Goal: Task Accomplishment & Management: Complete application form

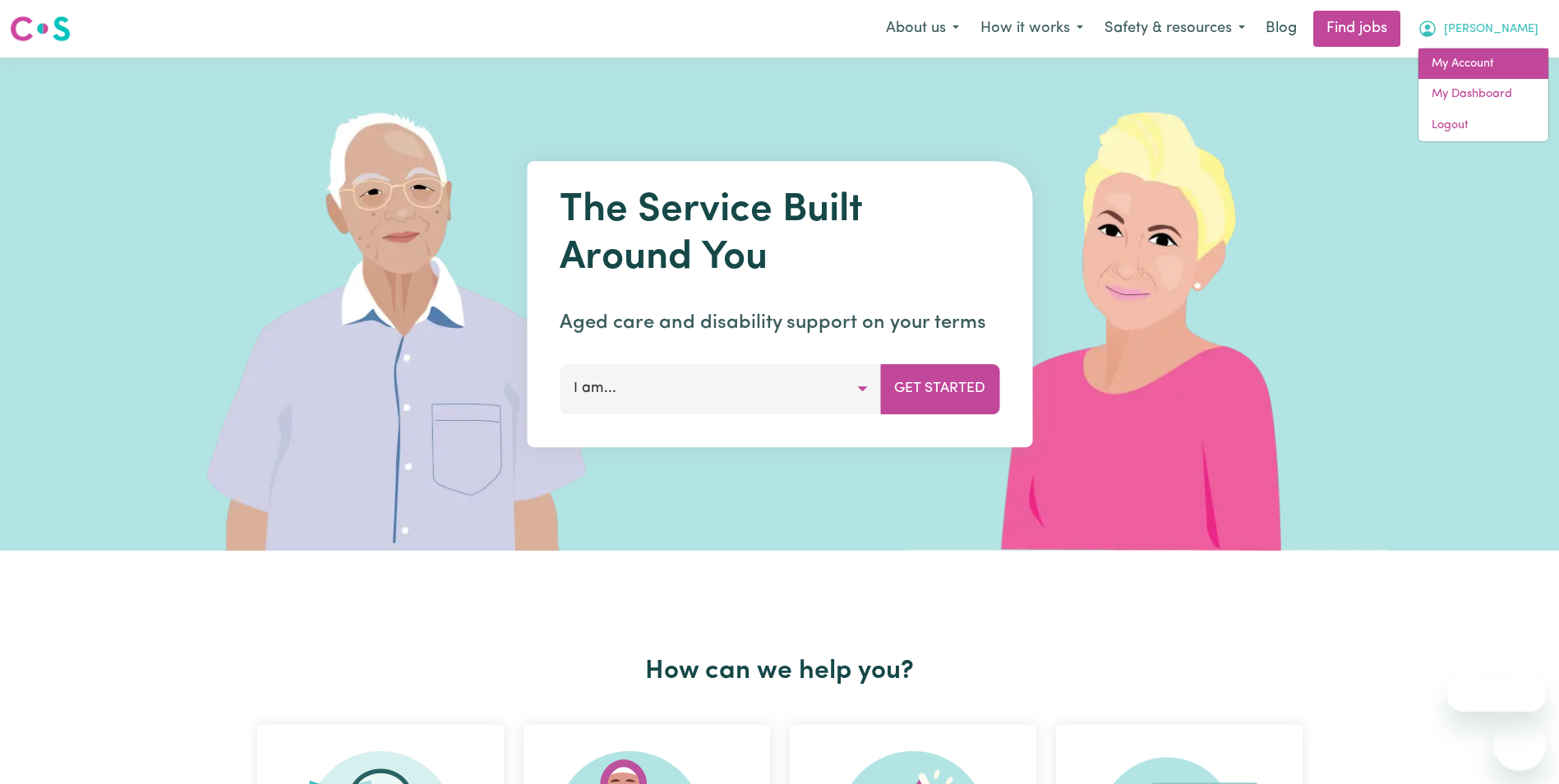
click at [1476, 55] on link "My Account" at bounding box center [1483, 63] width 130 height 31
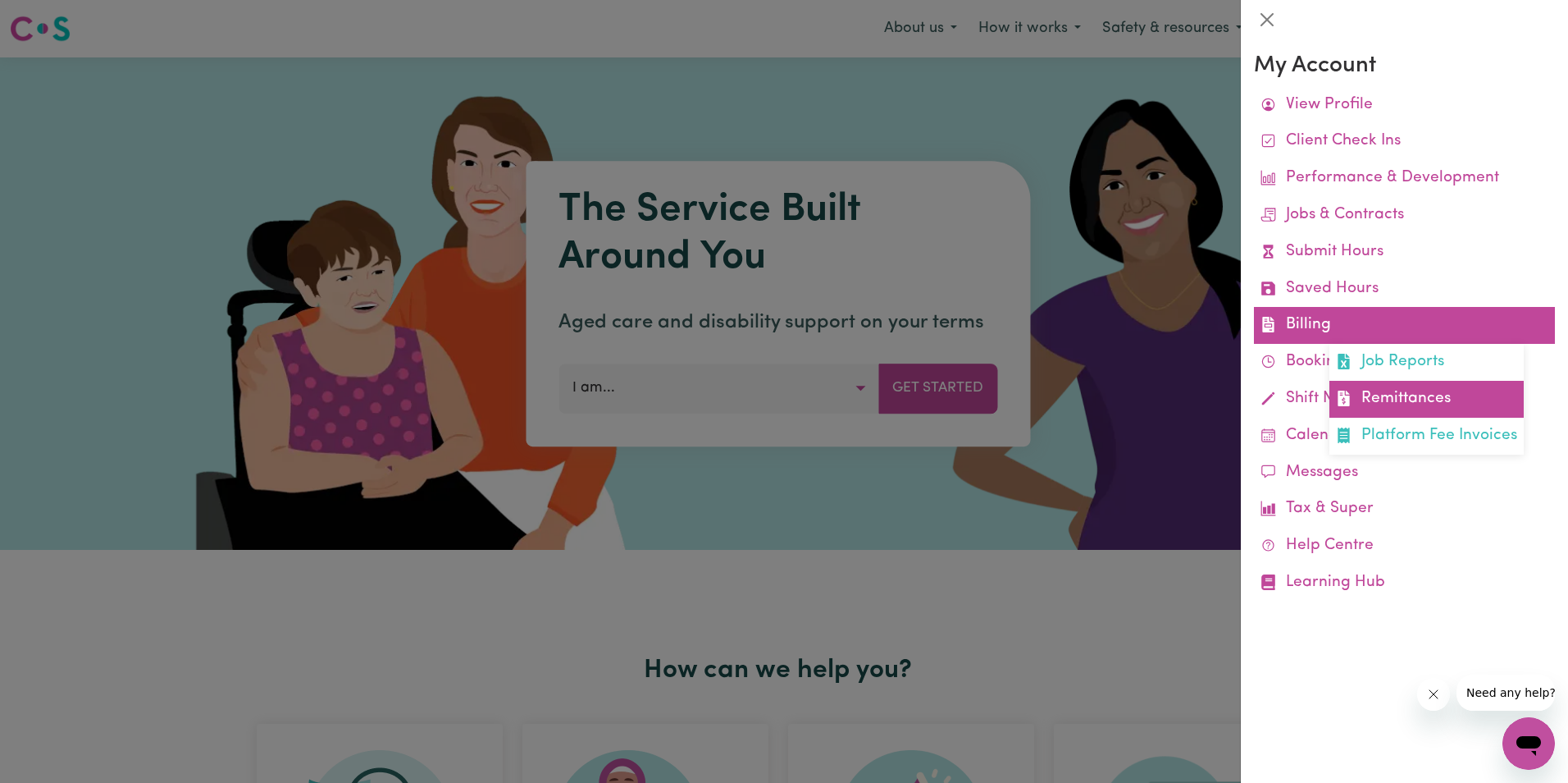
click at [1419, 398] on link "Remittances" at bounding box center [1427, 399] width 194 height 37
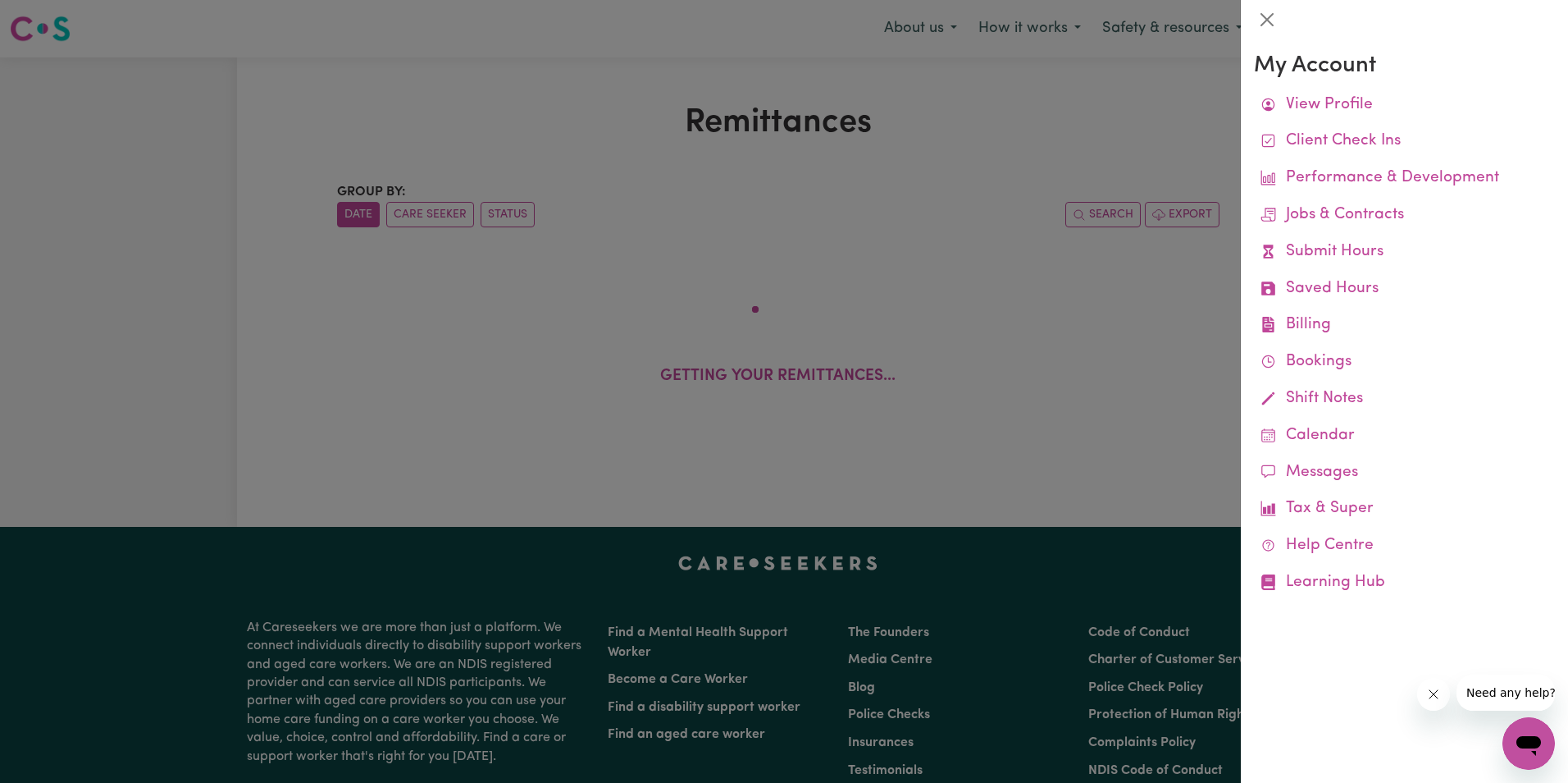
click at [522, 171] on div at bounding box center [784, 392] width 1568 height 783
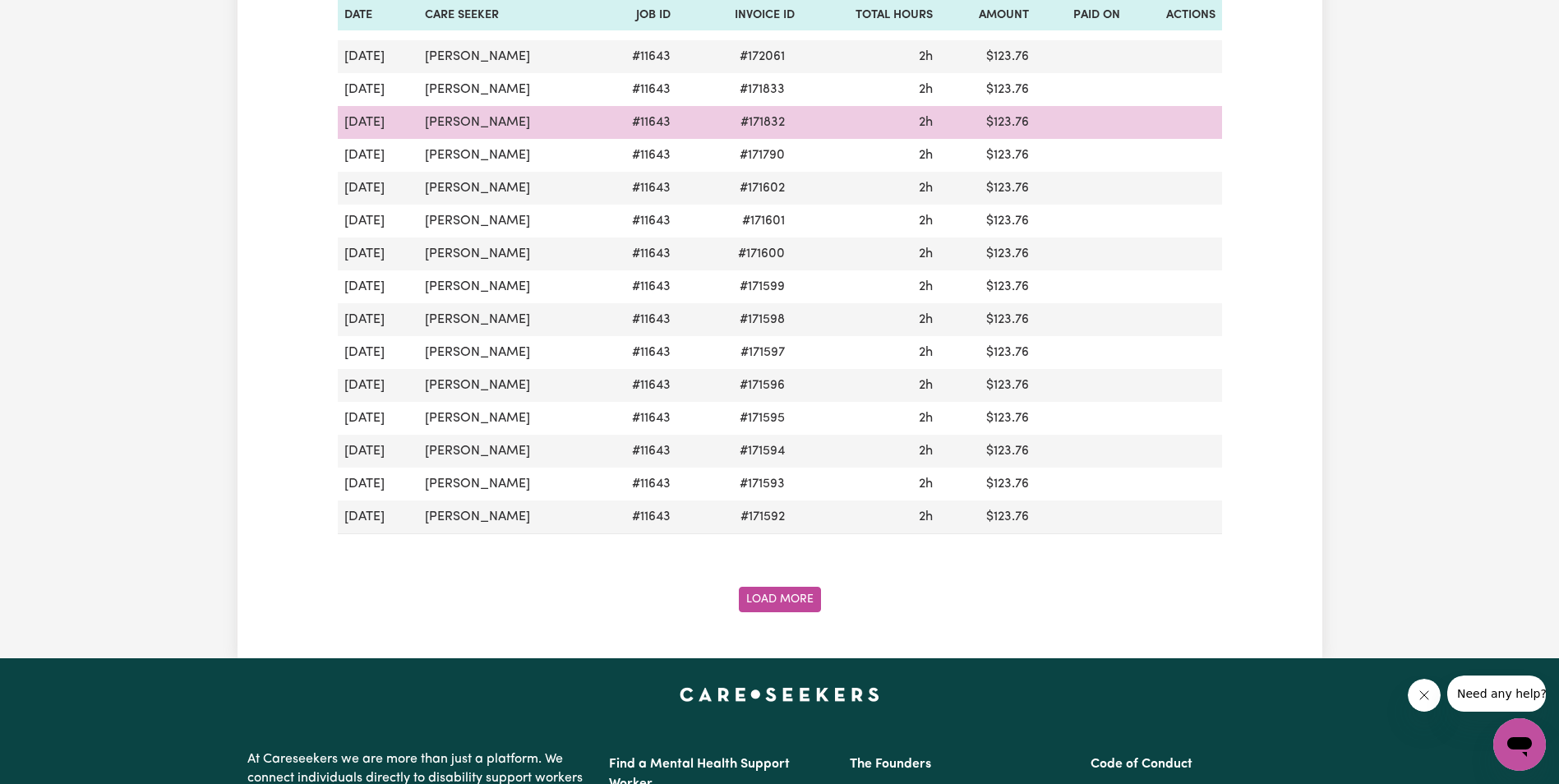
scroll to position [1726, 0]
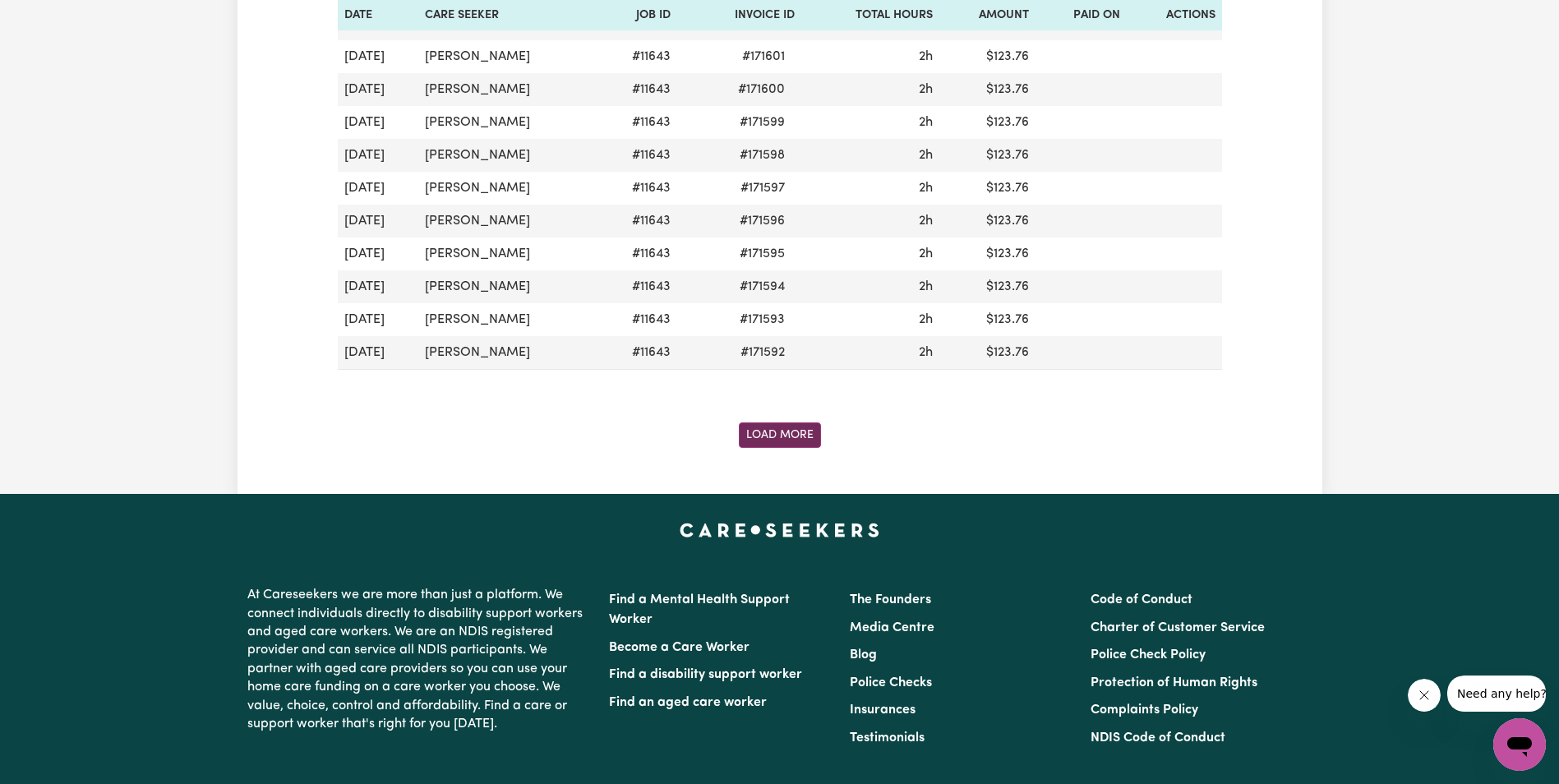
click at [774, 432] on button "Load More" at bounding box center [779, 435] width 82 height 25
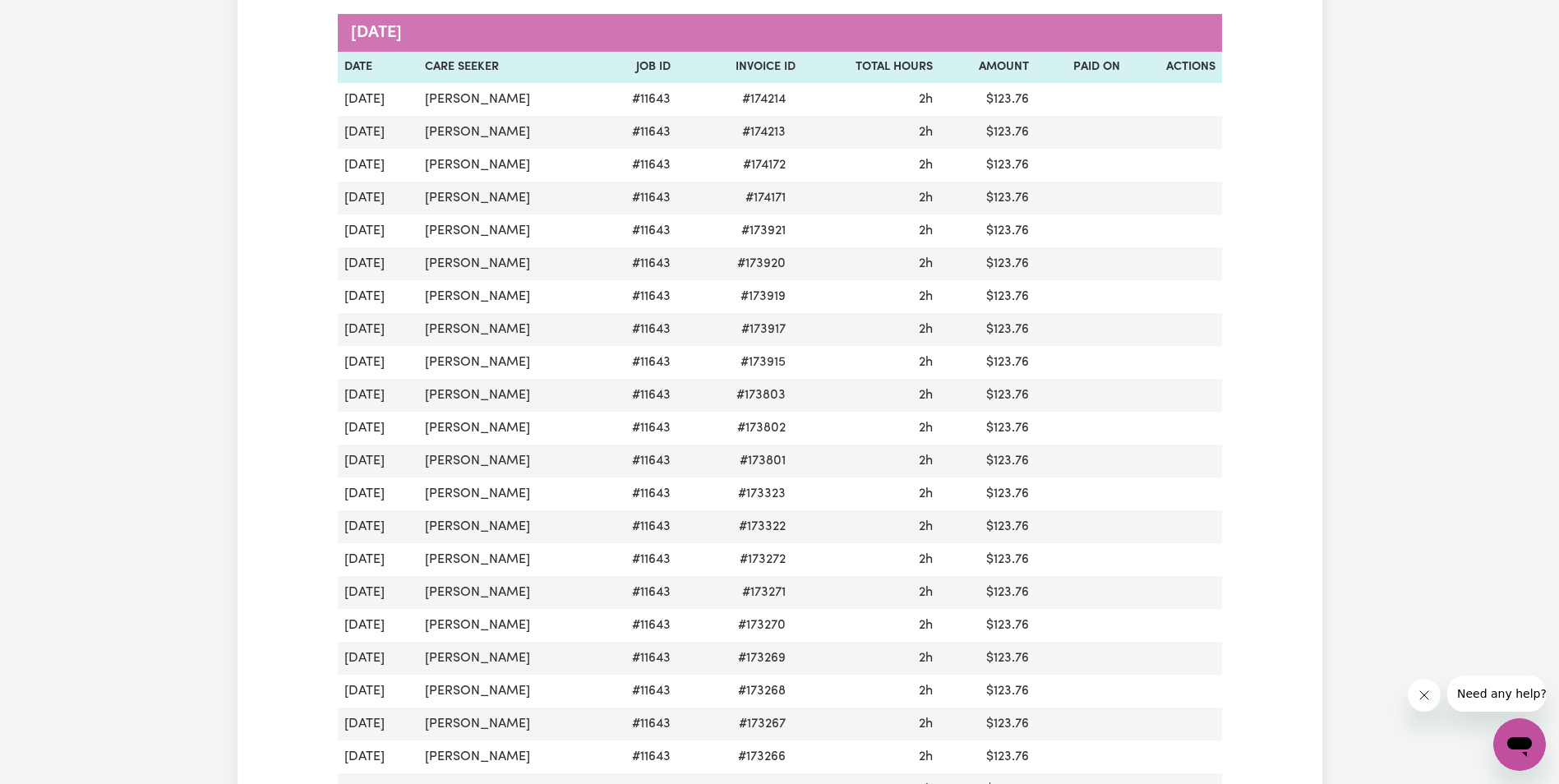
scroll to position [0, 0]
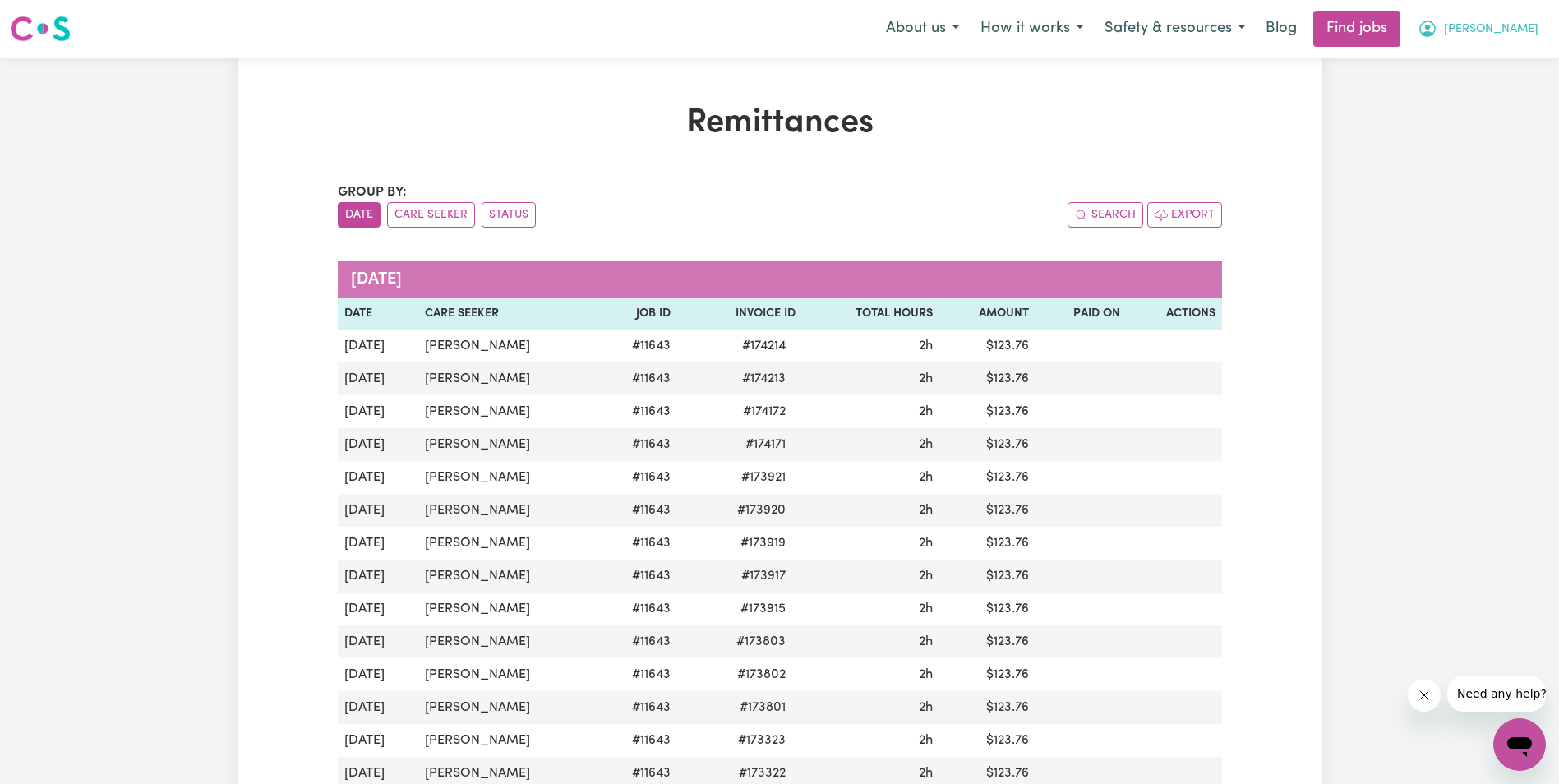
click at [1521, 32] on span "[PERSON_NAME]" at bounding box center [1491, 29] width 94 height 18
click at [1459, 62] on link "My Account" at bounding box center [1483, 63] width 130 height 31
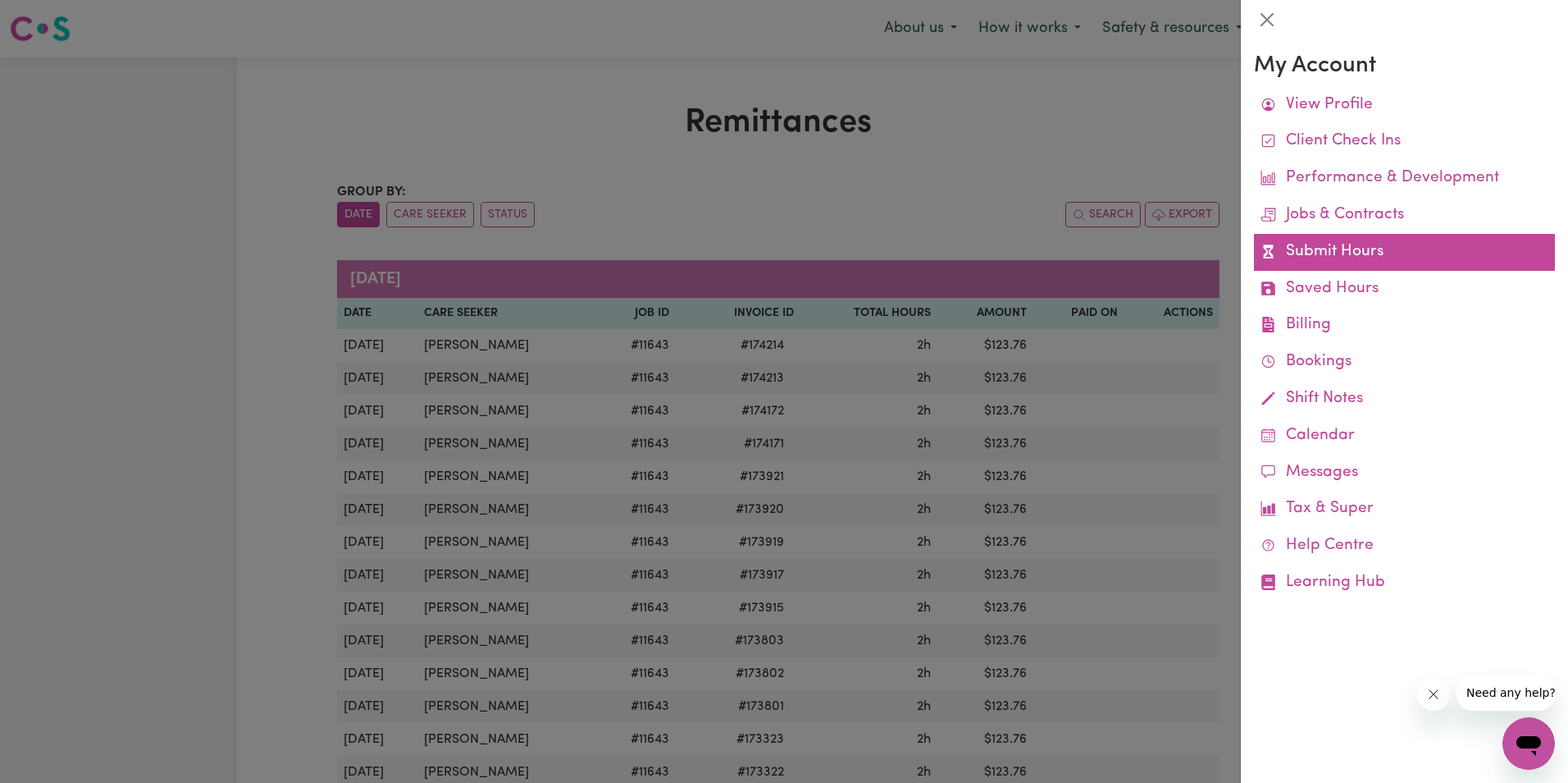
click at [1311, 248] on link "Submit Hours" at bounding box center [1405, 253] width 301 height 37
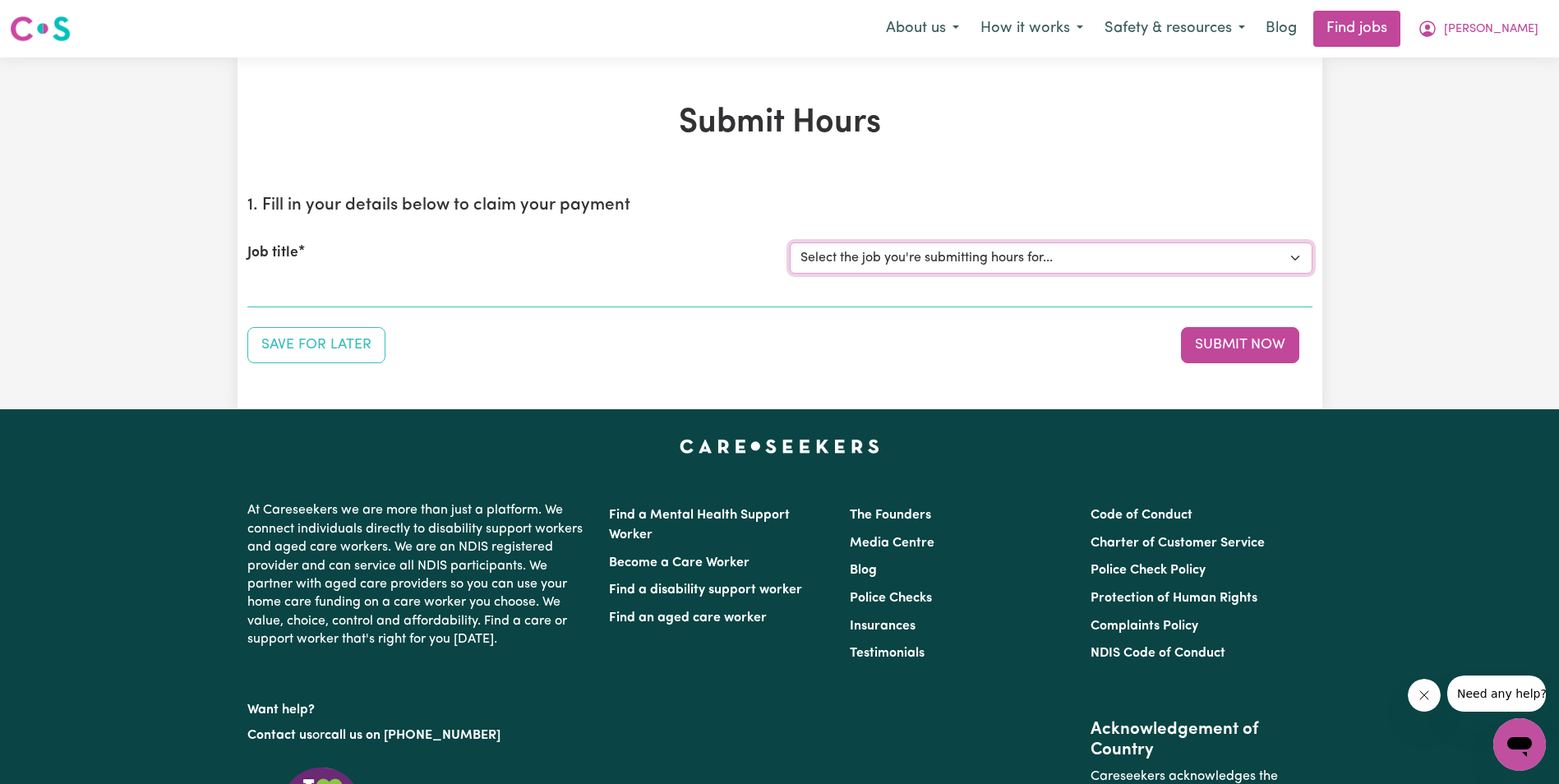
click at [1005, 260] on select "Select the job you're submitting hours for... [[PERSON_NAME]] Support Worker in…" at bounding box center [1051, 257] width 523 height 31
select select "11643"
click at [790, 242] on select "Select the job you're submitting hours for... [[PERSON_NAME]] Support Worker in…" at bounding box center [1051, 257] width 523 height 31
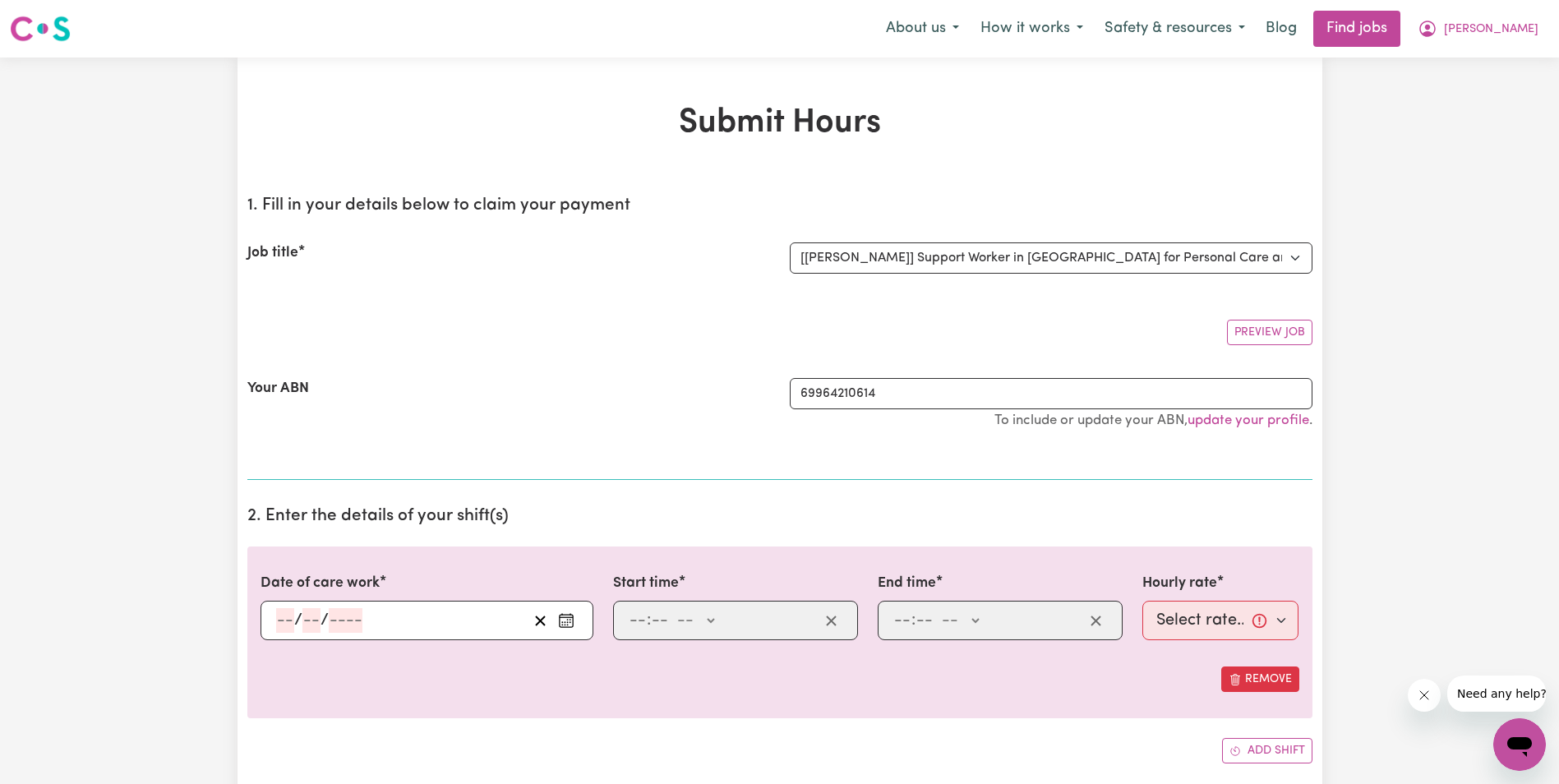
click at [288, 626] on input "number" at bounding box center [284, 620] width 18 height 24
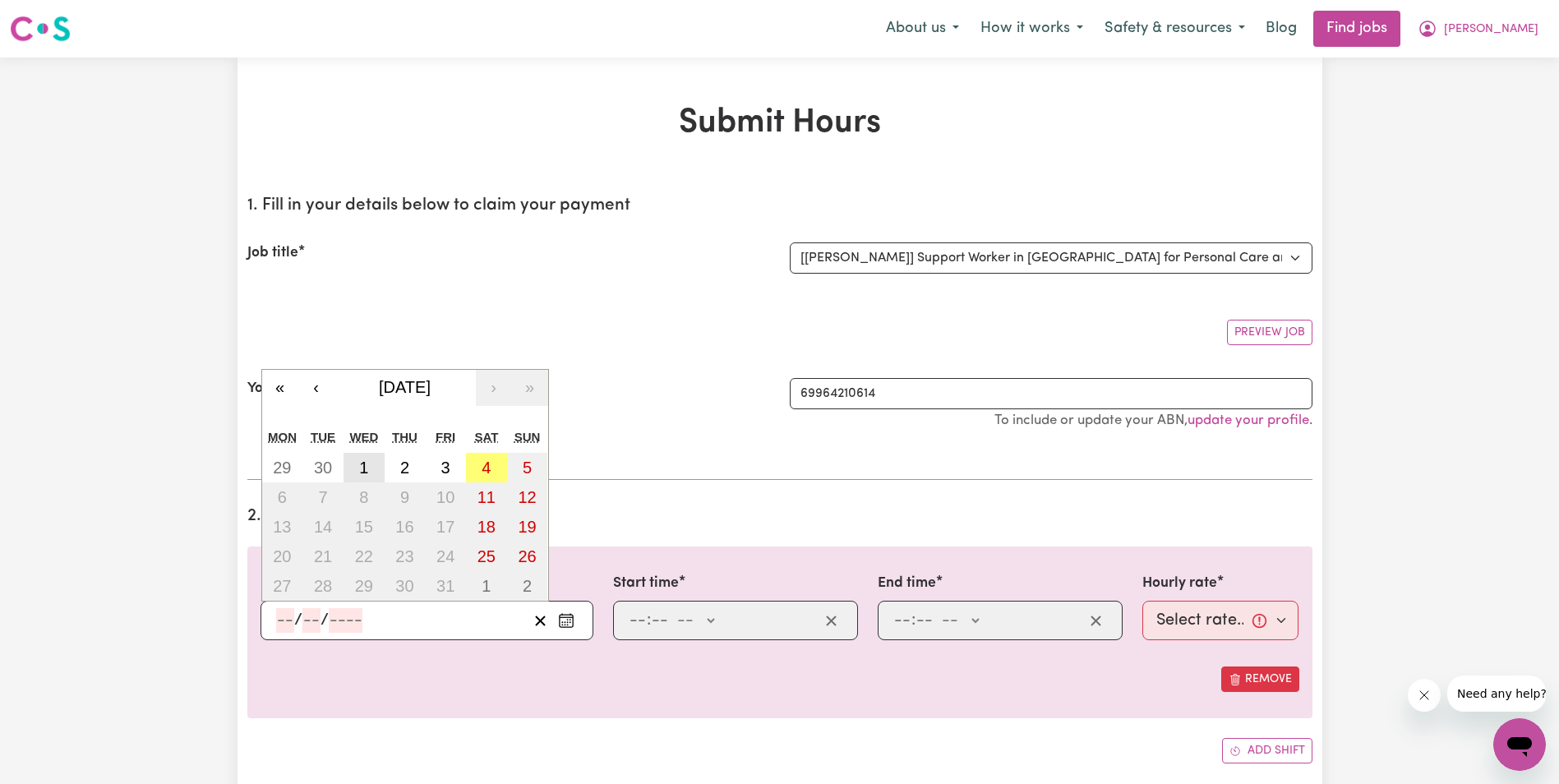
click at [368, 472] on abbr "1" at bounding box center [363, 467] width 9 height 18
type input "[DATE]"
type input "1"
type input "10"
type input "2025"
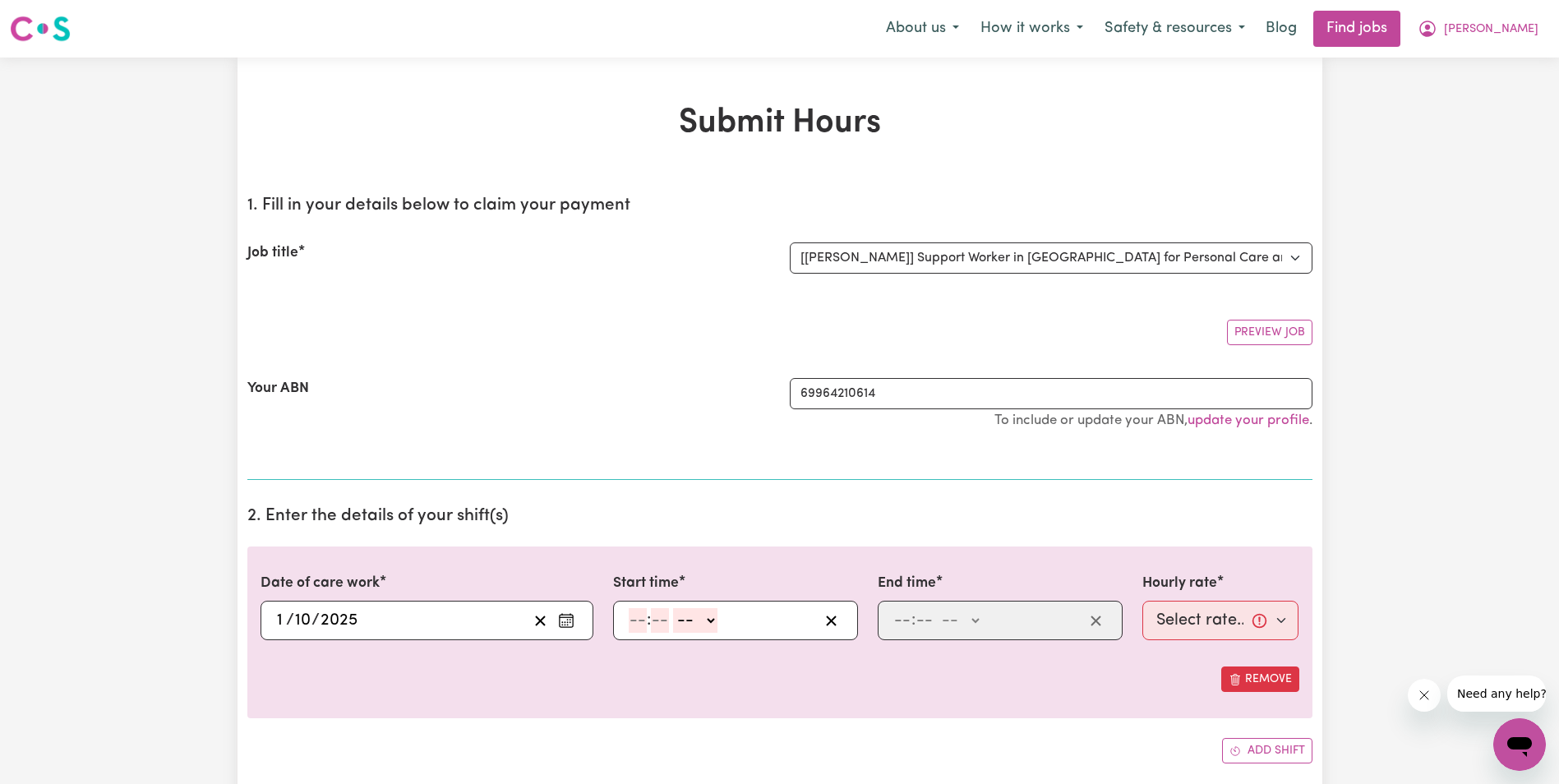
click at [633, 630] on input "number" at bounding box center [637, 620] width 18 height 24
type input "8"
type input "15"
click at [703, 619] on select "-- AM PM" at bounding box center [686, 620] width 45 height 24
select select "am"
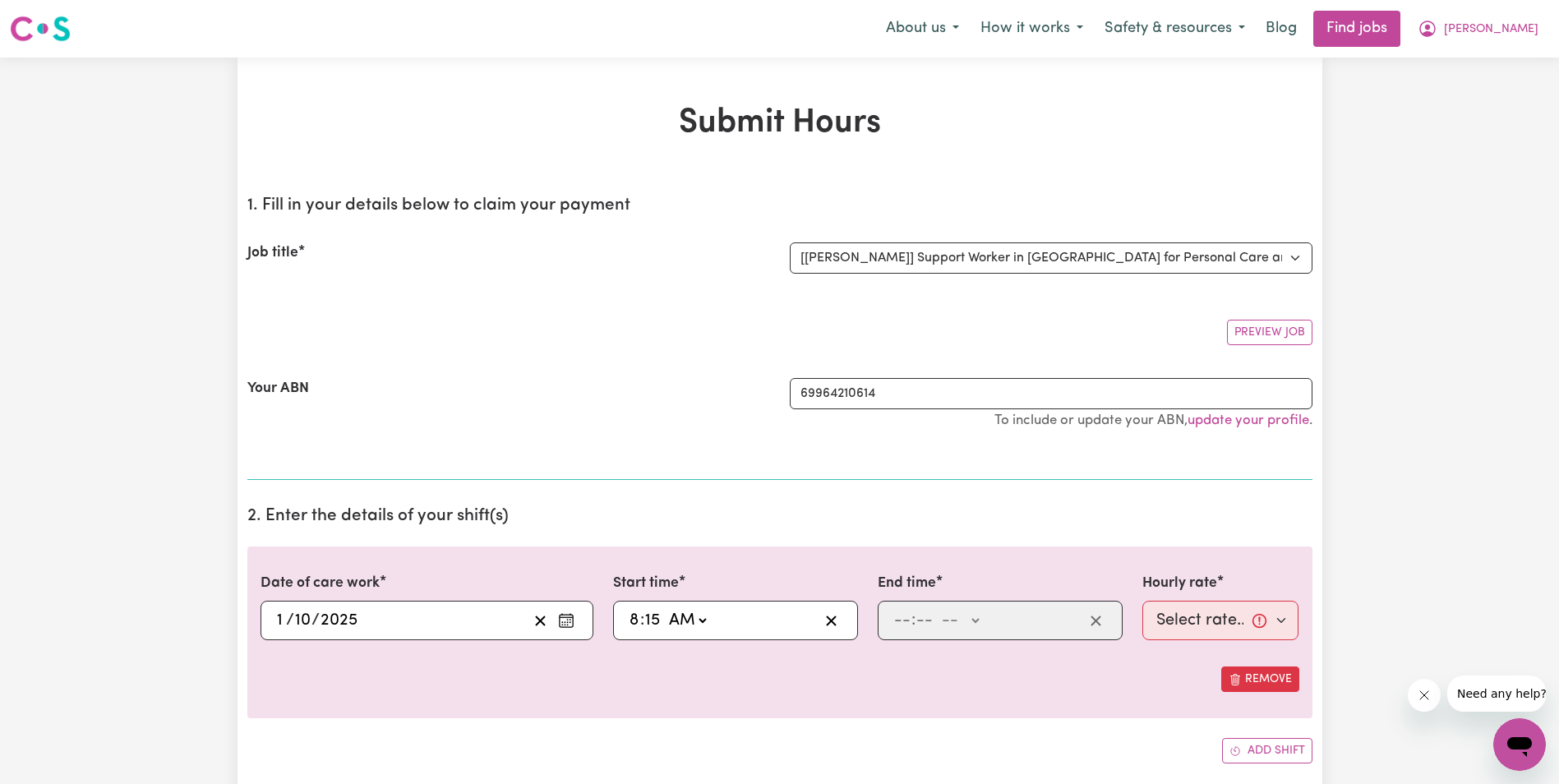
click at [664, 608] on select "-- AM PM" at bounding box center [686, 620] width 45 height 24
type input "08:15"
click at [903, 625] on input "number" at bounding box center [901, 620] width 18 height 24
type input "10"
type input "15"
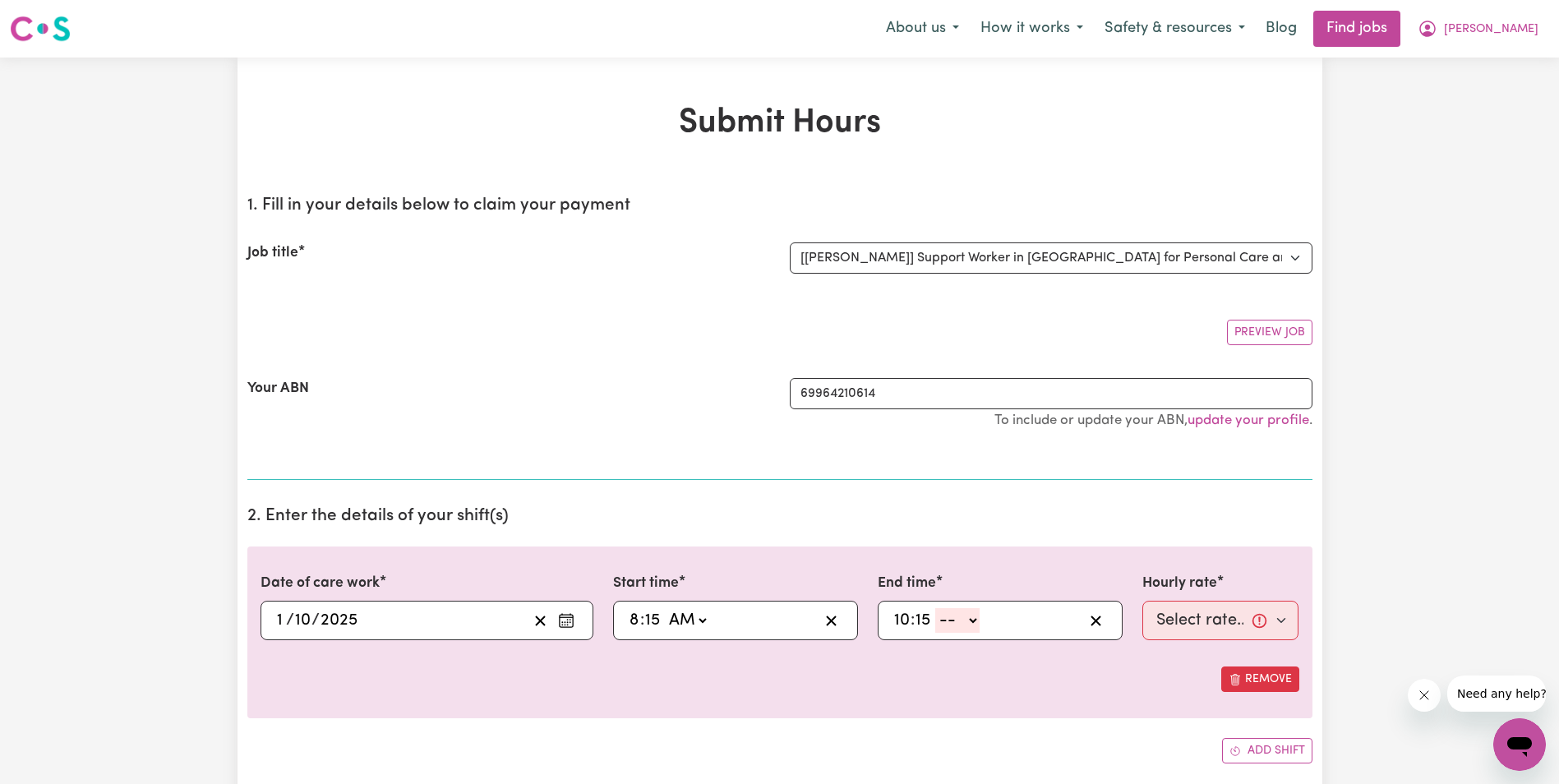
click at [969, 621] on select "-- AM PM" at bounding box center [957, 620] width 45 height 24
select select "am"
click at [935, 608] on select "-- AM PM" at bounding box center [957, 620] width 45 height 24
type input "10:15"
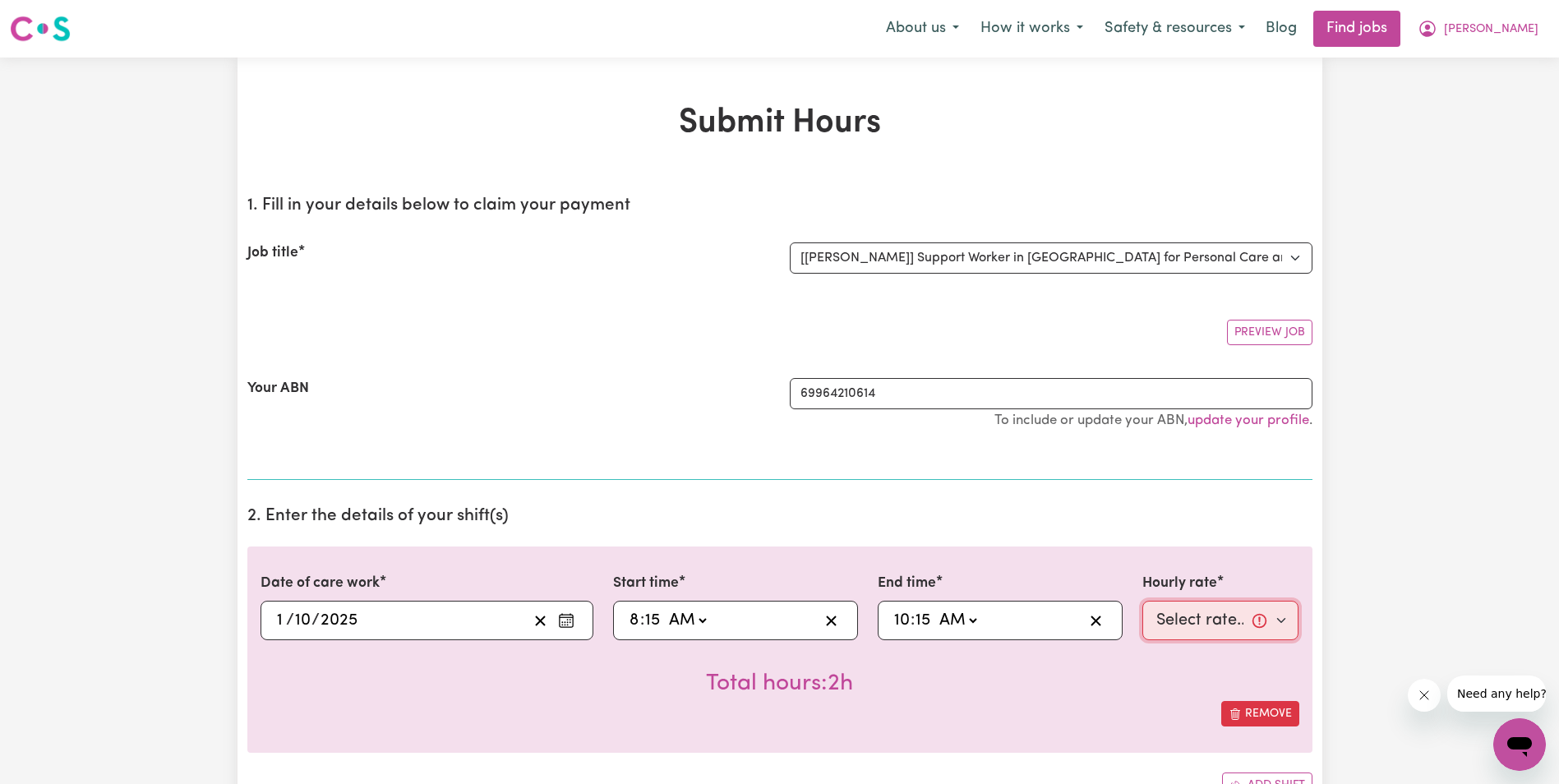
click at [1206, 624] on select "Select rate... $68.00 (Weekday) $68.00 ([DATE]) $68.00 ([DATE])" at bounding box center [1221, 620] width 157 height 40
select select "68-Weekday"
click at [1142, 600] on select "Select rate... $68.00 (Weekday) $68.00 ([DATE]) $68.00 ([DATE])" at bounding box center [1221, 620] width 157 height 40
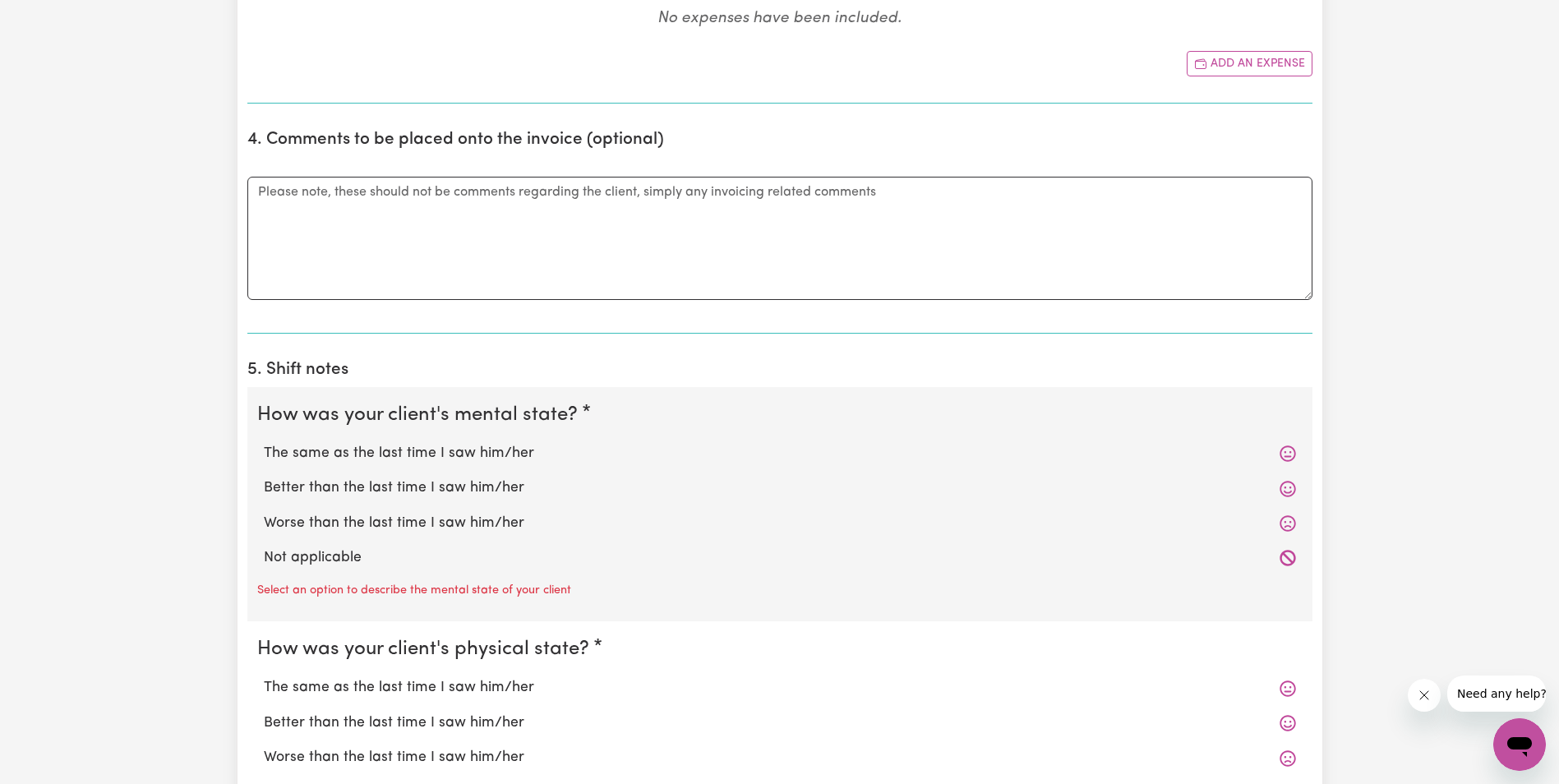
scroll to position [985, 0]
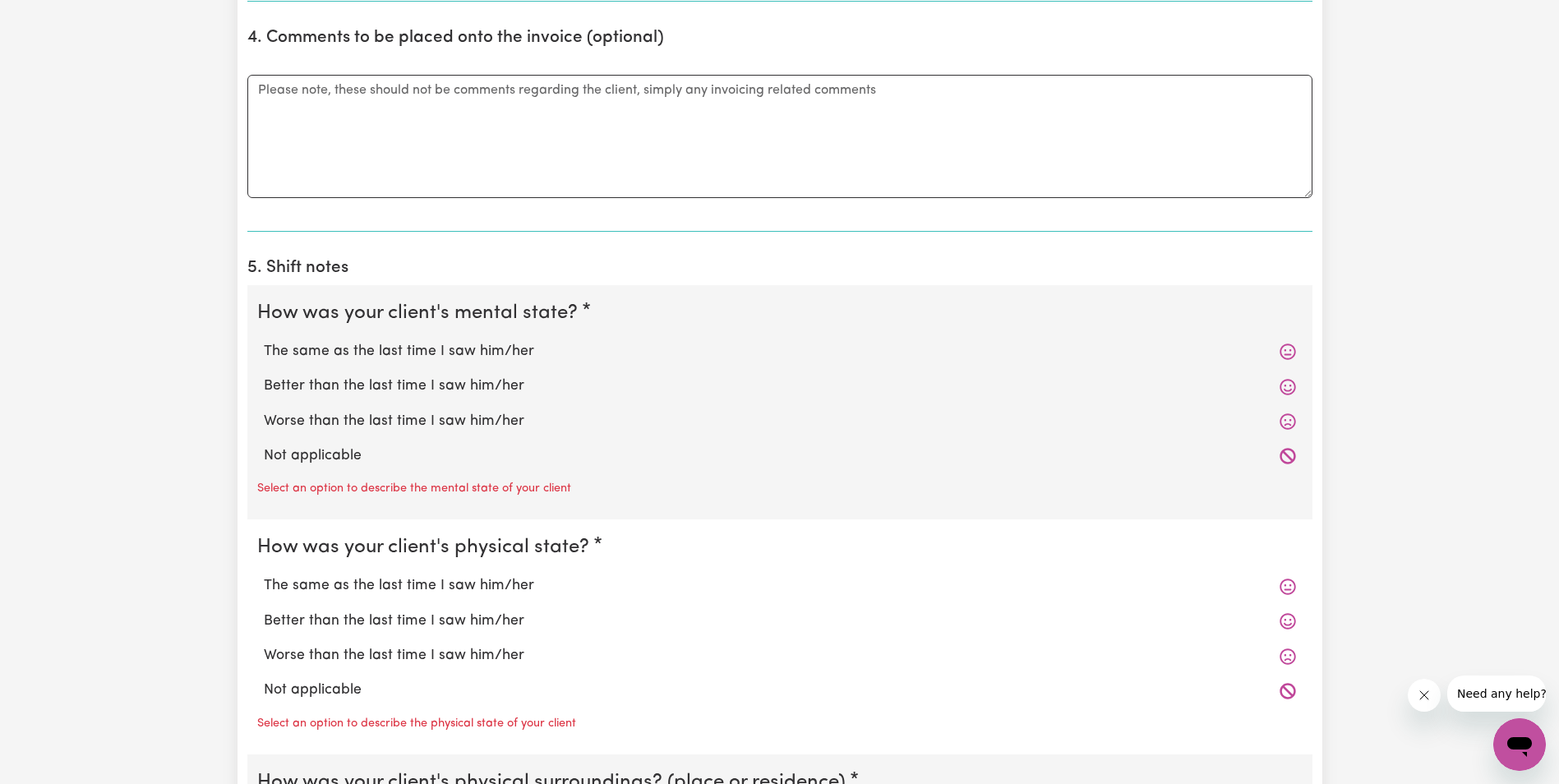
click at [379, 352] on label "The same as the last time I saw him/her" at bounding box center [780, 351] width 1032 height 21
click at [264, 341] on input "The same as the last time I saw him/her" at bounding box center [263, 340] width 1 height 1
radio input "true"
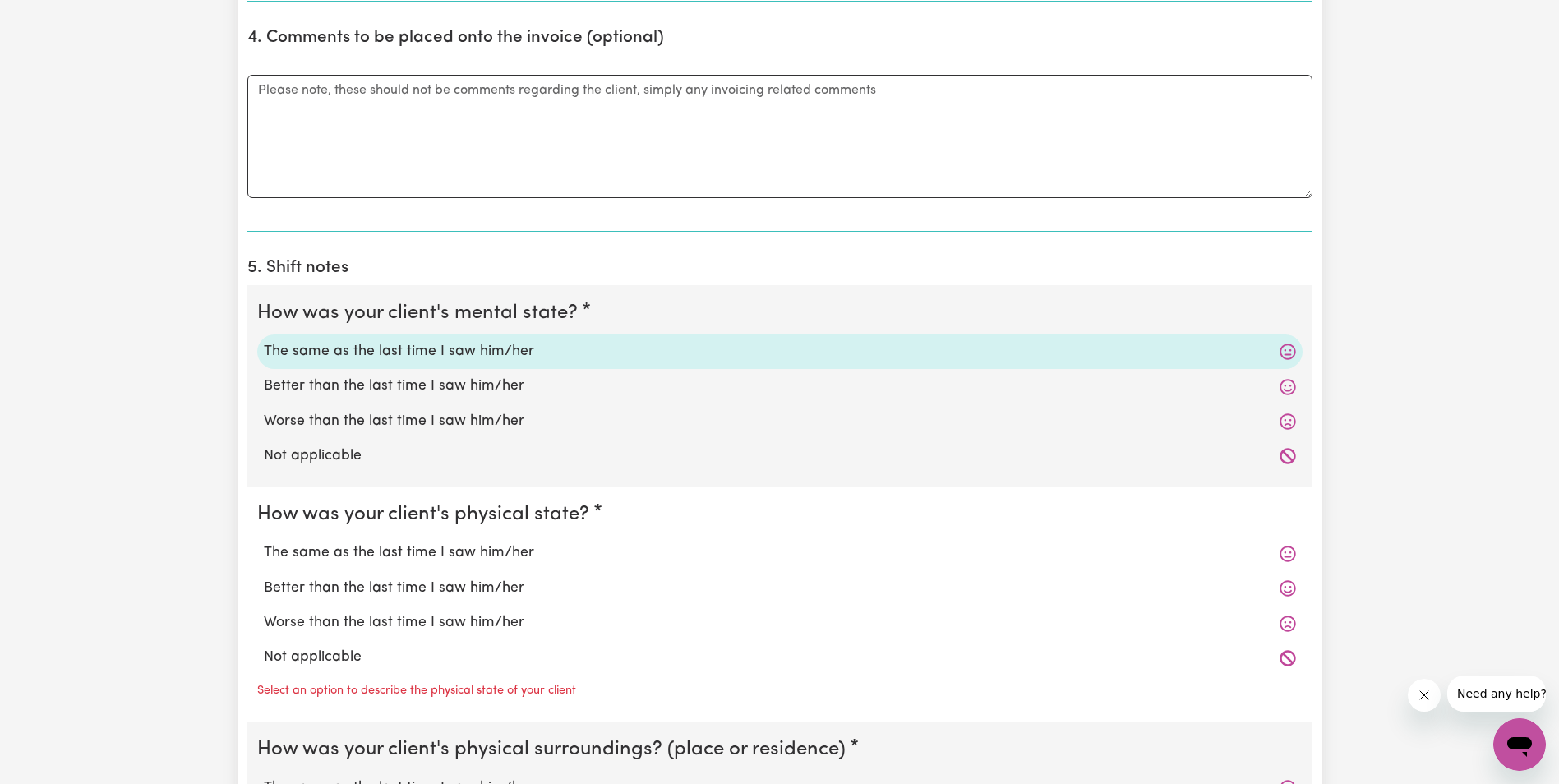
click at [352, 552] on label "The same as the last time I saw him/her" at bounding box center [780, 552] width 1032 height 21
click at [264, 542] on input "The same as the last time I saw him/her" at bounding box center [263, 541] width 1 height 1
radio input "true"
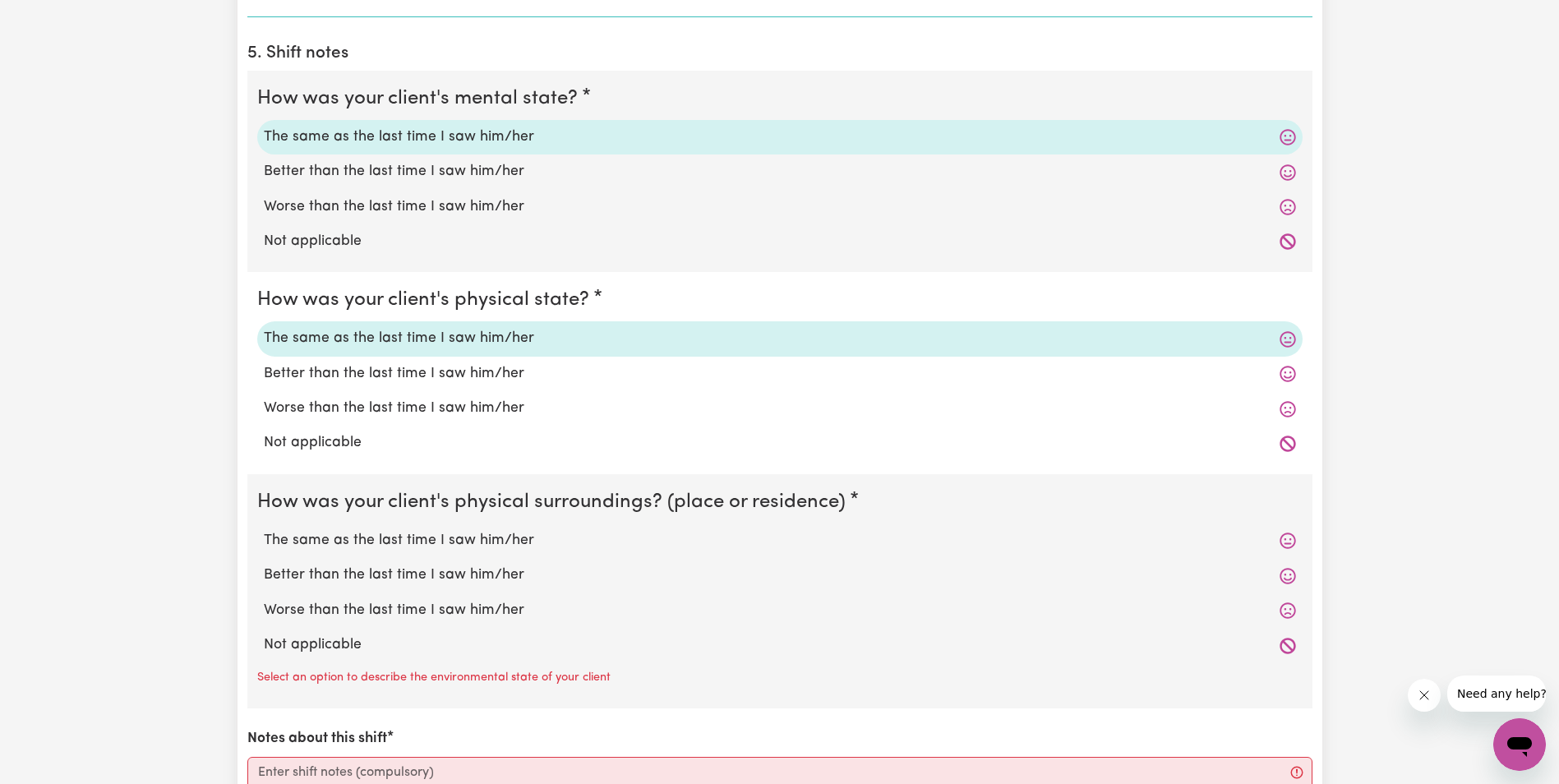
scroll to position [1232, 0]
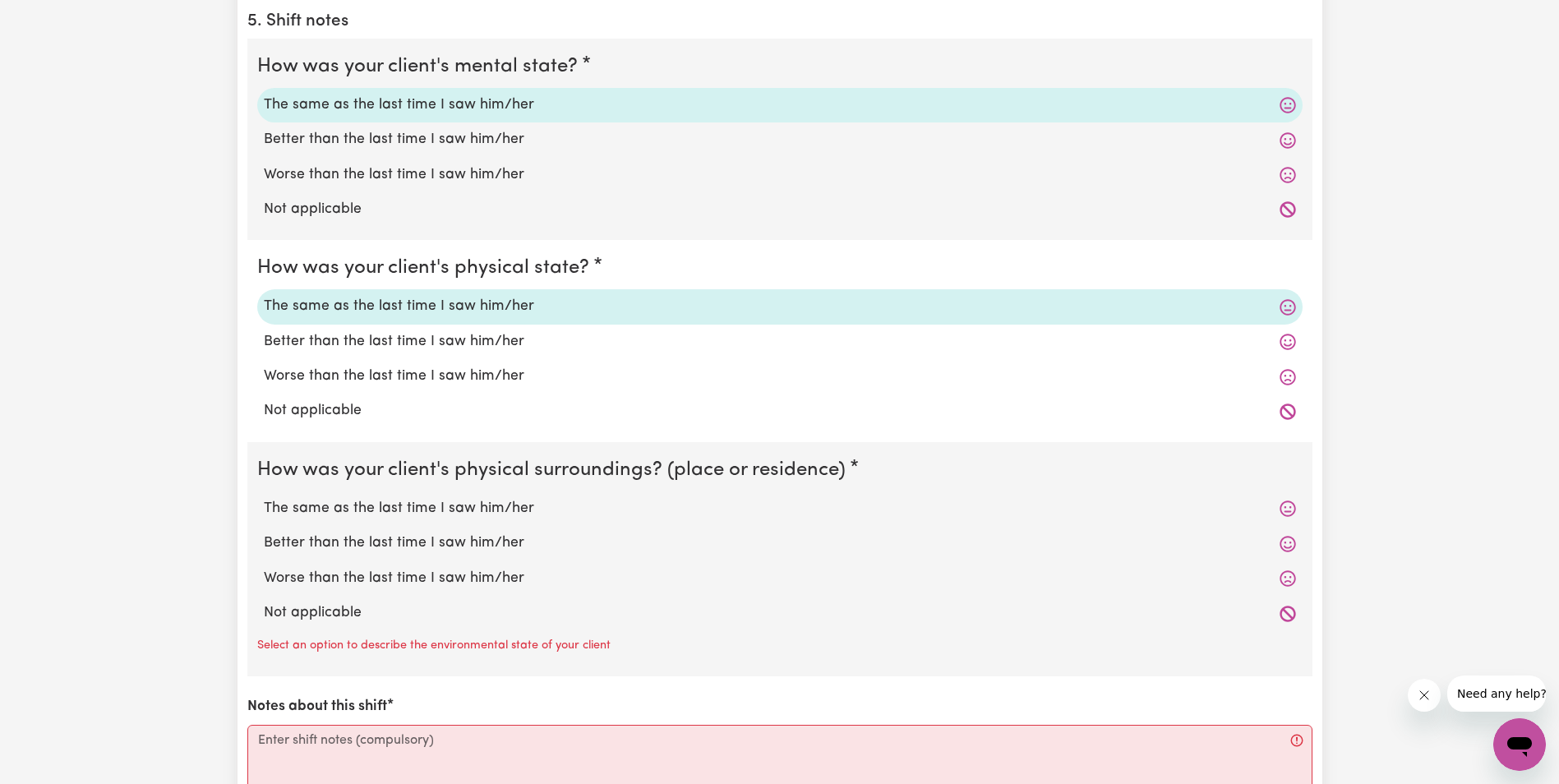
click at [352, 509] on label "The same as the last time I saw him/her" at bounding box center [780, 508] width 1032 height 21
click at [264, 498] on input "The same as the last time I saw him/her" at bounding box center [263, 497] width 1 height 1
radio input "true"
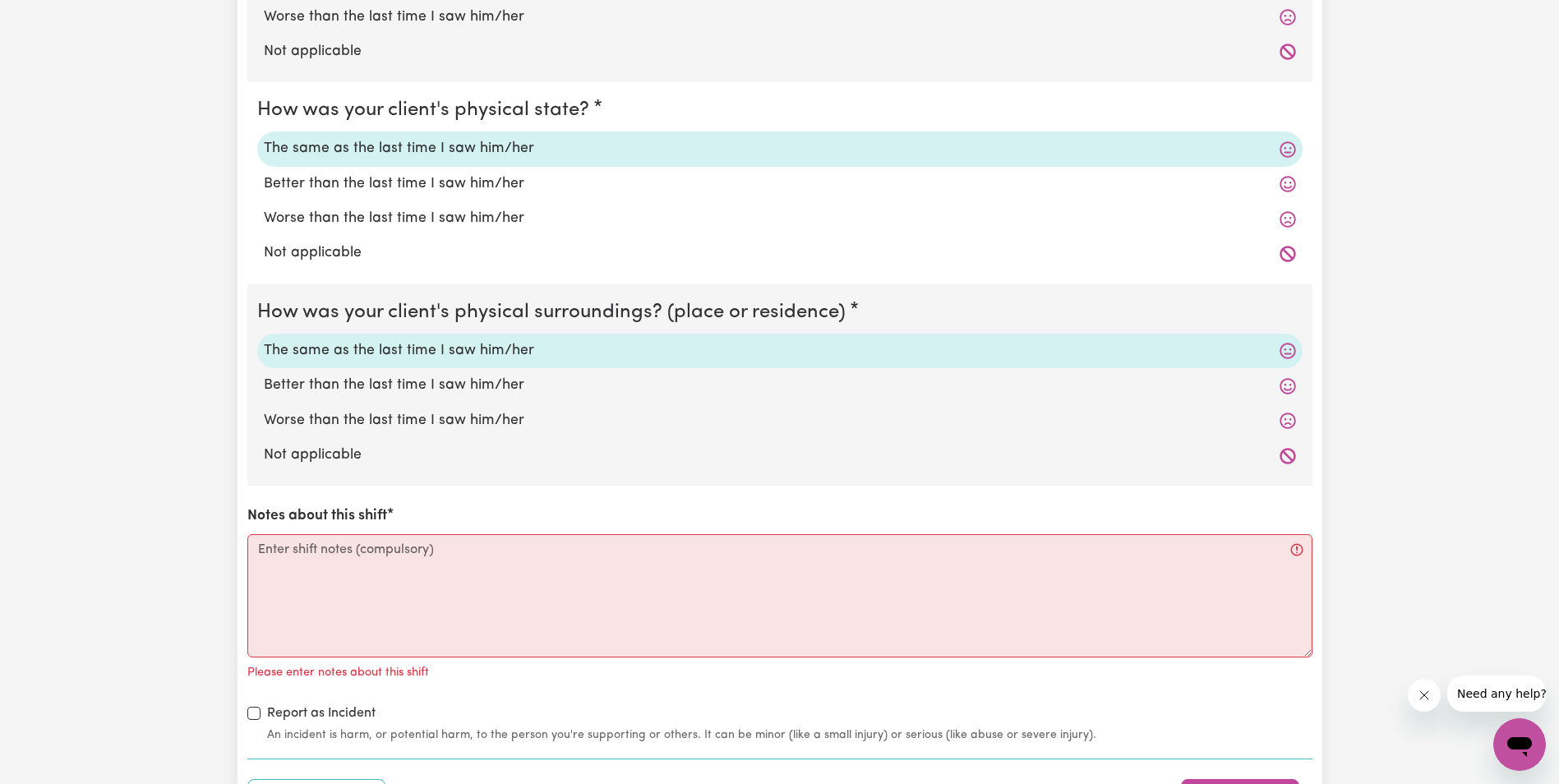
scroll to position [1397, 0]
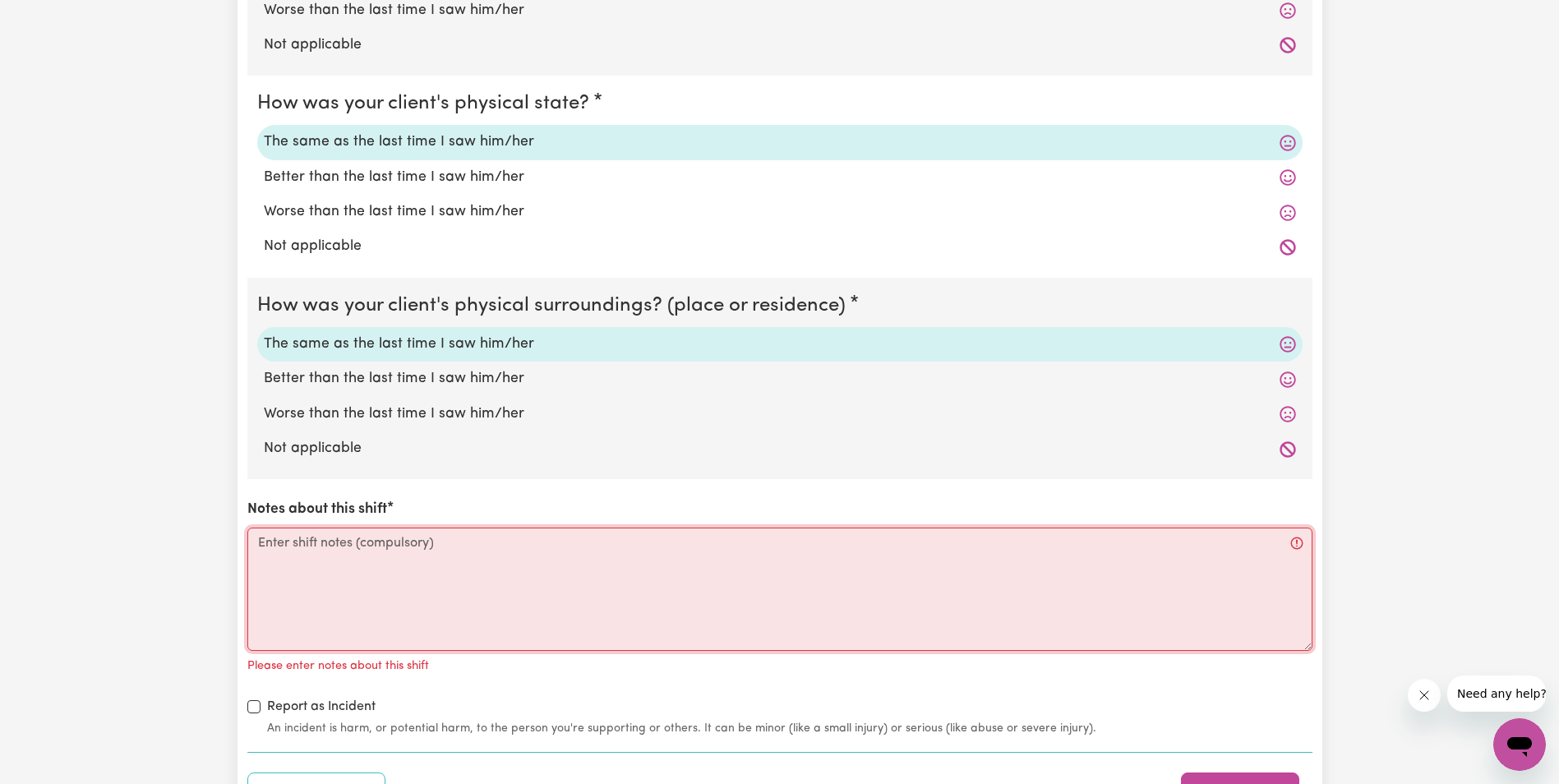
click at [324, 567] on textarea "Notes about this shift" at bounding box center [779, 589] width 1065 height 123
click at [531, 631] on textarea "Notes about this shift" at bounding box center [779, 589] width 1065 height 123
paste textarea "Lorem ips do sit ametcon ad eli Seddoeiusm te inc utlab. E dol Magna aliquae ad…"
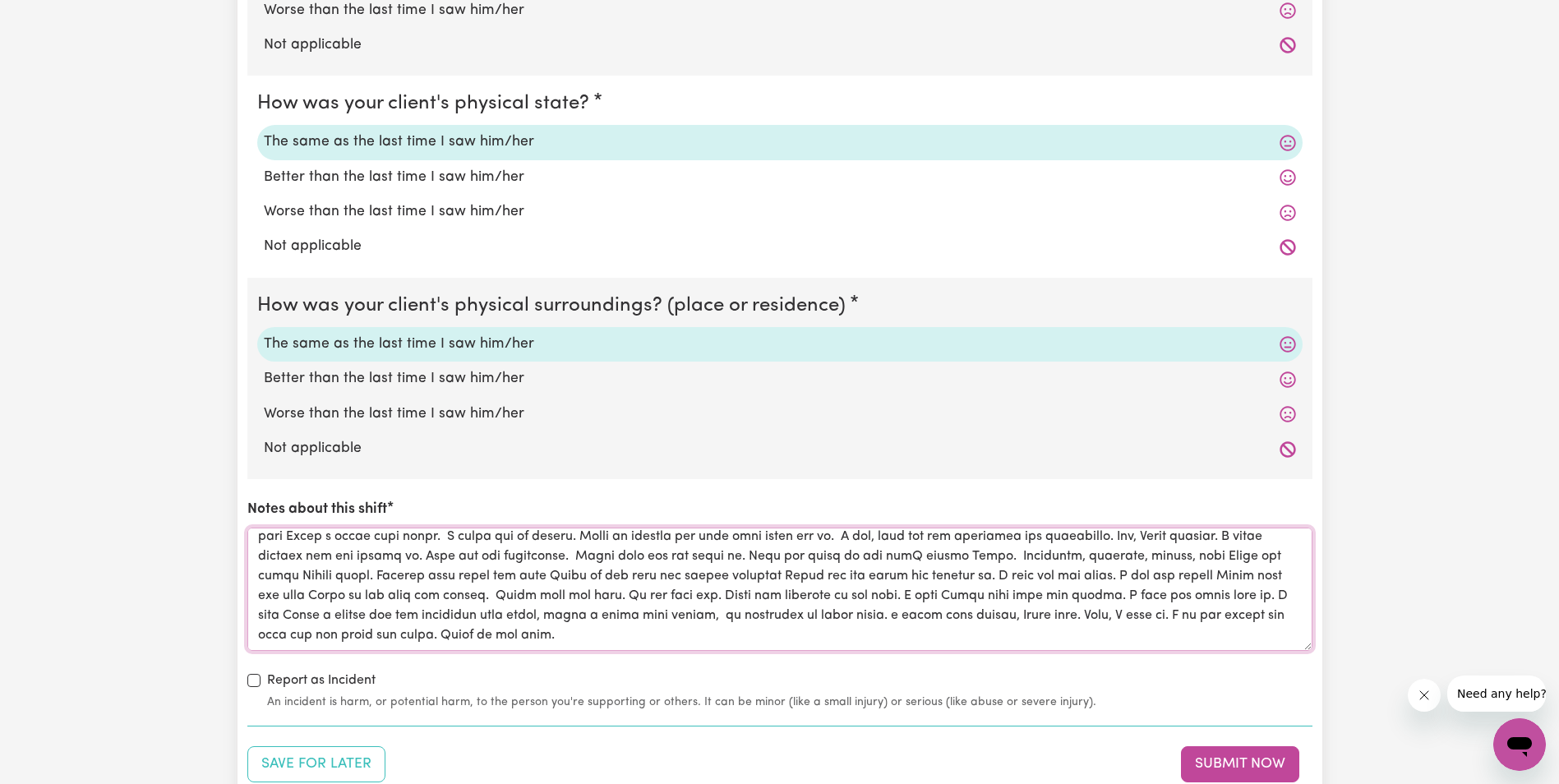
scroll to position [0, 0]
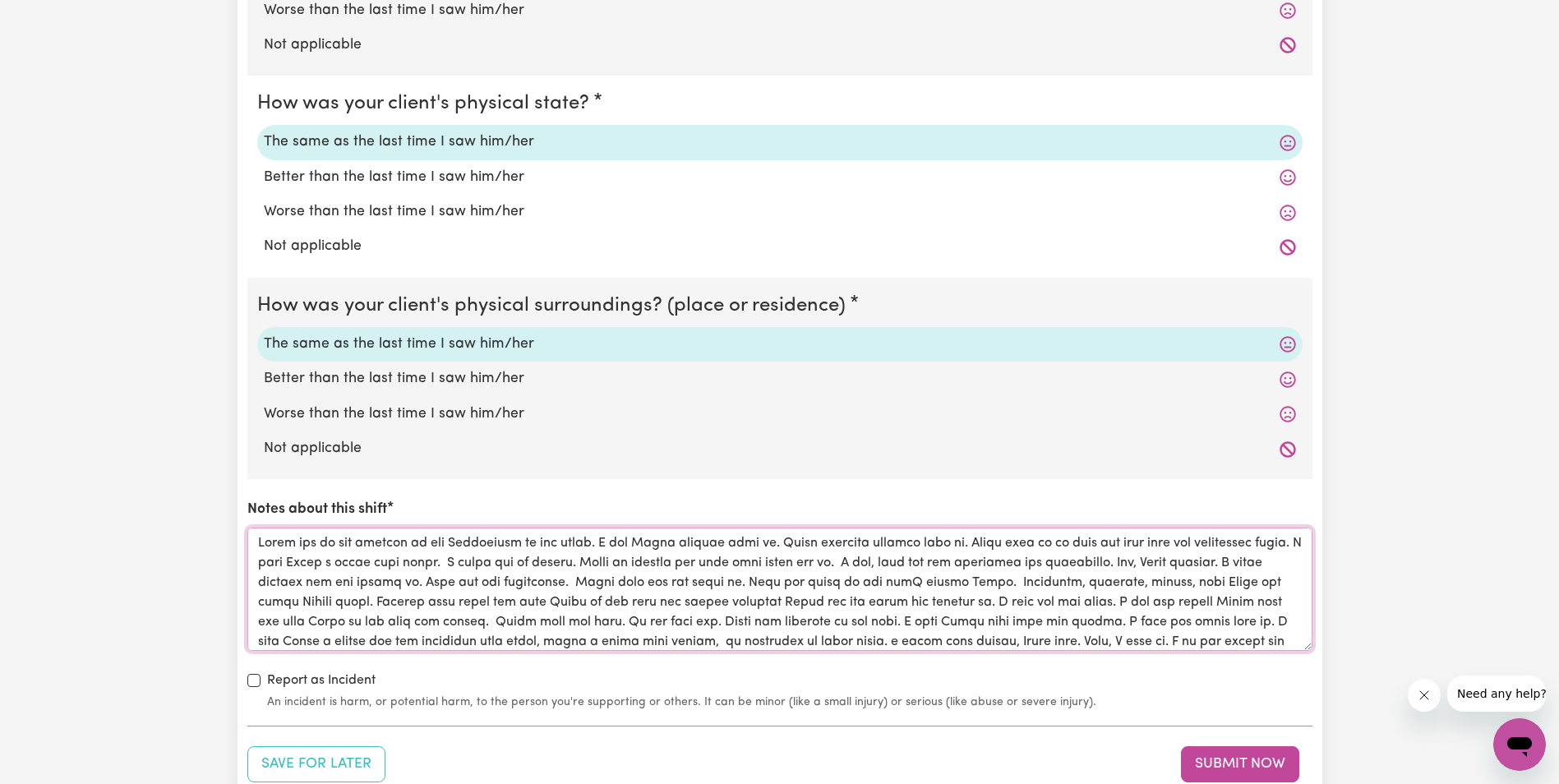
click at [583, 585] on textarea "Notes about this shift" at bounding box center [779, 589] width 1065 height 123
click at [923, 582] on textarea "Notes about this shift" at bounding box center [779, 589] width 1065 height 123
click at [579, 621] on textarea "Notes about this shift" at bounding box center [779, 589] width 1065 height 123
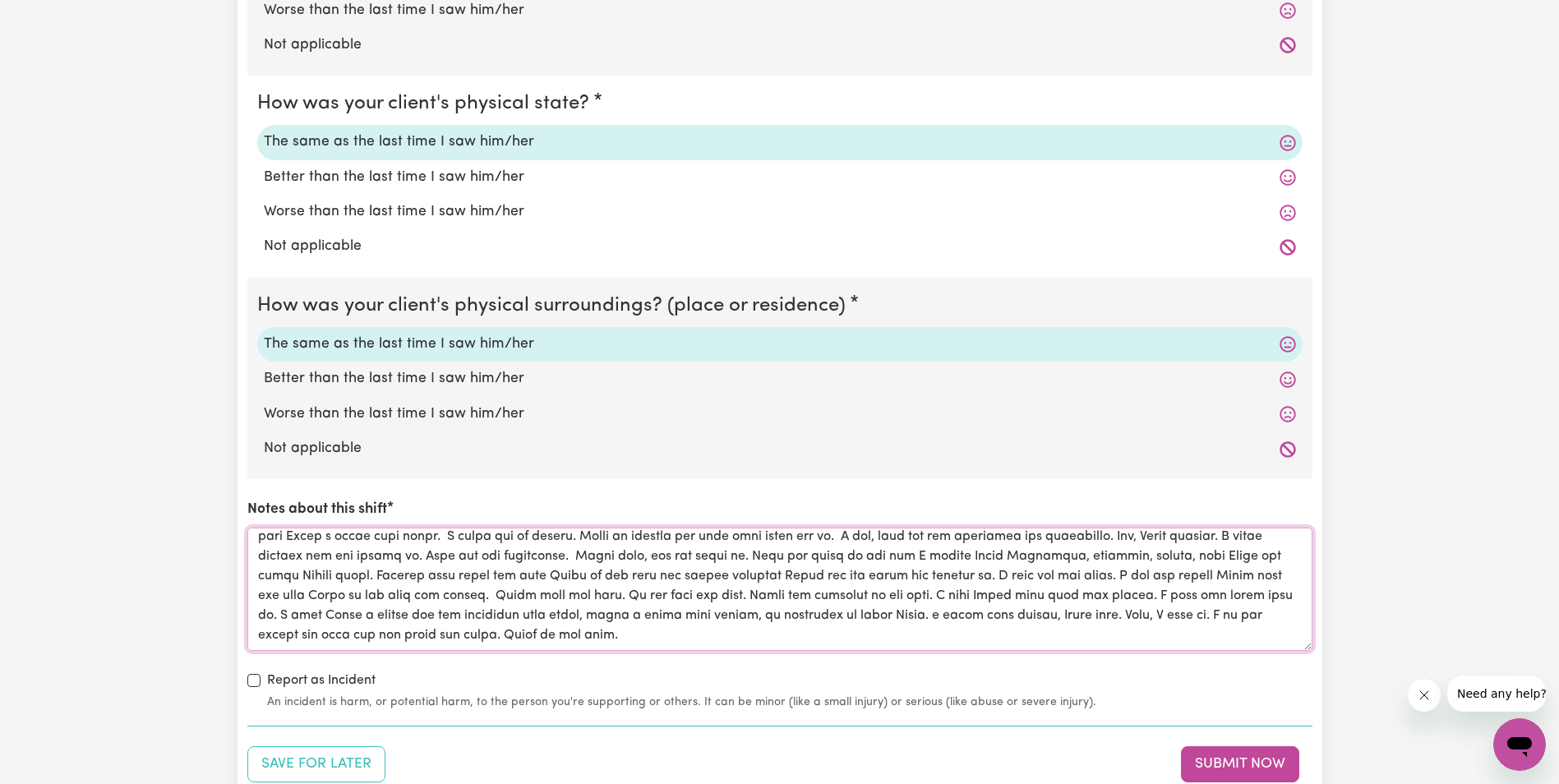
drag, startPoint x: 938, startPoint y: 641, endPoint x: 952, endPoint y: 598, distance: 45.2
click at [952, 598] on textarea "Notes about this shift" at bounding box center [779, 589] width 1065 height 123
drag, startPoint x: 959, startPoint y: 595, endPoint x: 935, endPoint y: 599, distance: 24.3
click at [935, 599] on textarea "Notes about this shift" at bounding box center [779, 589] width 1065 height 123
drag, startPoint x: 1075, startPoint y: 593, endPoint x: 1088, endPoint y: 595, distance: 13.2
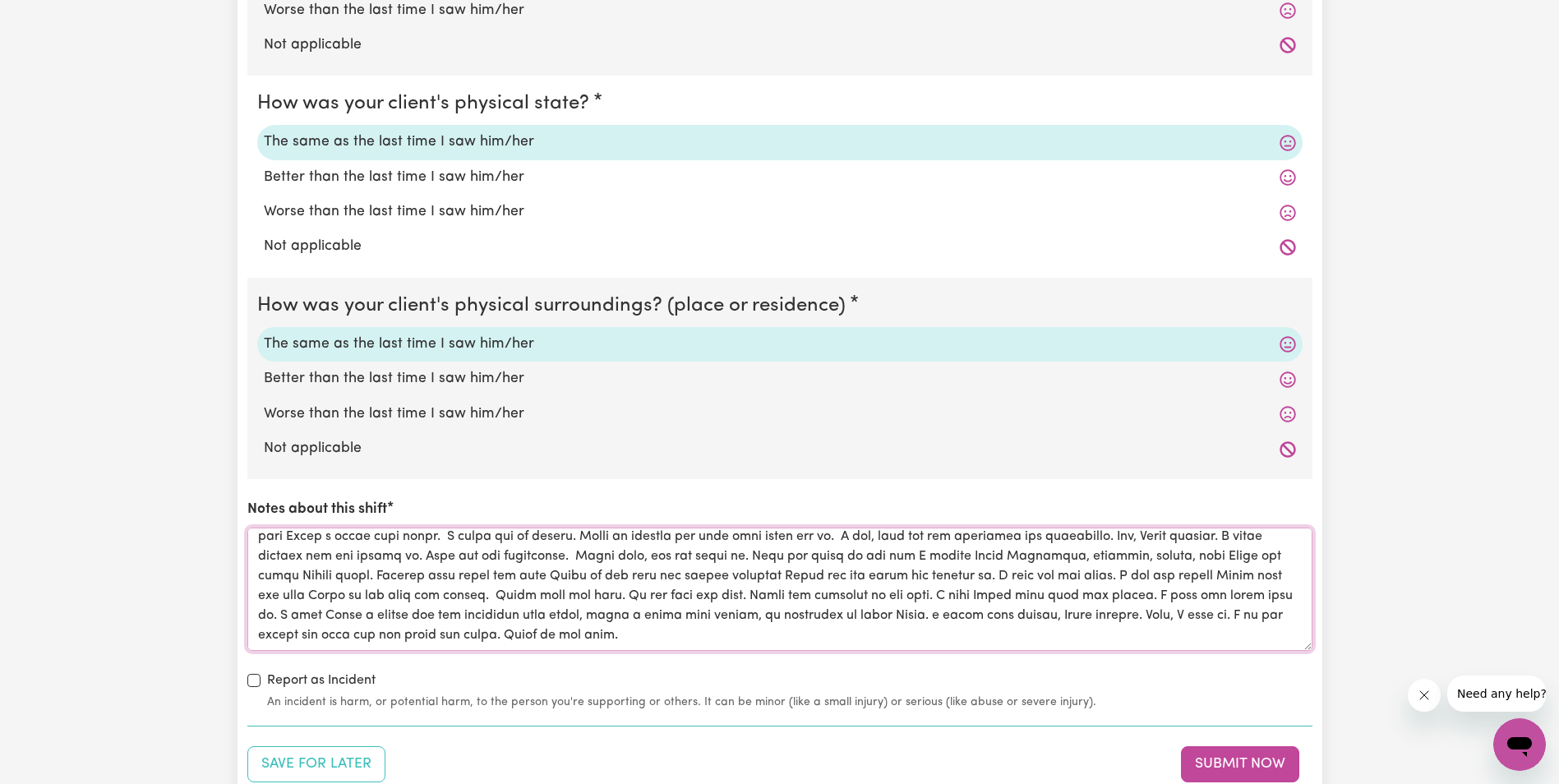
click at [1076, 593] on textarea "Notes about this shift" at bounding box center [779, 589] width 1065 height 123
click at [1083, 595] on textarea "Notes about this shift" at bounding box center [779, 589] width 1065 height 123
click at [1078, 595] on textarea "Notes about this shift" at bounding box center [779, 589] width 1065 height 123
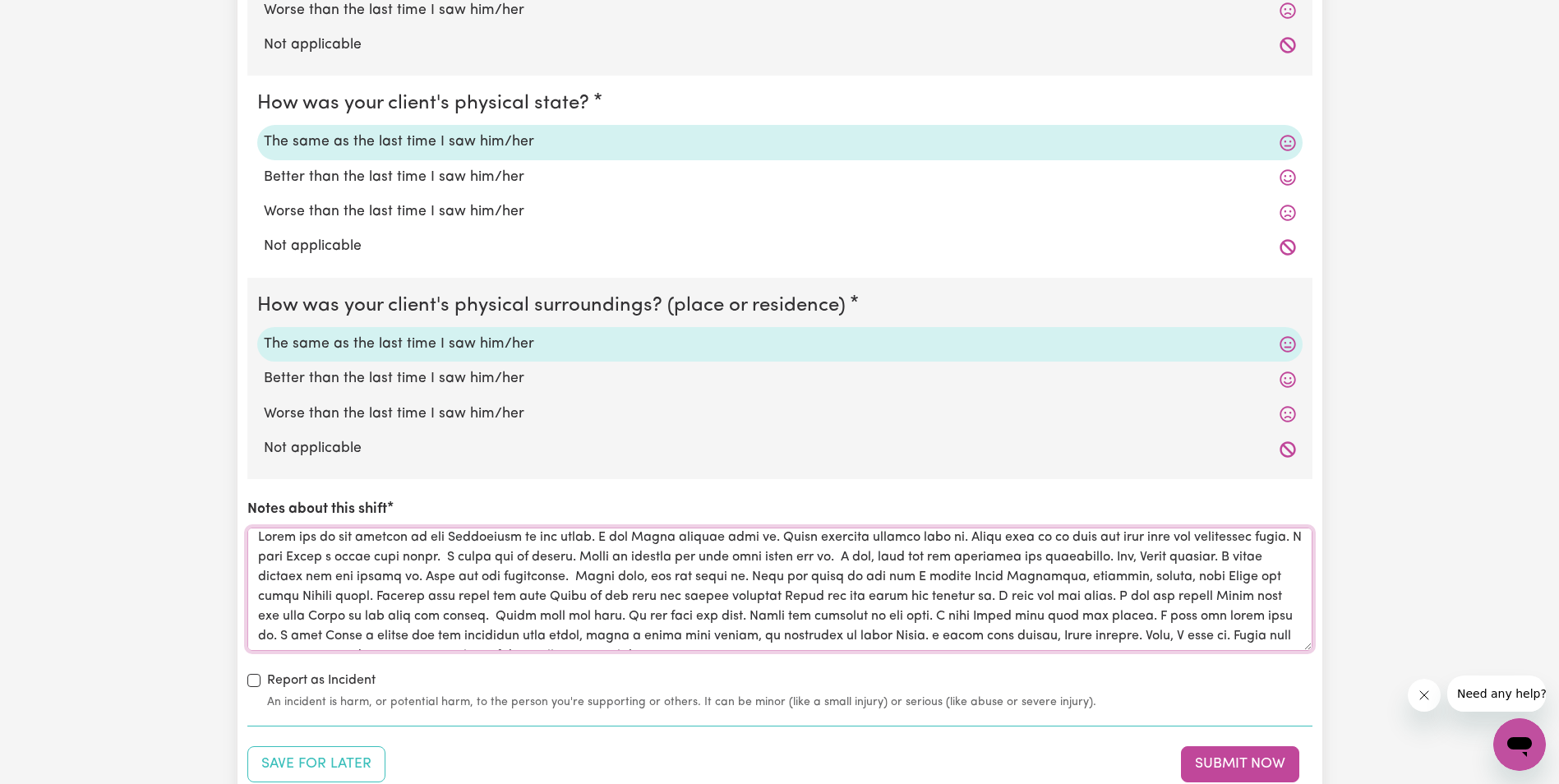
scroll to position [0, 0]
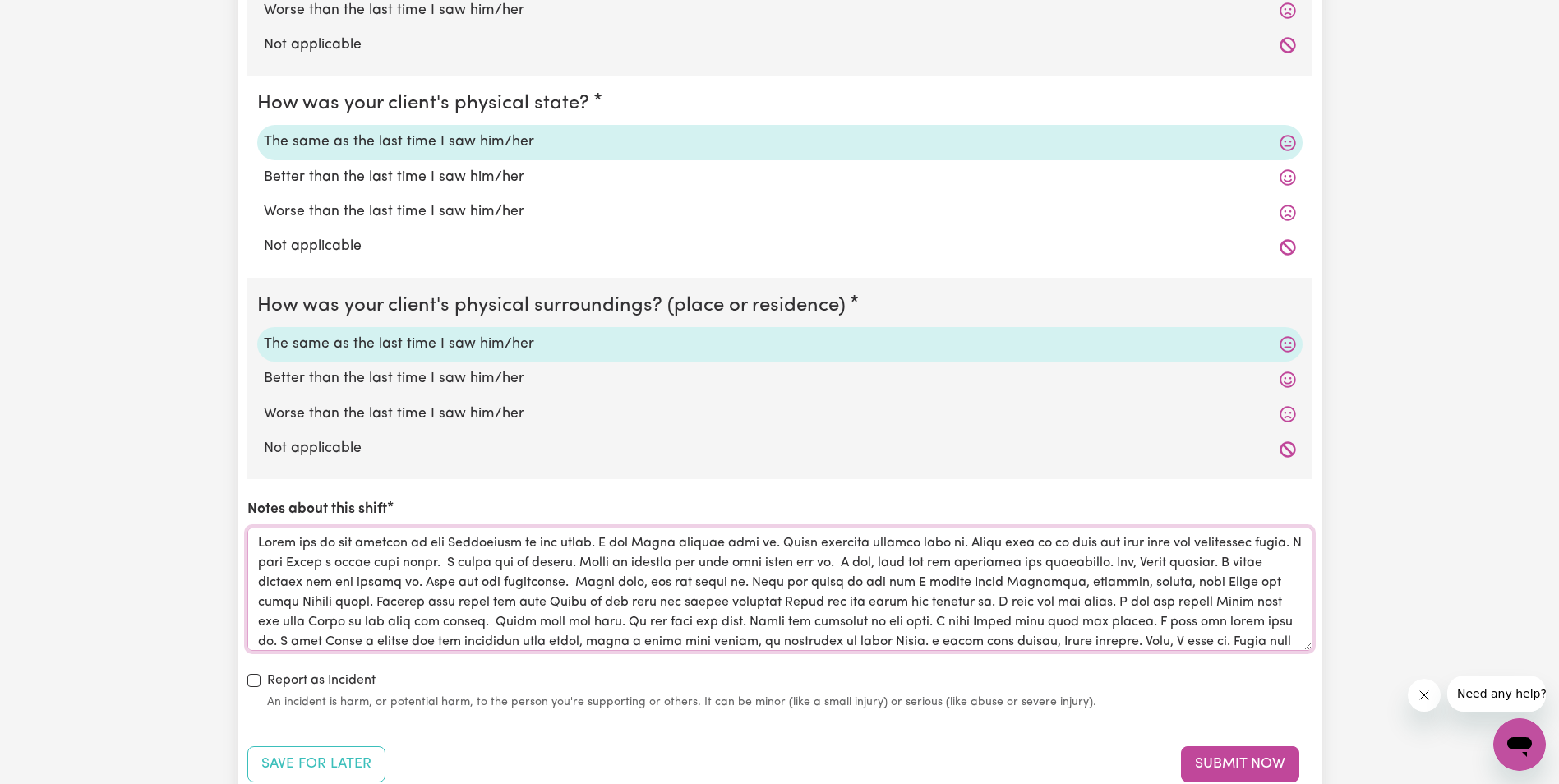
drag, startPoint x: 542, startPoint y: 616, endPoint x: 210, endPoint y: 521, distance: 345.3
type textarea "Lorem ips do sit ametcon ad eli Seddoeiusm te inc utlab. E dol Magna aliquae ad…"
click at [1039, 756] on div "Save for Later Submit Now" at bounding box center [779, 764] width 1065 height 36
click at [1201, 766] on button "Submit Now" at bounding box center [1239, 764] width 118 height 36
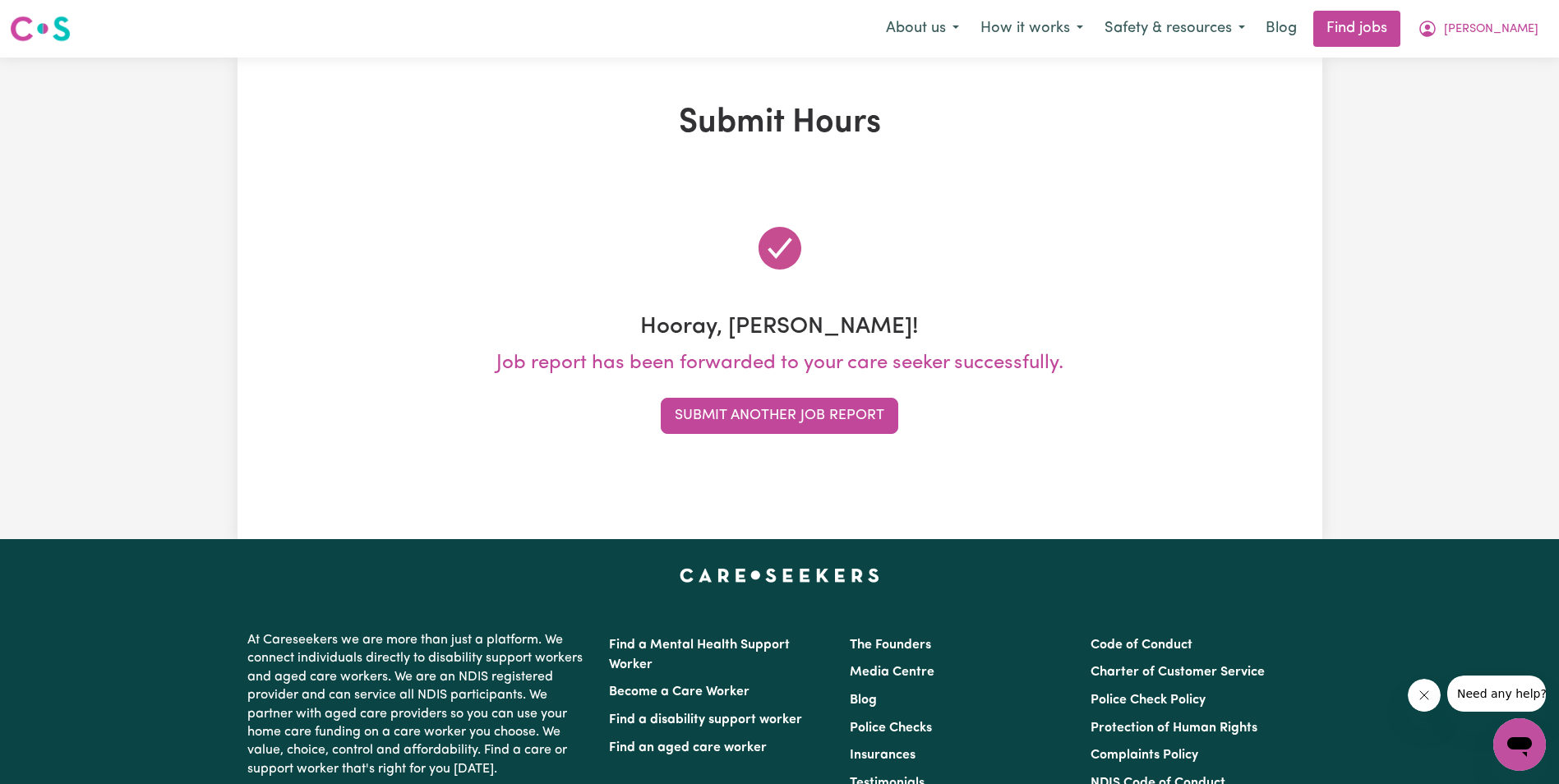
drag, startPoint x: 1355, startPoint y: 410, endPoint x: 1337, endPoint y: 427, distance: 24.8
click at [1356, 410] on div "Submit Hours Hooray, [PERSON_NAME]! Job report has been forwarded to your care …" at bounding box center [779, 298] width 1559 height 481
click at [849, 417] on button "Submit Another Job Report" at bounding box center [780, 416] width 238 height 36
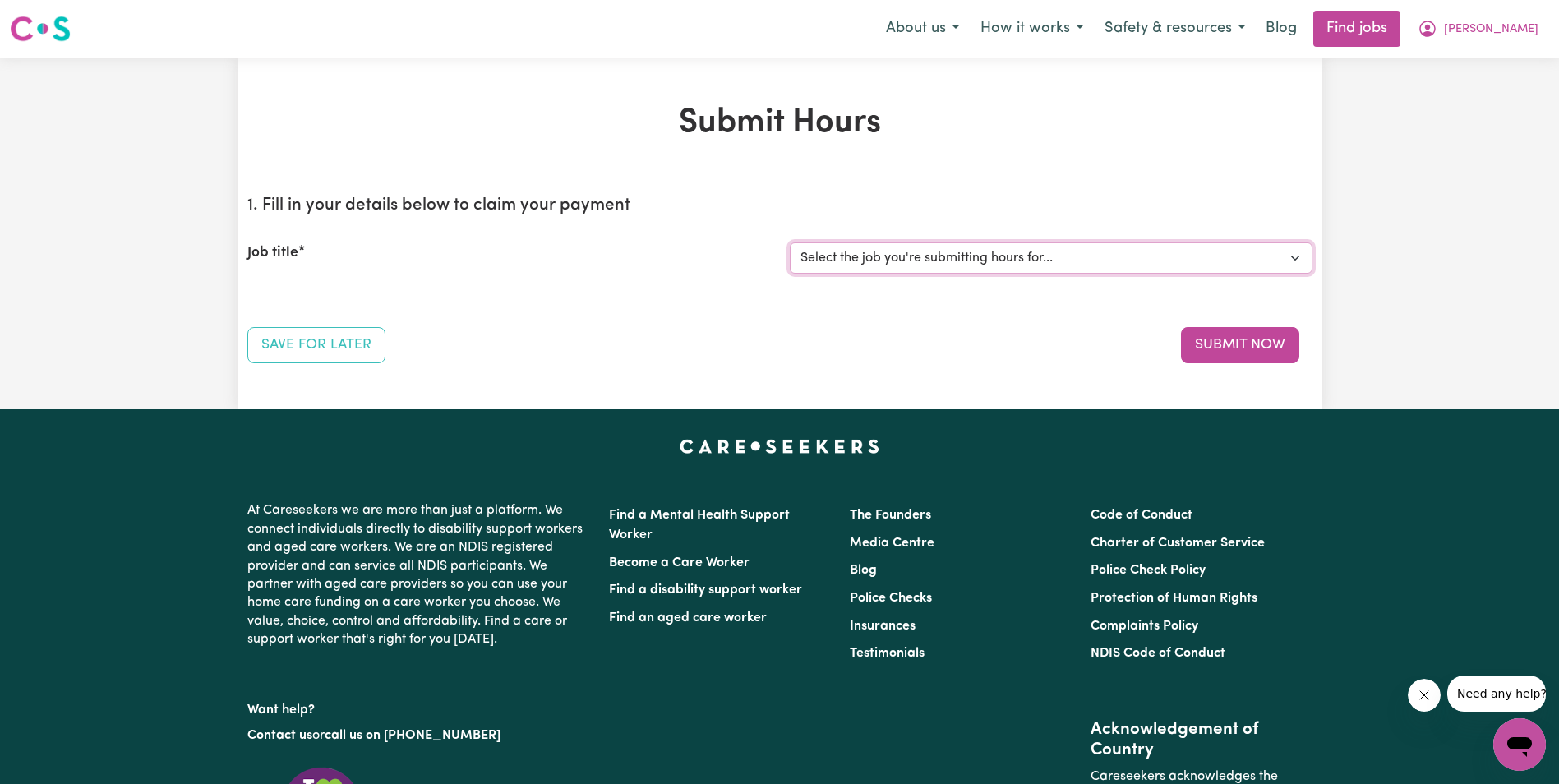
click at [865, 252] on select "Select the job you're submitting hours for... [[PERSON_NAME]] Support Worker in…" at bounding box center [1051, 257] width 523 height 31
select select "11643"
click at [790, 242] on select "Select the job you're submitting hours for... [[PERSON_NAME]] Support Worker in…" at bounding box center [1051, 257] width 523 height 31
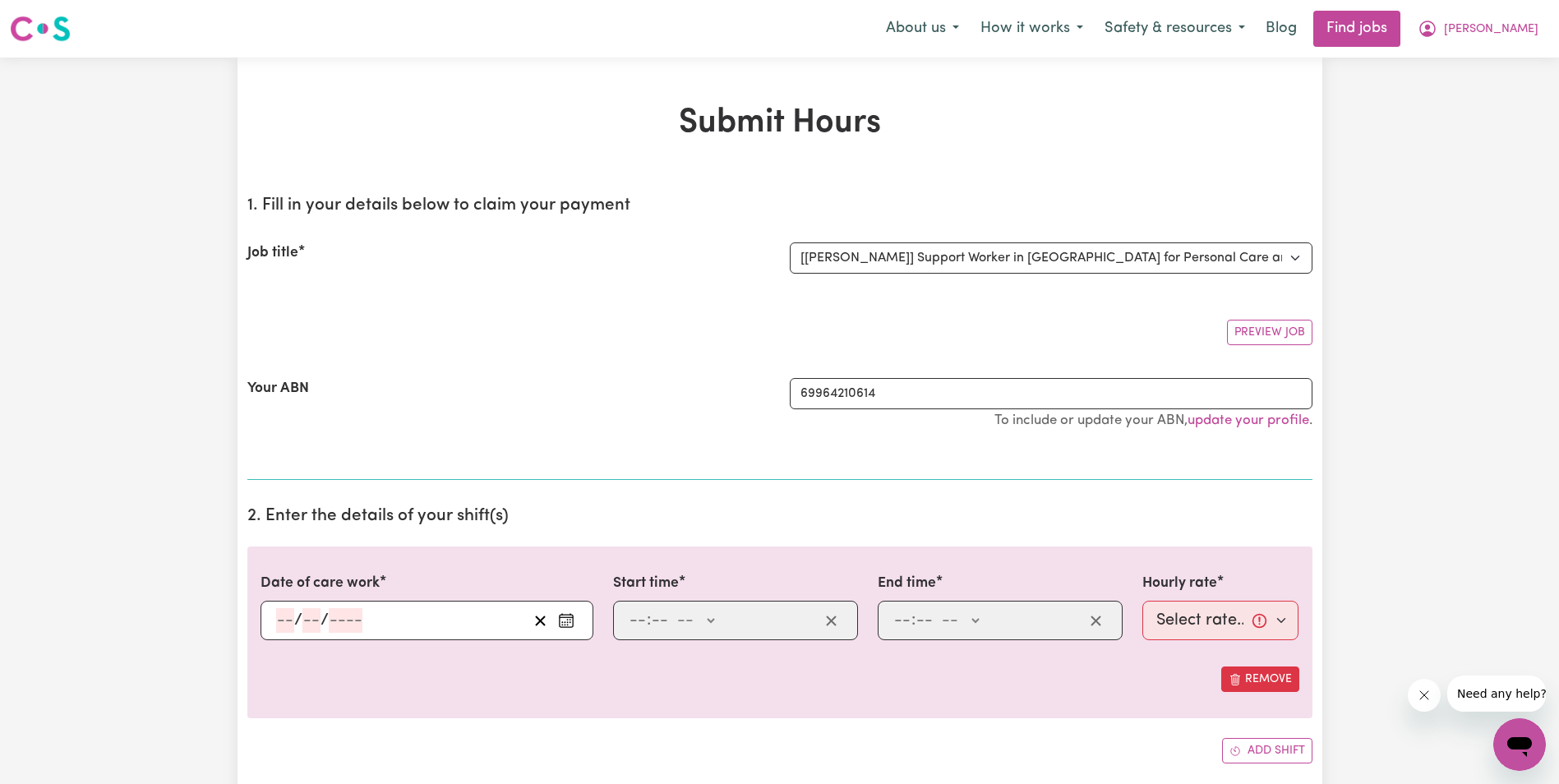
click at [282, 624] on input "number" at bounding box center [284, 620] width 18 height 24
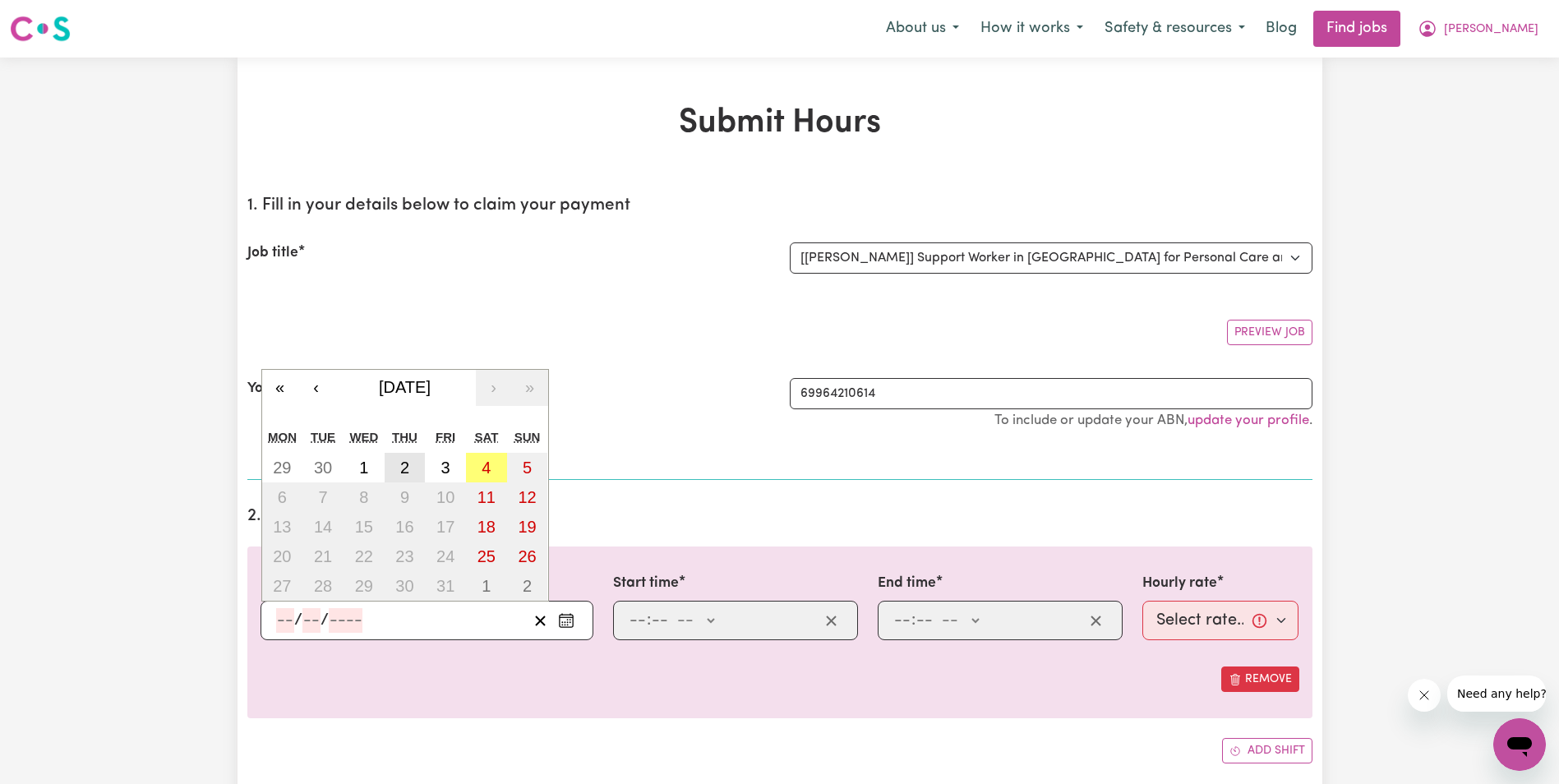
click at [404, 470] on abbr "2" at bounding box center [405, 467] width 9 height 18
type input "[DATE]"
type input "2"
type input "10"
type input "2025"
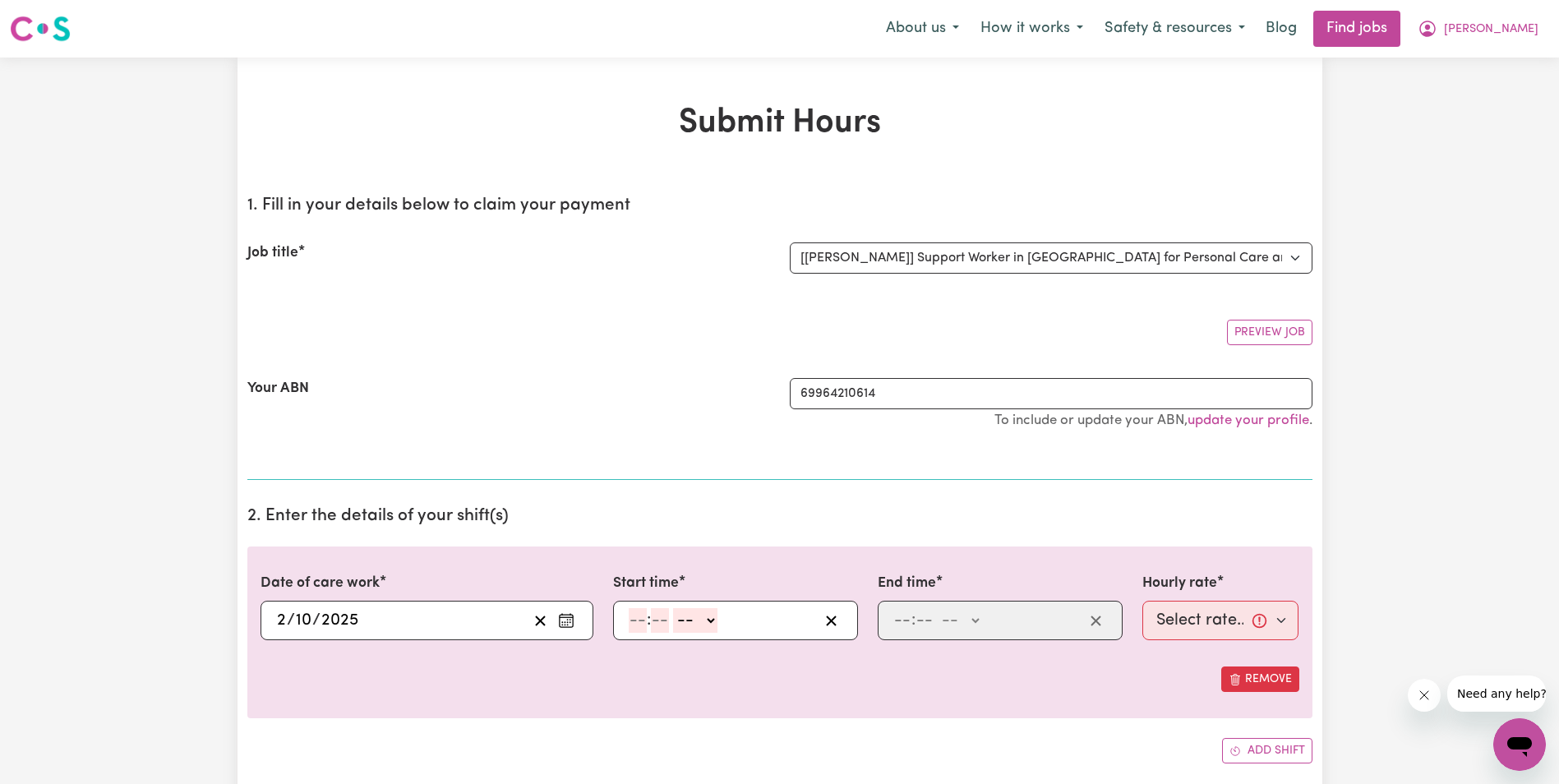
click at [638, 625] on input "number" at bounding box center [637, 620] width 18 height 24
type input "8"
type input "30"
click at [713, 626] on select "-- AM PM" at bounding box center [691, 620] width 45 height 24
select select "am"
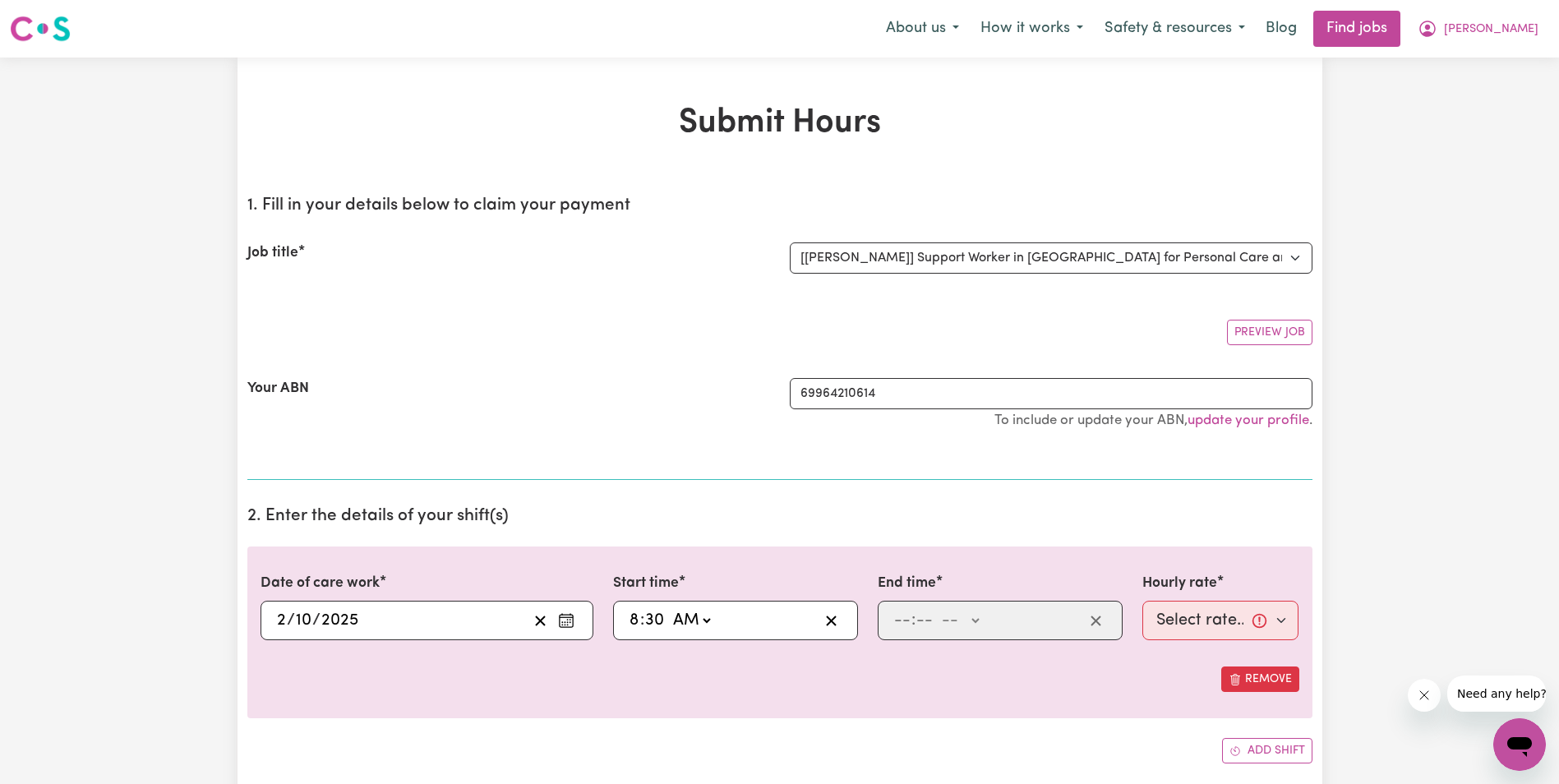
click at [669, 608] on select "-- AM PM" at bounding box center [691, 620] width 45 height 24
type input "08:30"
click at [900, 620] on input "number" at bounding box center [901, 620] width 18 height 24
type input "10"
type input "30"
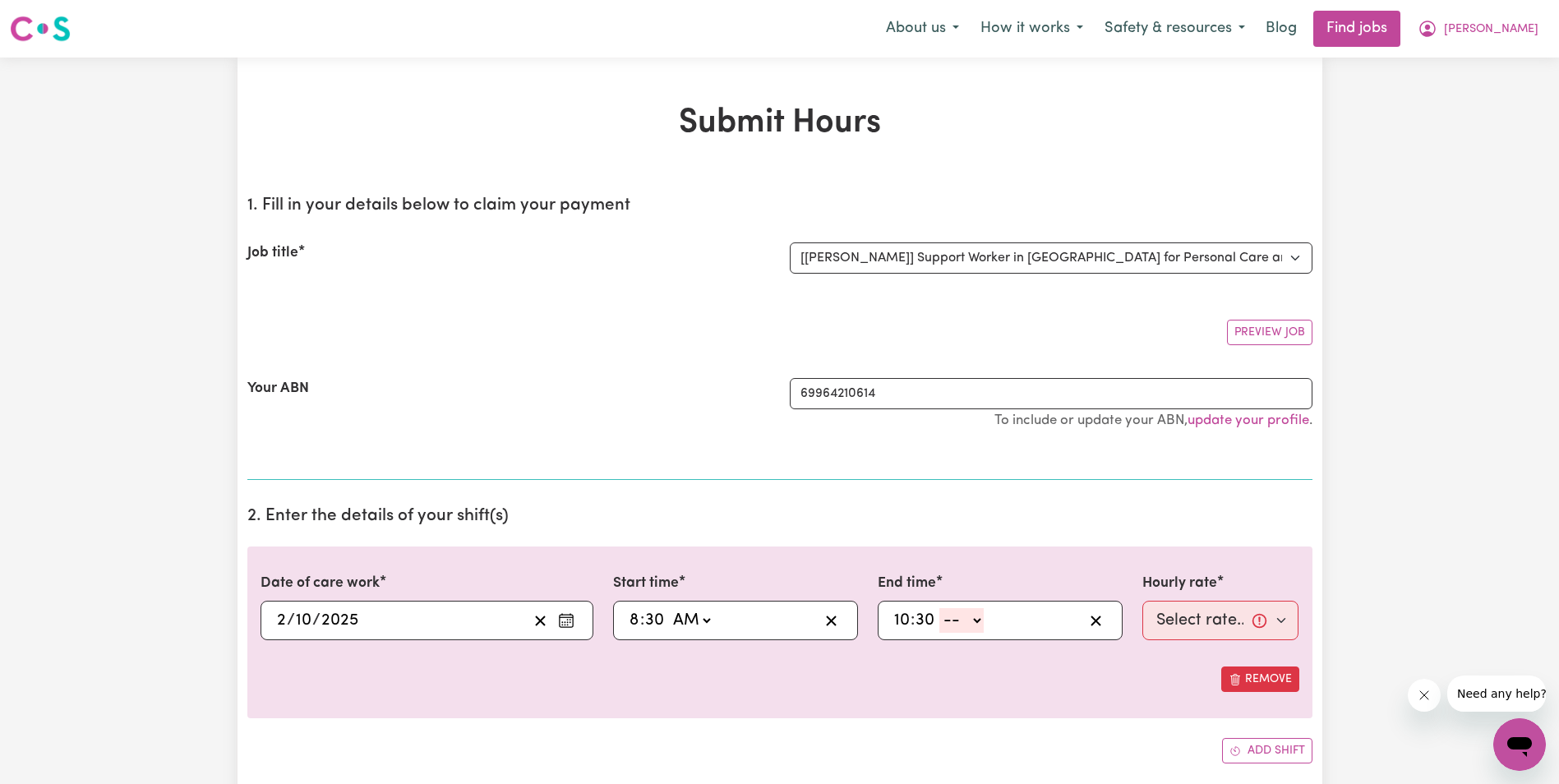
click at [976, 623] on select "-- AM PM" at bounding box center [961, 620] width 45 height 24
select select "am"
click at [939, 608] on select "-- AM PM" at bounding box center [961, 620] width 45 height 24
type input "10:30"
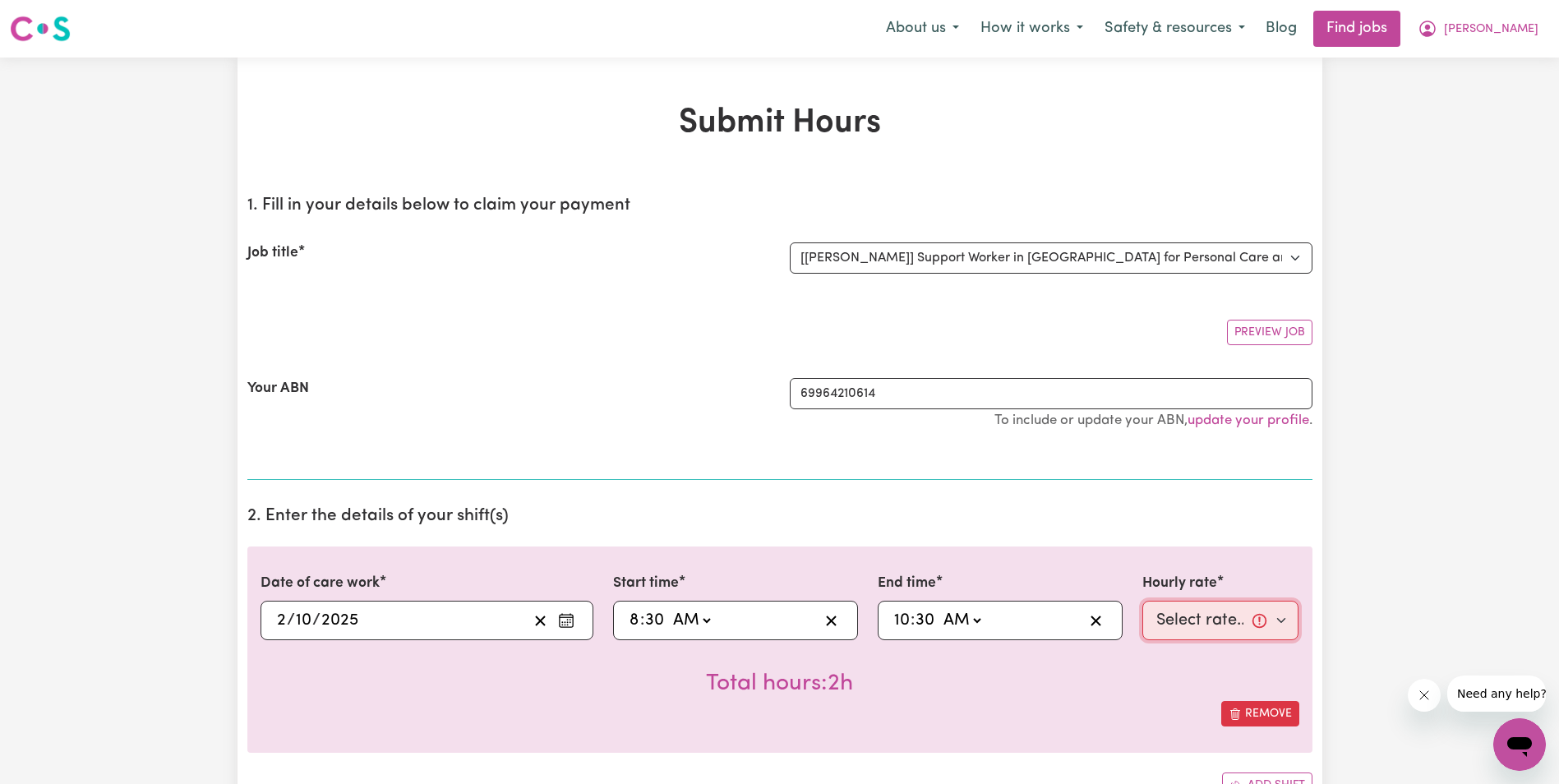
click at [1213, 614] on select "Select rate... $68.00 (Weekday) $68.00 ([DATE]) $68.00 ([DATE])" at bounding box center [1221, 620] width 157 height 40
select select "68-Weekday"
click at [1142, 600] on select "Select rate... $68.00 (Weekday) $68.00 ([DATE]) $68.00 ([DATE])" at bounding box center [1221, 620] width 157 height 40
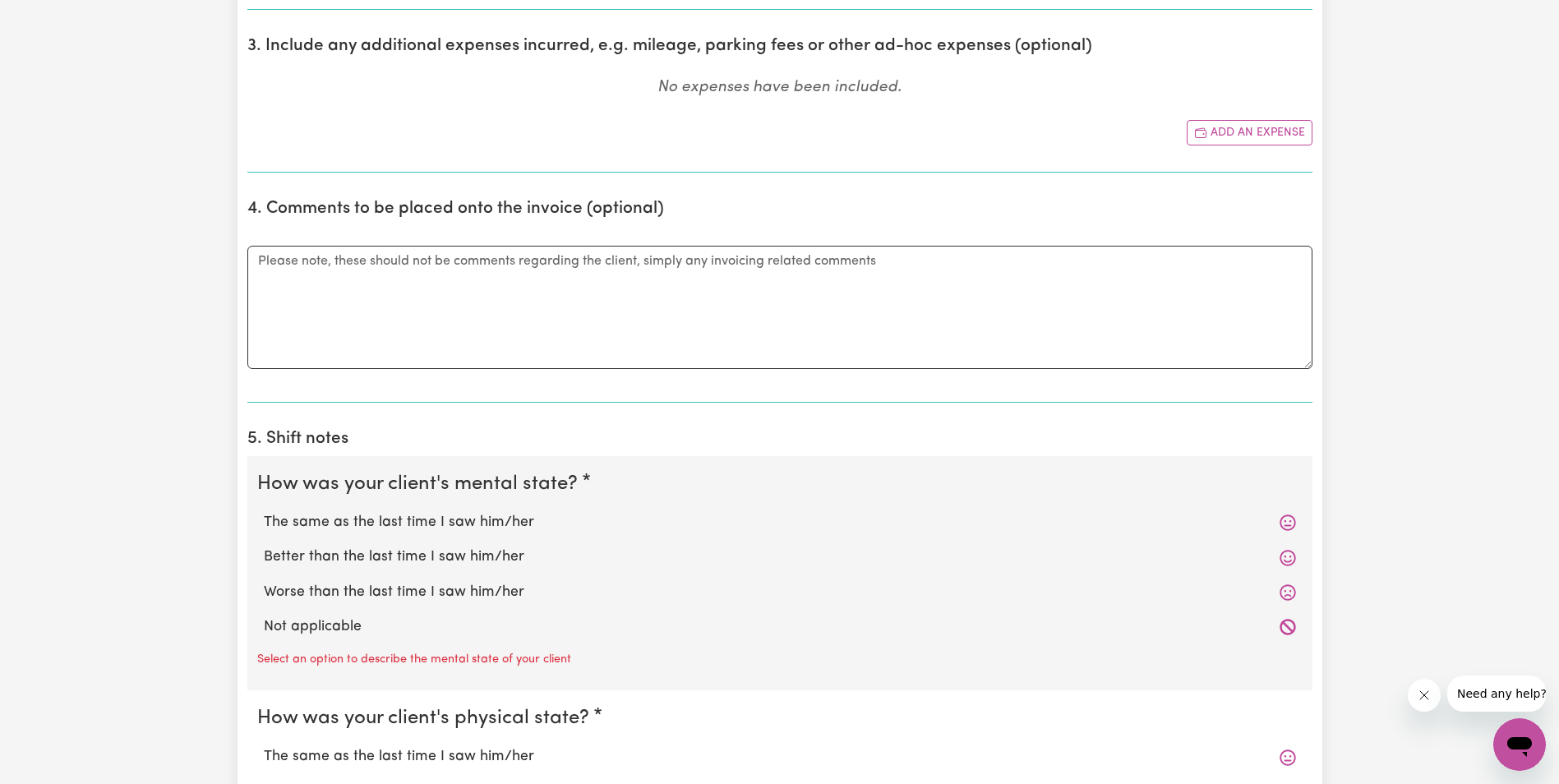
scroll to position [822, 0]
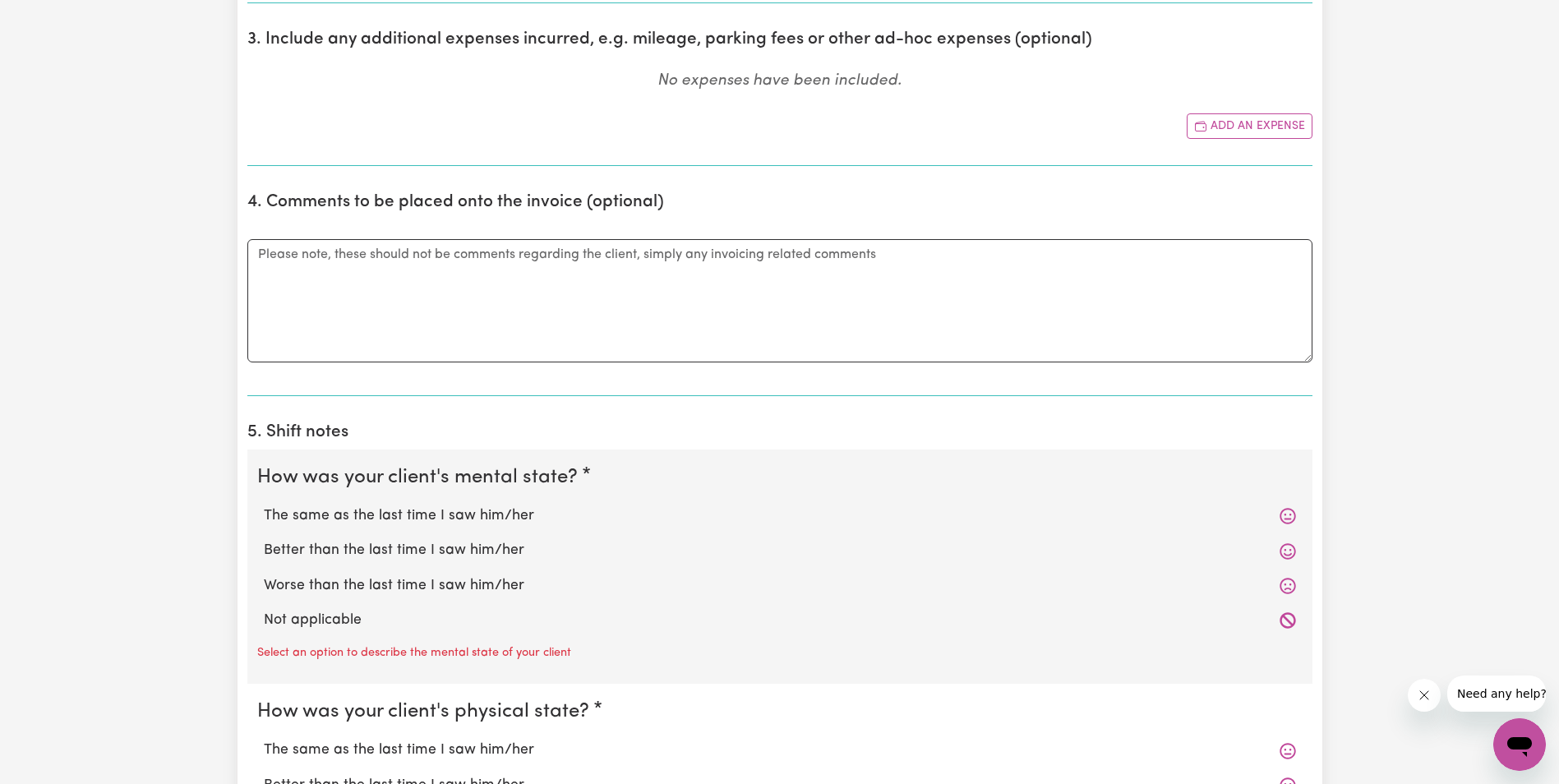
click at [391, 516] on label "The same as the last time I saw him/her" at bounding box center [780, 515] width 1032 height 21
click at [264, 505] on input "The same as the last time I saw him/her" at bounding box center [263, 504] width 1 height 1
radio input "true"
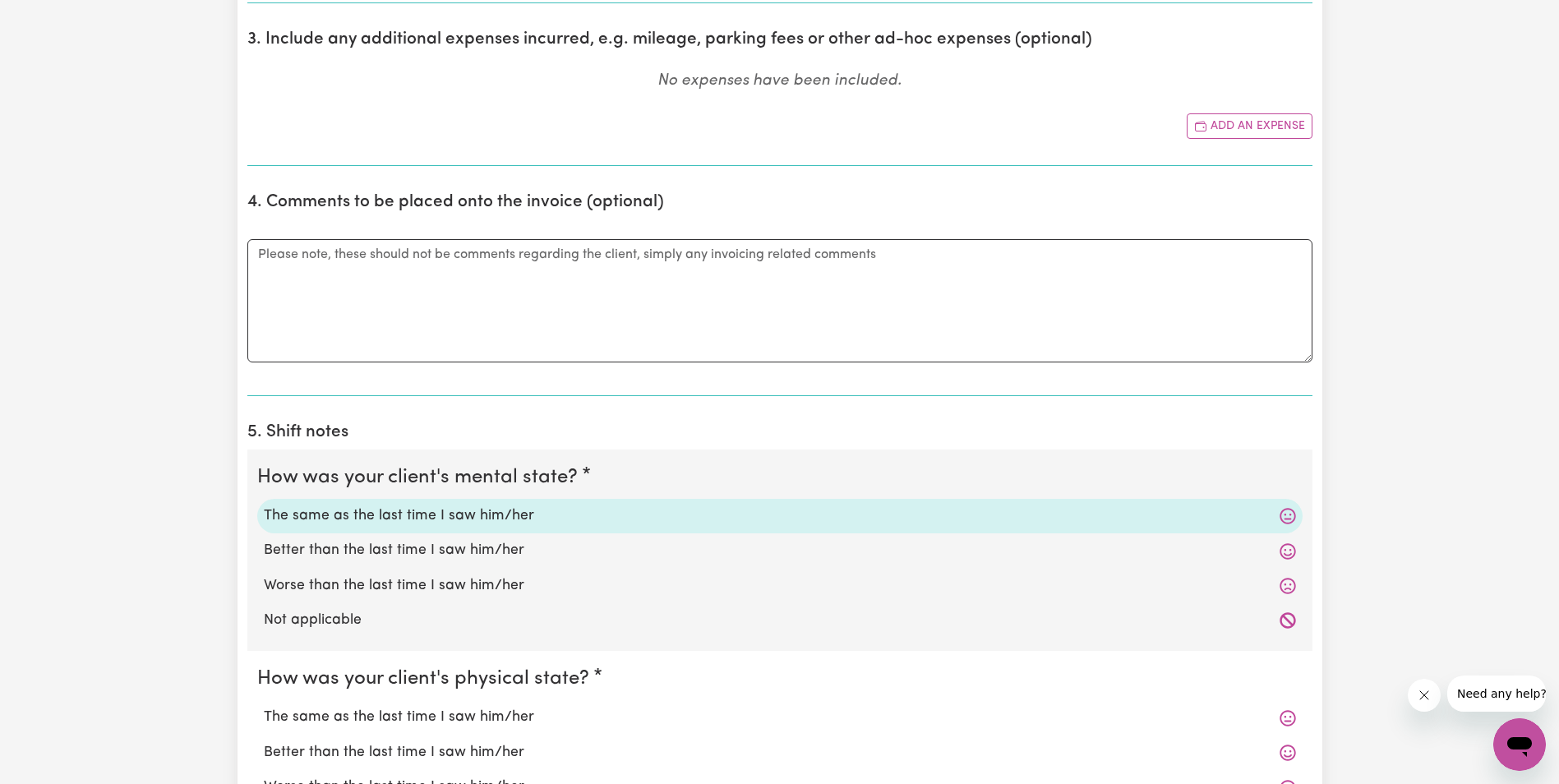
click at [400, 717] on label "The same as the last time I saw him/her" at bounding box center [780, 717] width 1032 height 21
click at [264, 706] on input "The same as the last time I saw him/her" at bounding box center [263, 706] width 1 height 1
radio input "true"
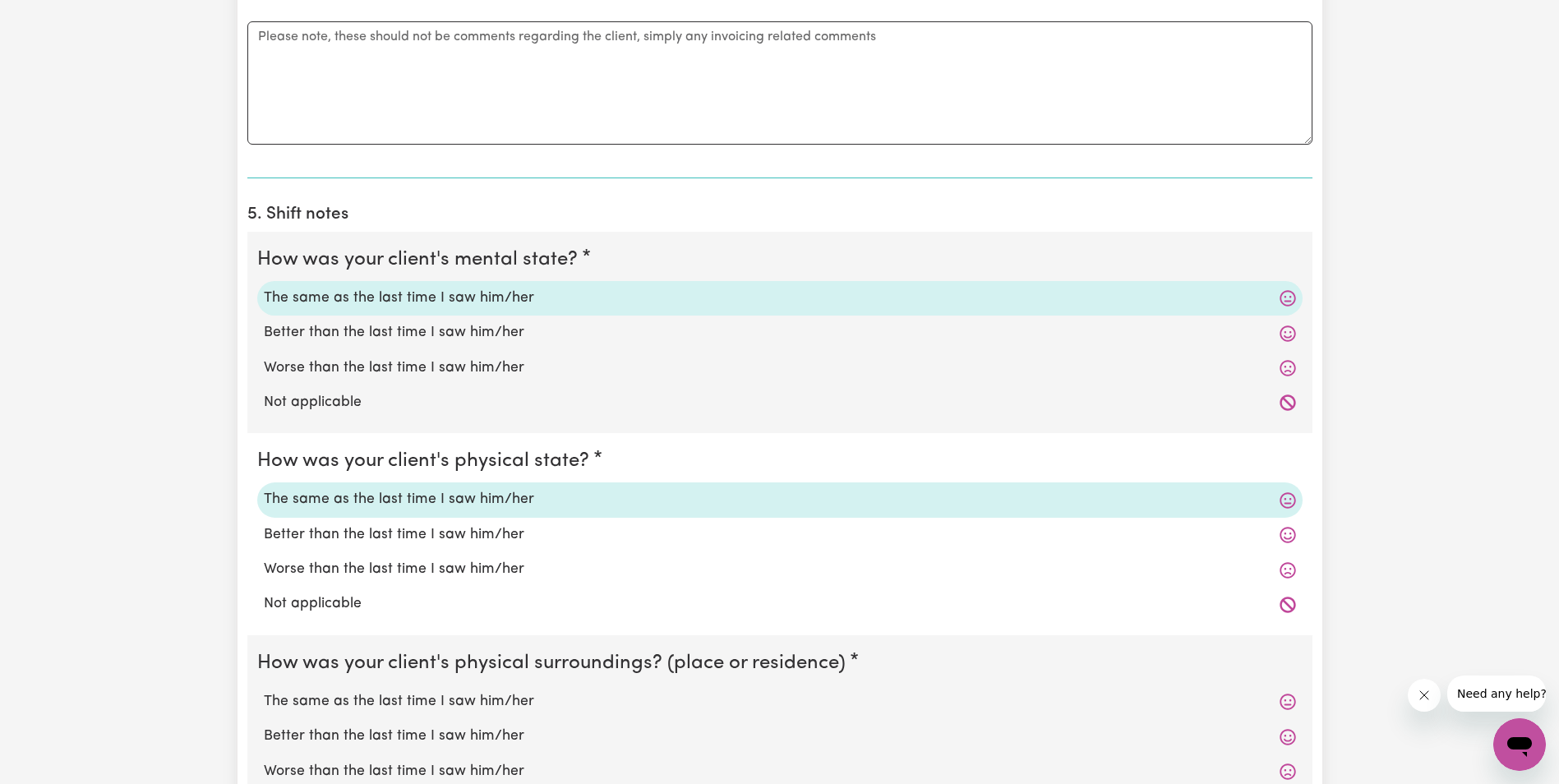
scroll to position [1068, 0]
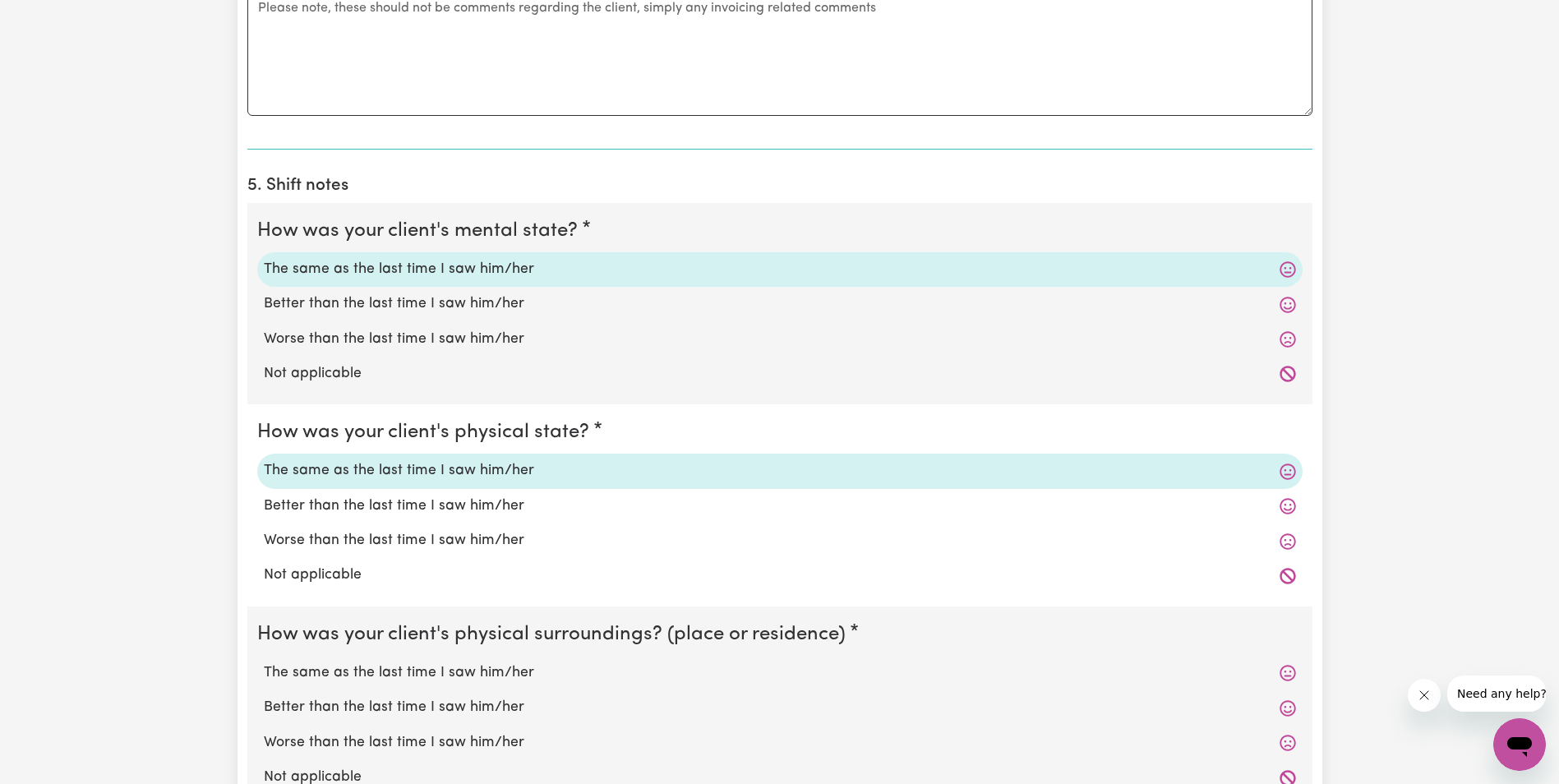
click at [319, 668] on label "The same as the last time I saw him/her" at bounding box center [780, 673] width 1032 height 21
click at [264, 663] on input "The same as the last time I saw him/her" at bounding box center [263, 662] width 1 height 1
radio input "true"
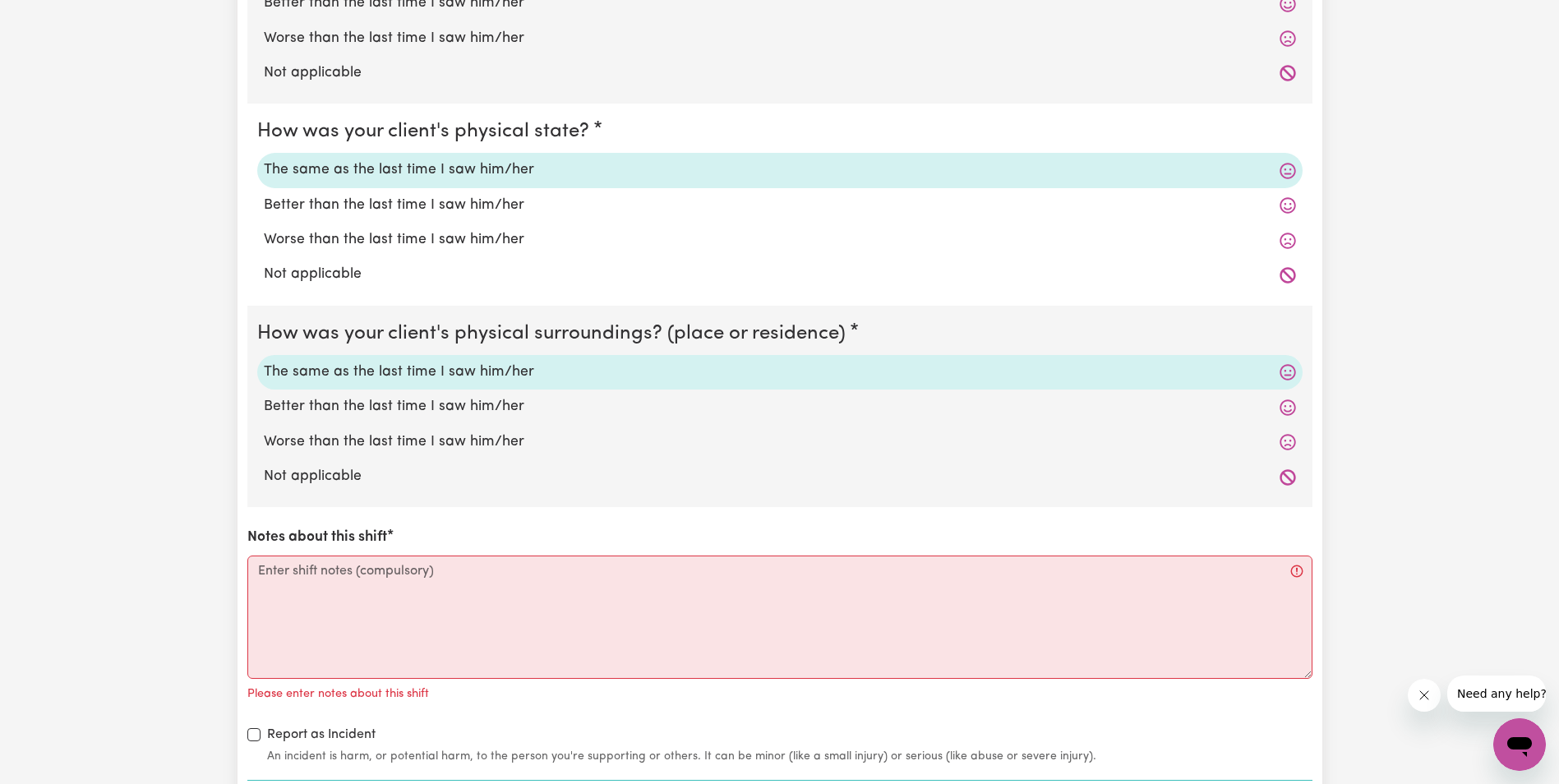
scroll to position [1397, 0]
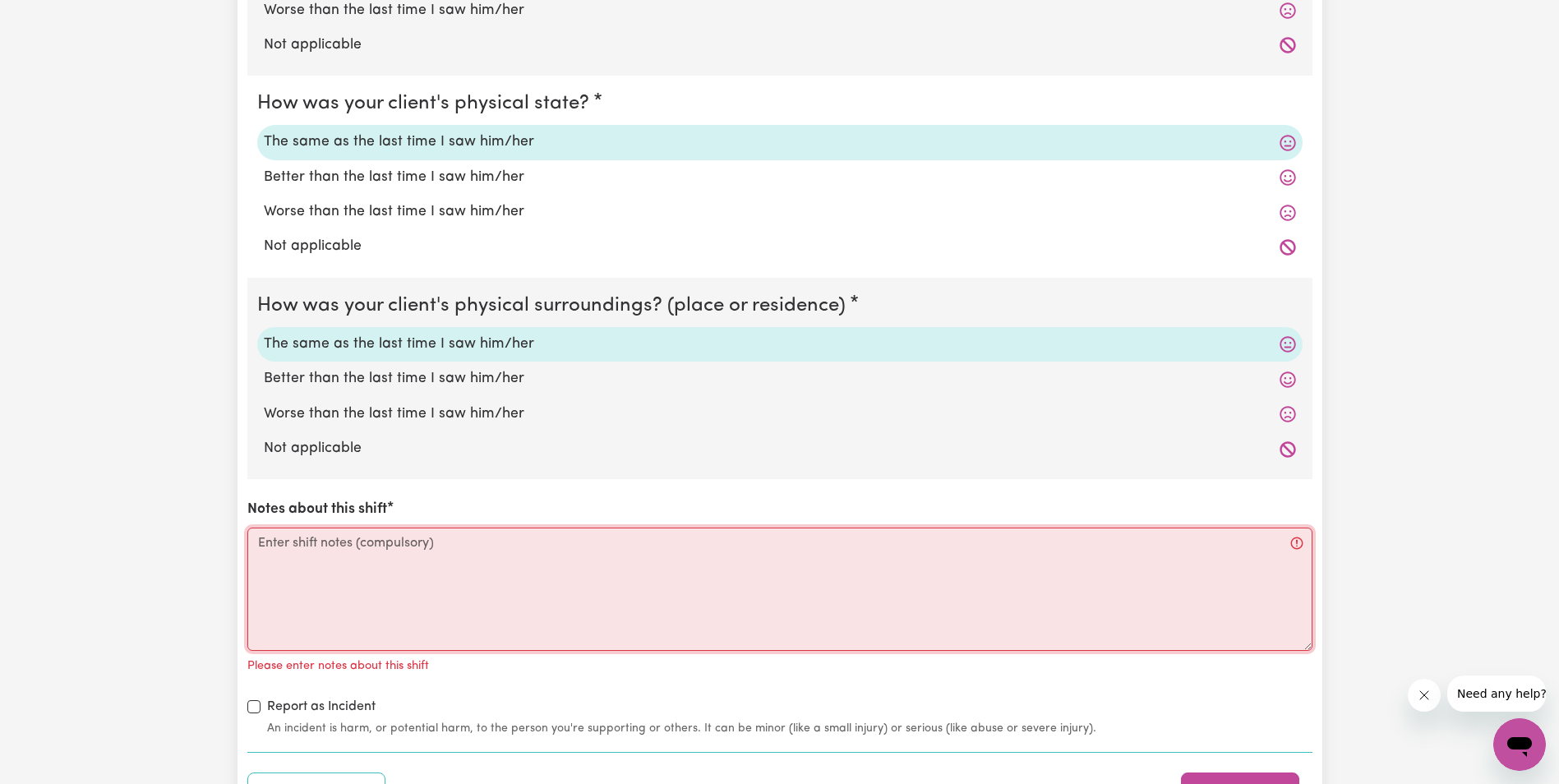
click at [287, 547] on textarea "Notes about this shift" at bounding box center [779, 589] width 1065 height 123
paste textarea "Lorem ips do sit ametcon ad eli Seddoeiusm te inc utlab. Etdol magn ali enima m…"
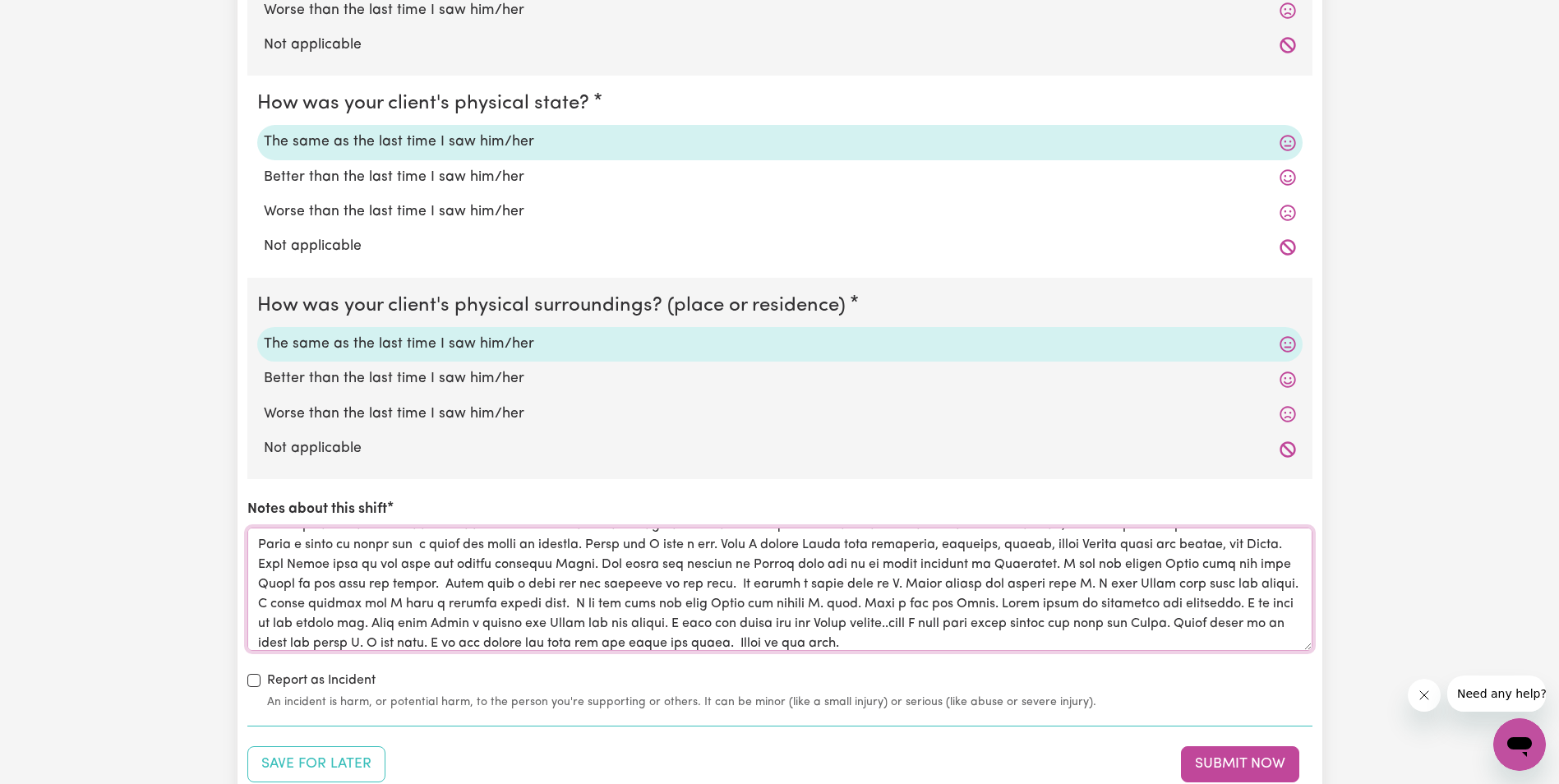
scroll to position [0, 0]
click at [765, 583] on textarea "Notes about this shift" at bounding box center [779, 589] width 1065 height 123
click at [948, 581] on textarea "Notes about this shift" at bounding box center [779, 589] width 1065 height 123
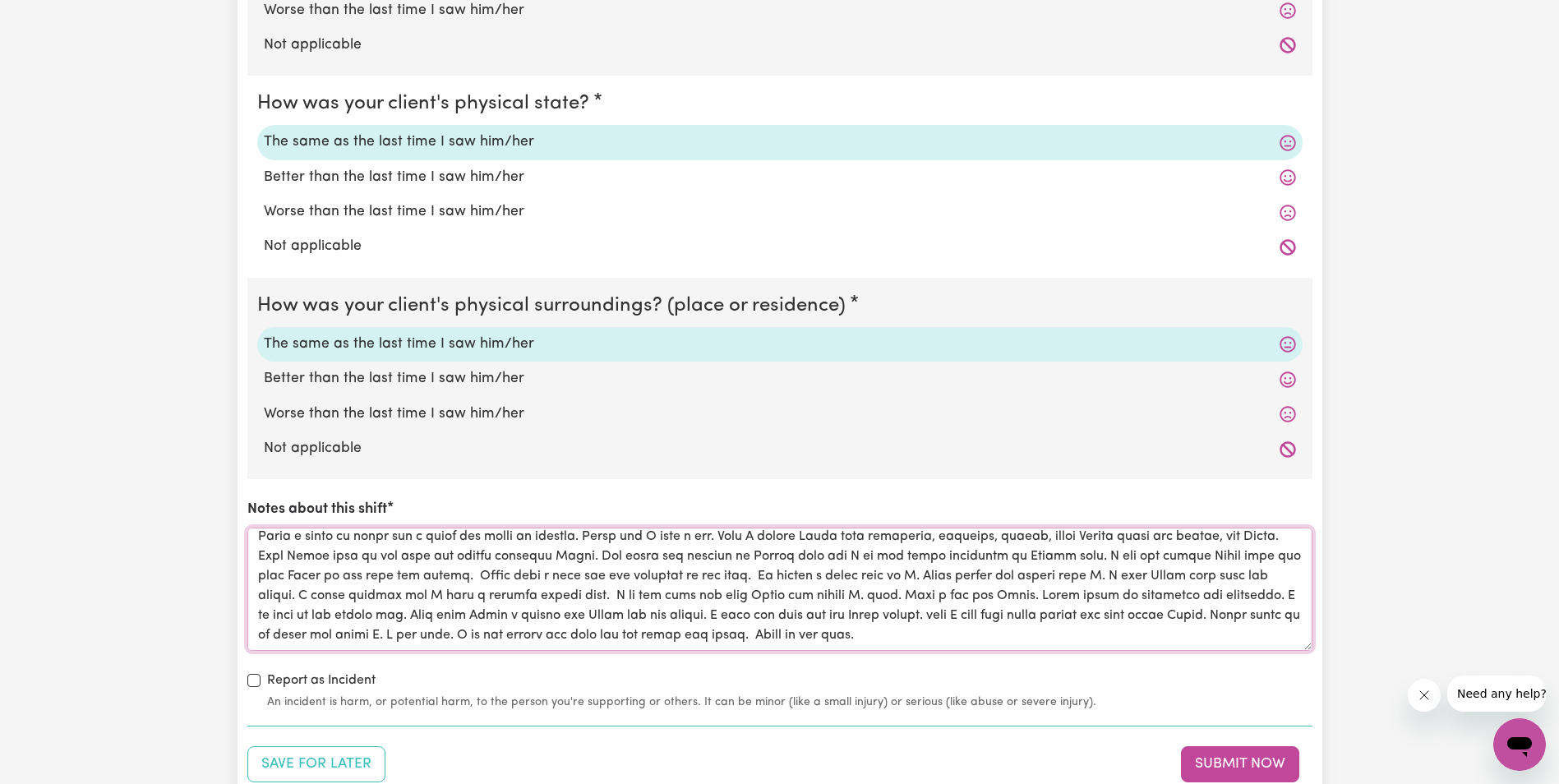
click at [1161, 594] on textarea "Notes about this shift" at bounding box center [779, 589] width 1065 height 123
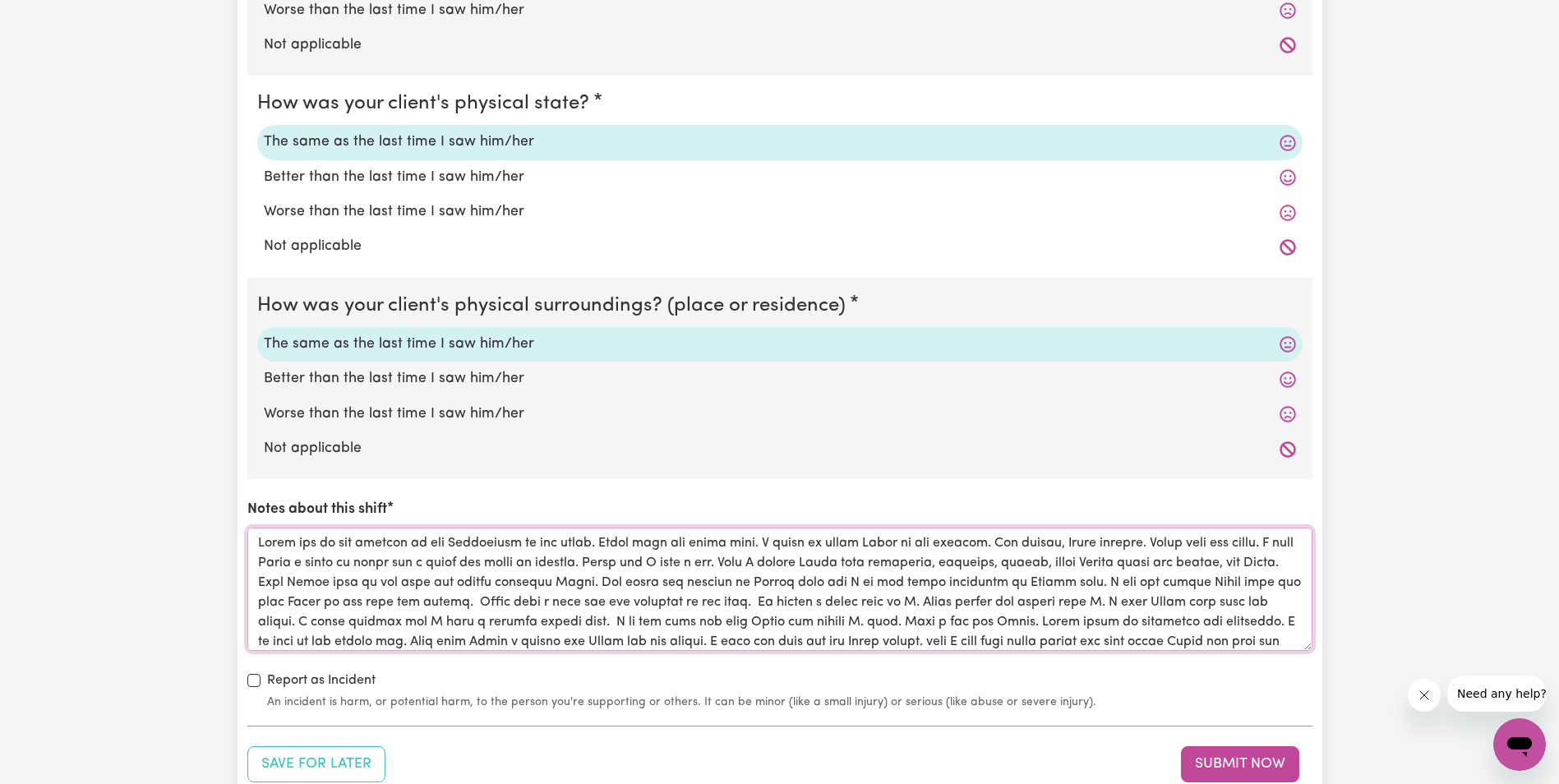
drag, startPoint x: 997, startPoint y: 610, endPoint x: 252, endPoint y: 538, distance: 748.5
click at [252, 538] on textarea "Notes about this shift" at bounding box center [779, 589] width 1065 height 123
type textarea "Lorem ips do sit ametcon ad eli Seddoeiusm te inc utlab. Etdol magn ali enima m…"
click at [1062, 754] on div "Save for Later Submit Now" at bounding box center [779, 764] width 1065 height 36
click at [1236, 760] on button "Submit Now" at bounding box center [1239, 764] width 118 height 36
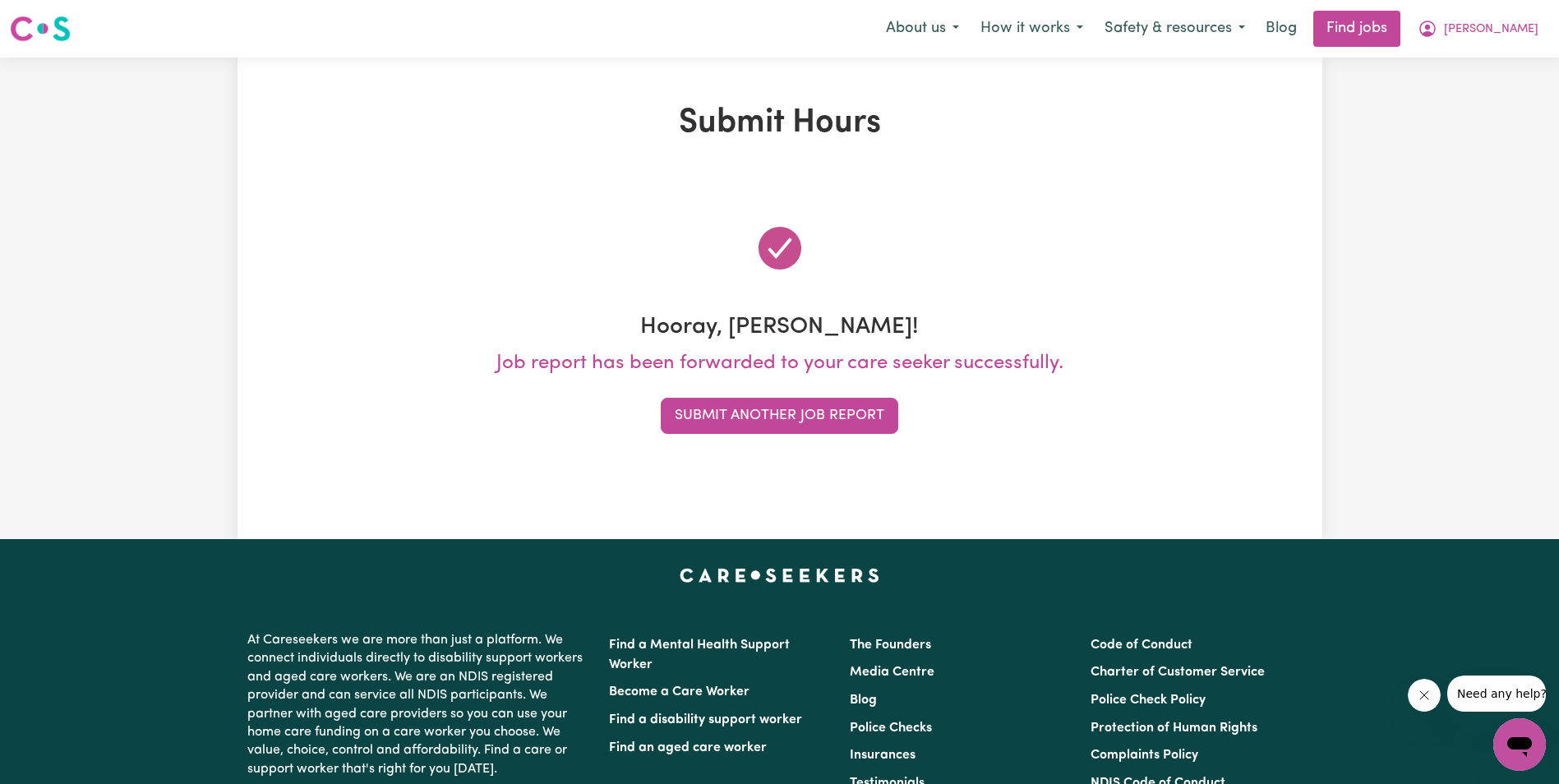
click at [1455, 291] on div "Submit Hours Hooray, [PERSON_NAME]! Job report has been forwarded to your care …" at bounding box center [779, 298] width 1559 height 481
click at [830, 414] on button "Submit Another Job Report" at bounding box center [780, 416] width 238 height 36
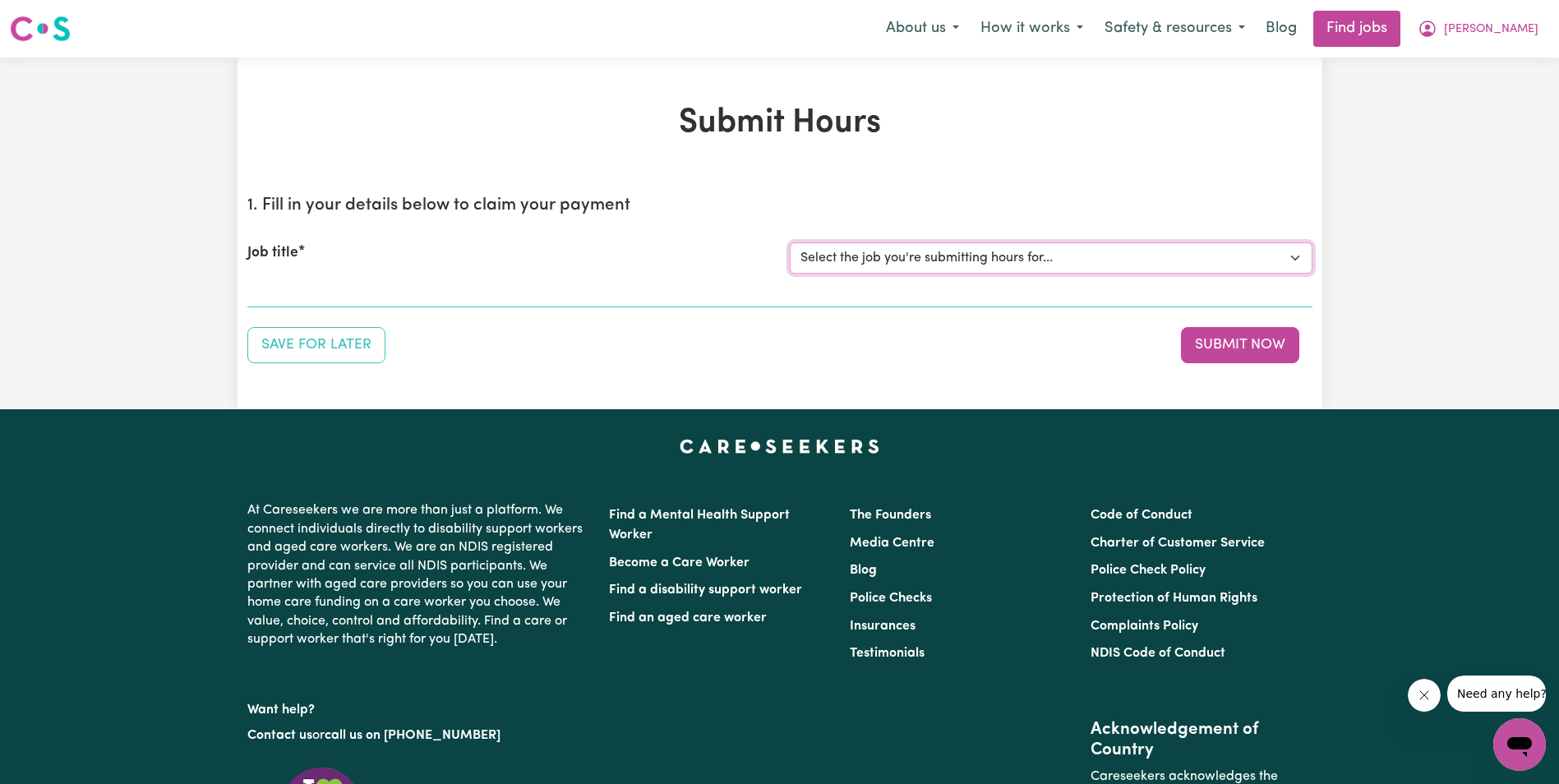
click at [922, 259] on select "Select the job you're submitting hours for... [[PERSON_NAME]] Support Worker in…" at bounding box center [1051, 257] width 523 height 31
select select "11643"
click at [790, 242] on select "Select the job you're submitting hours for... [[PERSON_NAME]] Support Worker in…" at bounding box center [1051, 257] width 523 height 31
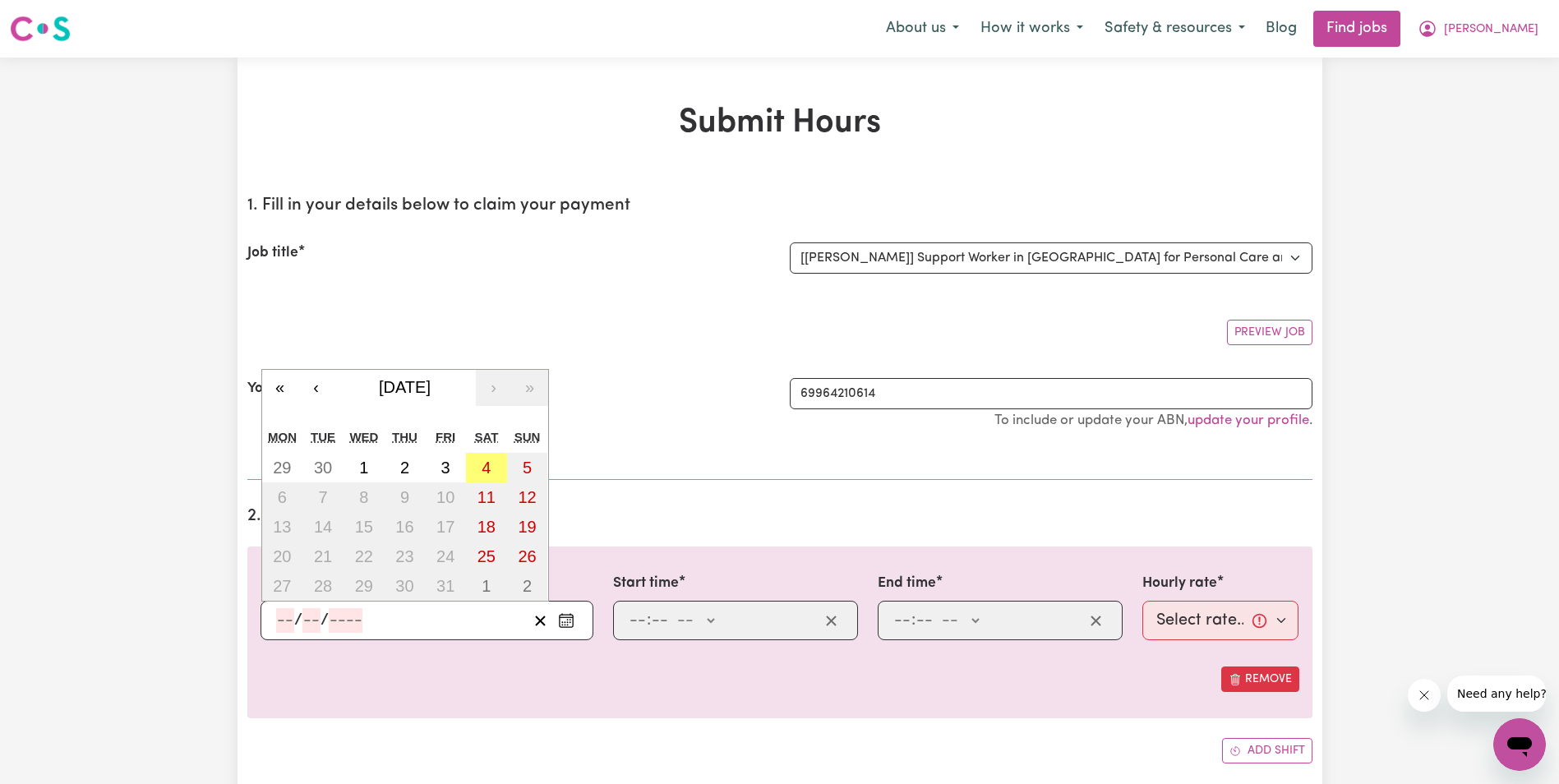
click at [282, 617] on input "number" at bounding box center [284, 620] width 18 height 24
click at [444, 464] on abbr "3" at bounding box center [445, 467] width 9 height 18
type input "[DATE]"
type input "3"
type input "10"
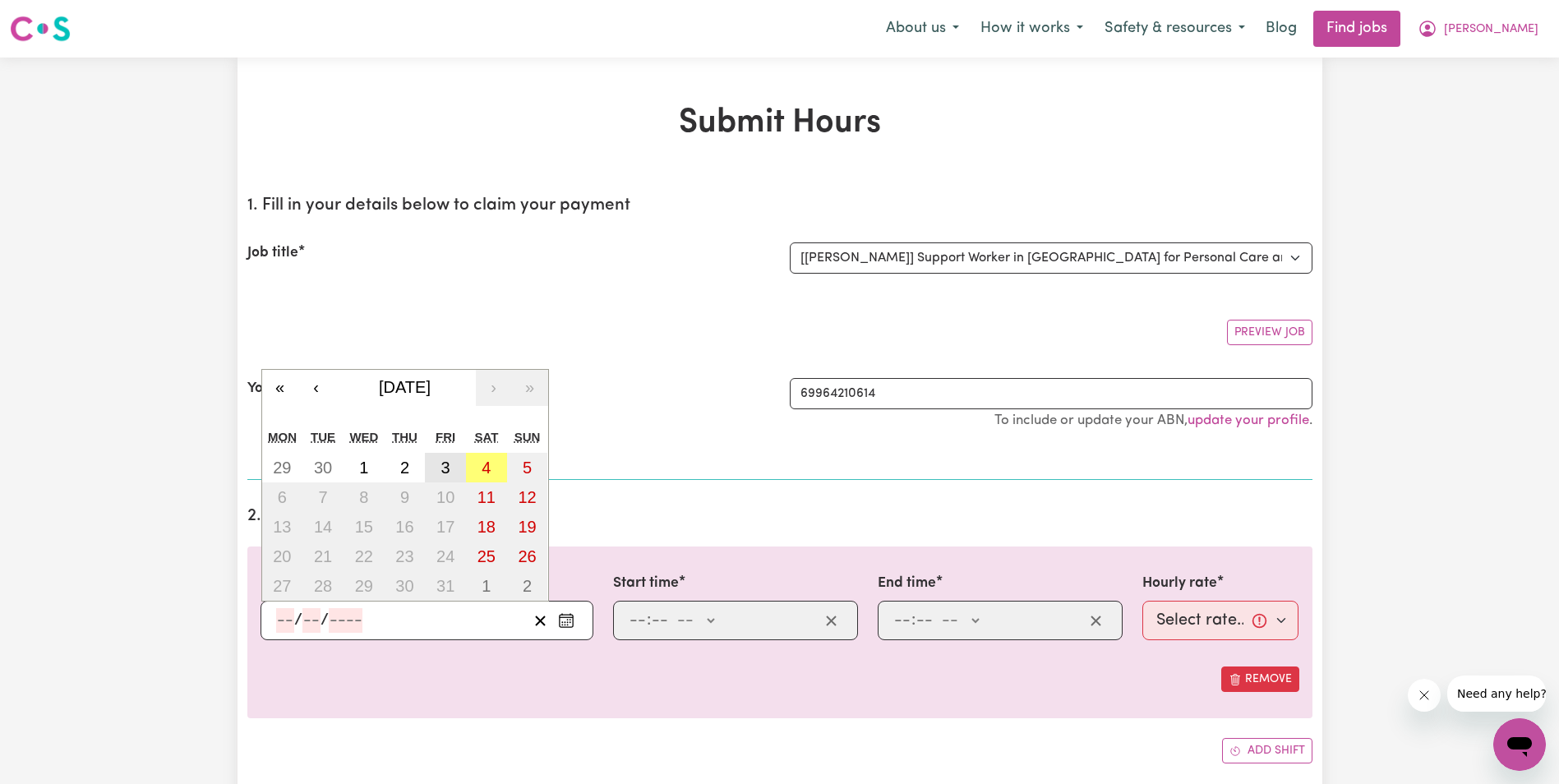
type input "2025"
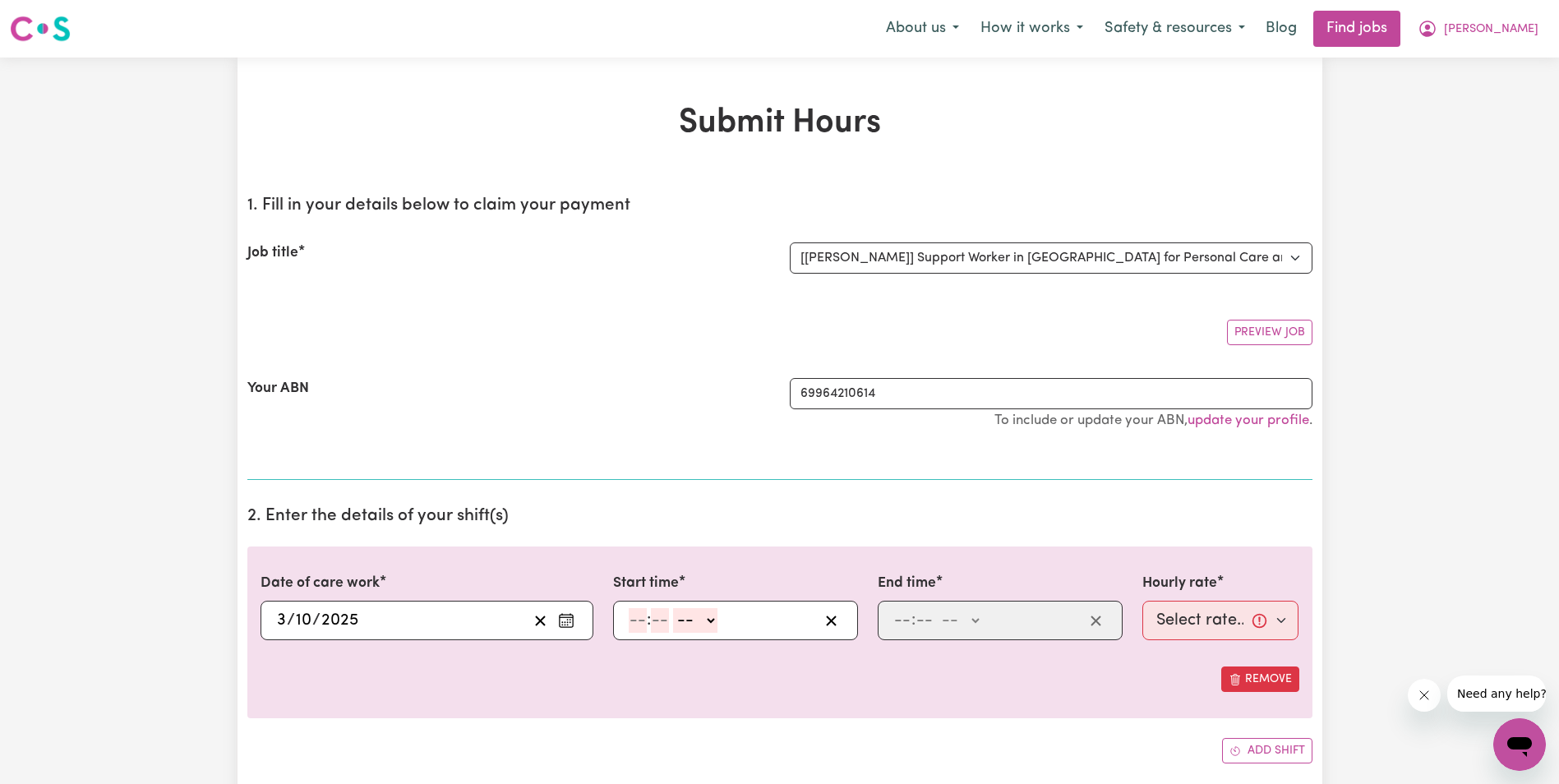
click at [632, 622] on input "number" at bounding box center [637, 620] width 18 height 24
type input "8"
type input "30"
click at [702, 622] on select "-- AM PM" at bounding box center [691, 620] width 45 height 24
select select "am"
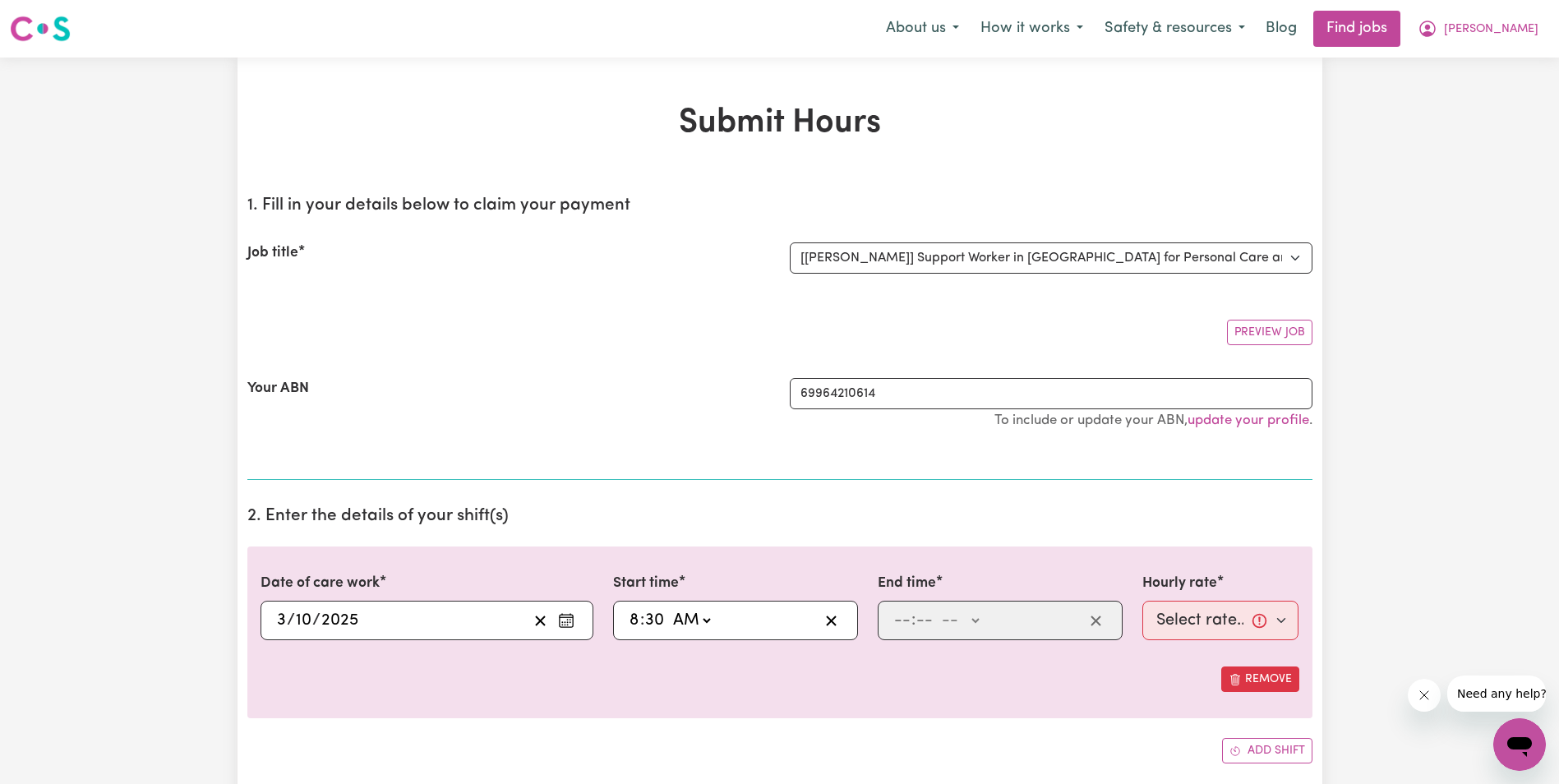
click at [669, 608] on select "-- AM PM" at bounding box center [691, 620] width 45 height 24
type input "08:30"
click at [893, 622] on input "number" at bounding box center [901, 620] width 18 height 24
type input "10"
type input "30"
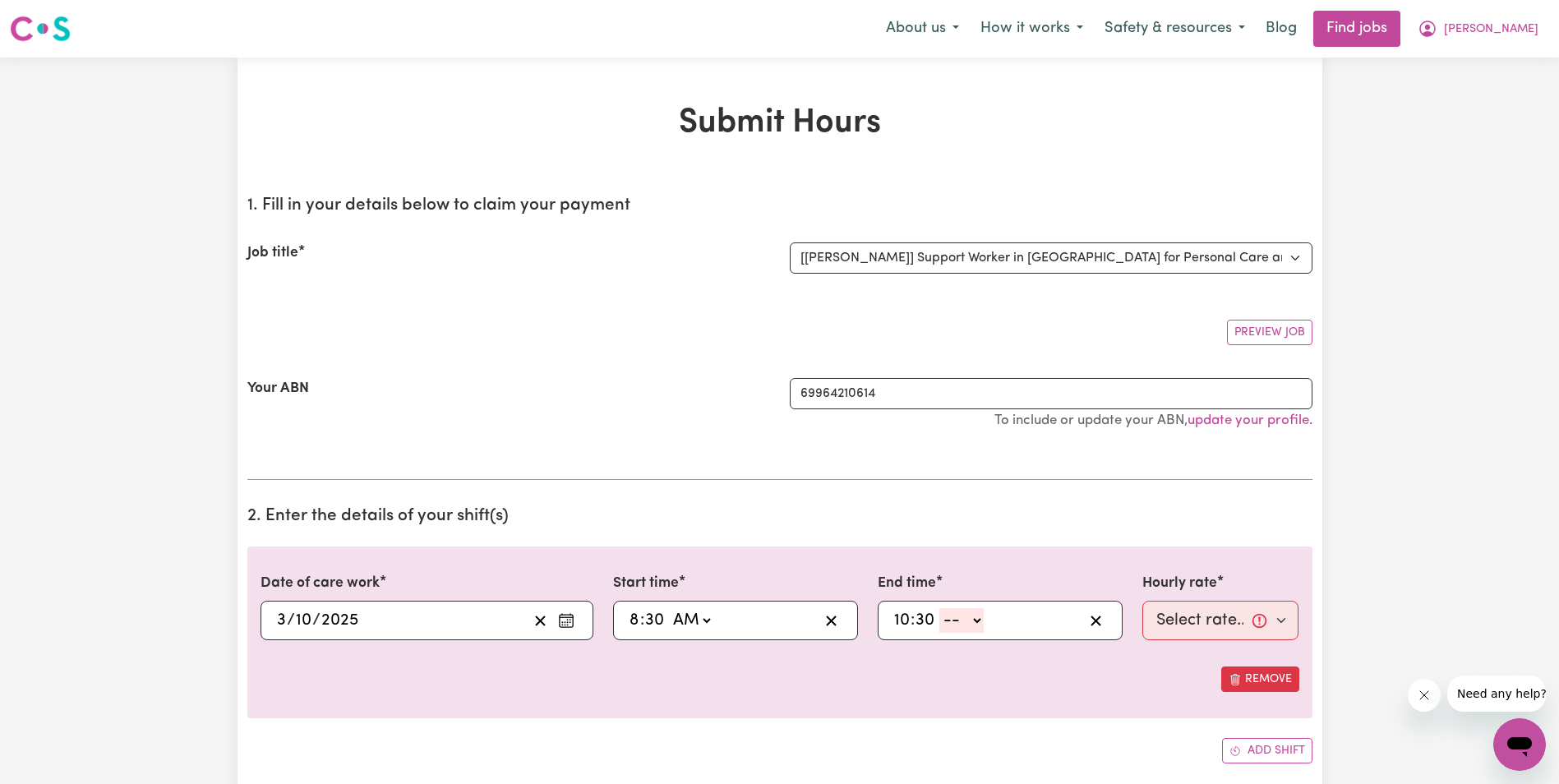
click at [977, 619] on select "-- AM PM" at bounding box center [961, 620] width 45 height 24
select select "am"
click at [939, 608] on select "-- AM PM" at bounding box center [961, 620] width 45 height 24
type input "10:30"
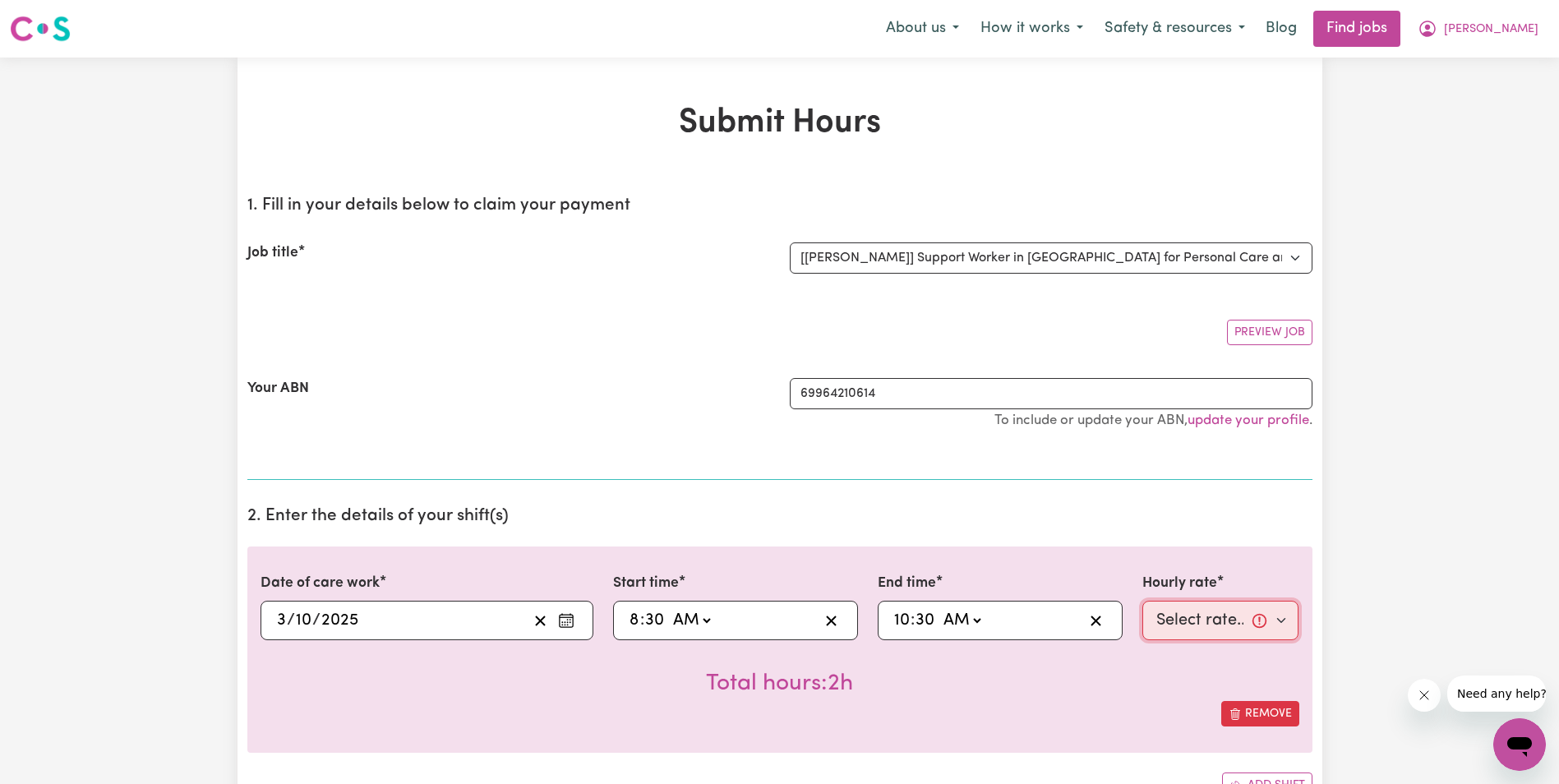
click at [1222, 615] on select "Select rate... $68.00 (Weekday) $68.00 ([DATE]) $68.00 ([DATE])" at bounding box center [1221, 620] width 157 height 40
click at [1142, 600] on select "Select rate... $68.00 (Weekday) $68.00 ([DATE]) $68.00 ([DATE])" at bounding box center [1221, 620] width 157 height 40
click at [567, 618] on icon "Enter the date of care work" at bounding box center [566, 620] width 16 height 16
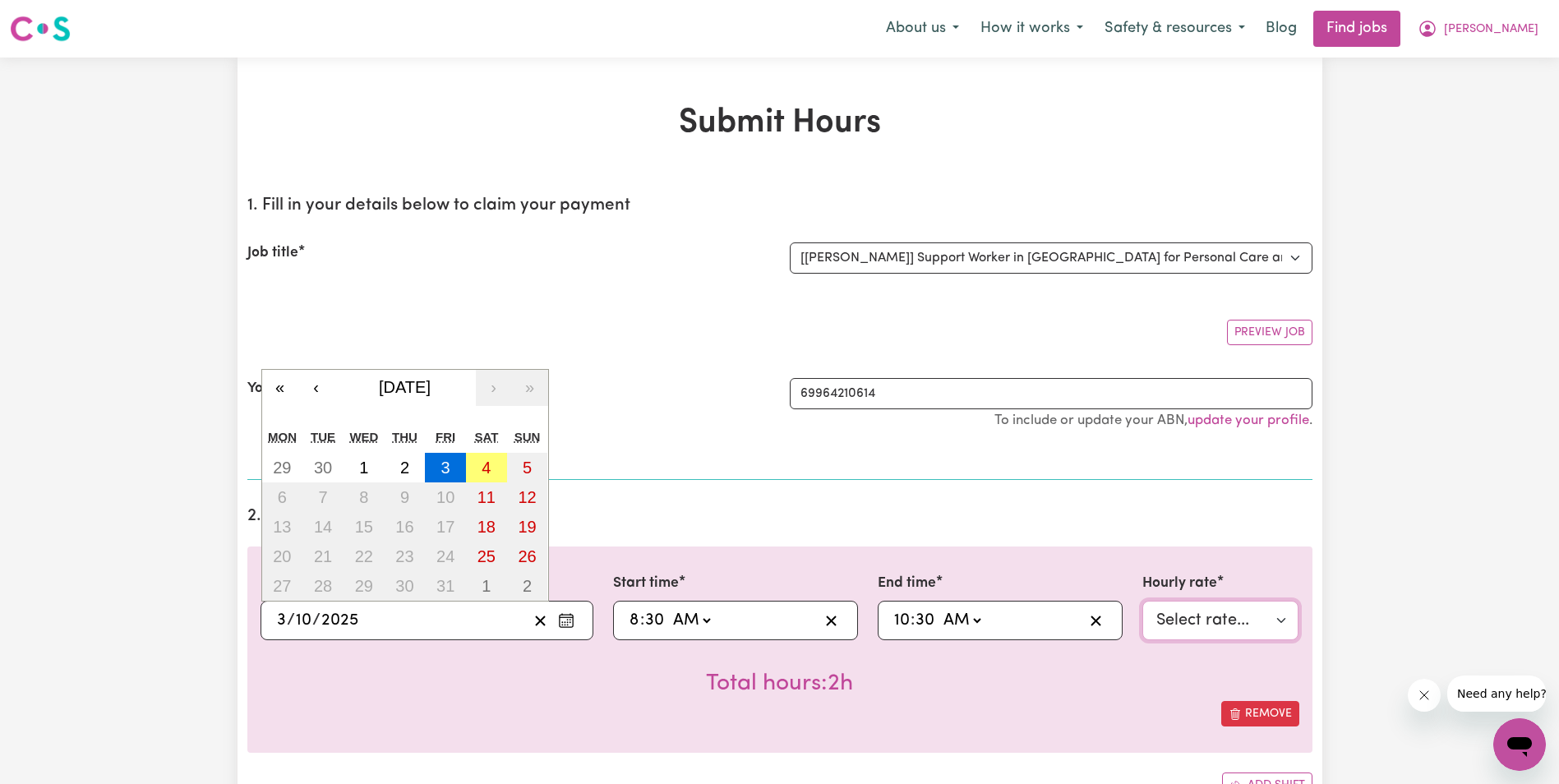
click at [1239, 615] on select "Select rate... $68.00 (Weekday) $68.00 ([DATE]) $68.00 ([DATE])" at bounding box center [1221, 620] width 157 height 40
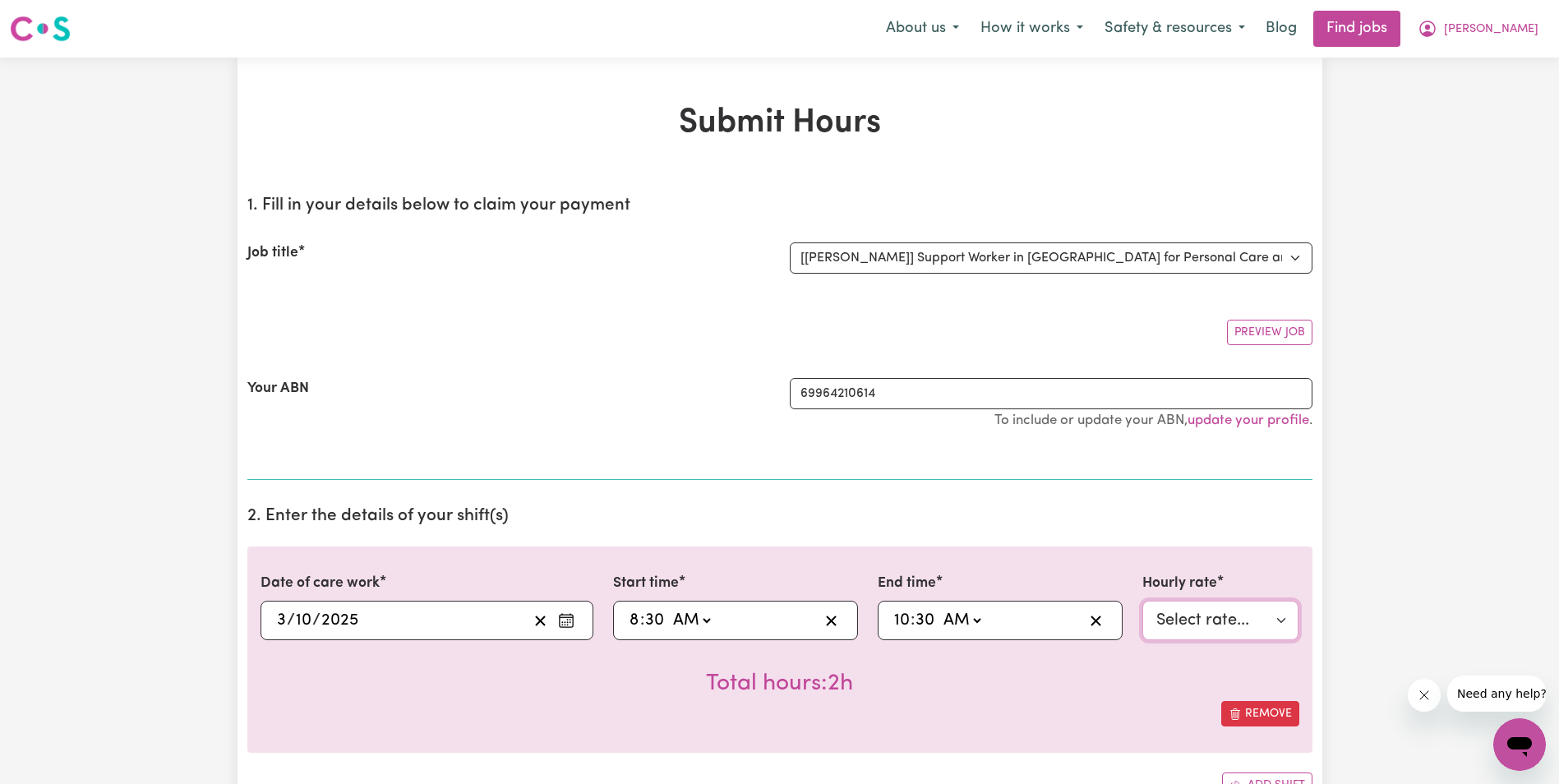
select select "68-Weekday"
click at [1142, 600] on select "Select rate... $68.00 (Weekday) $68.00 ([DATE]) $68.00 ([DATE])" at bounding box center [1221, 620] width 157 height 40
click at [562, 620] on icon "Enter the date of care work" at bounding box center [566, 620] width 16 height 16
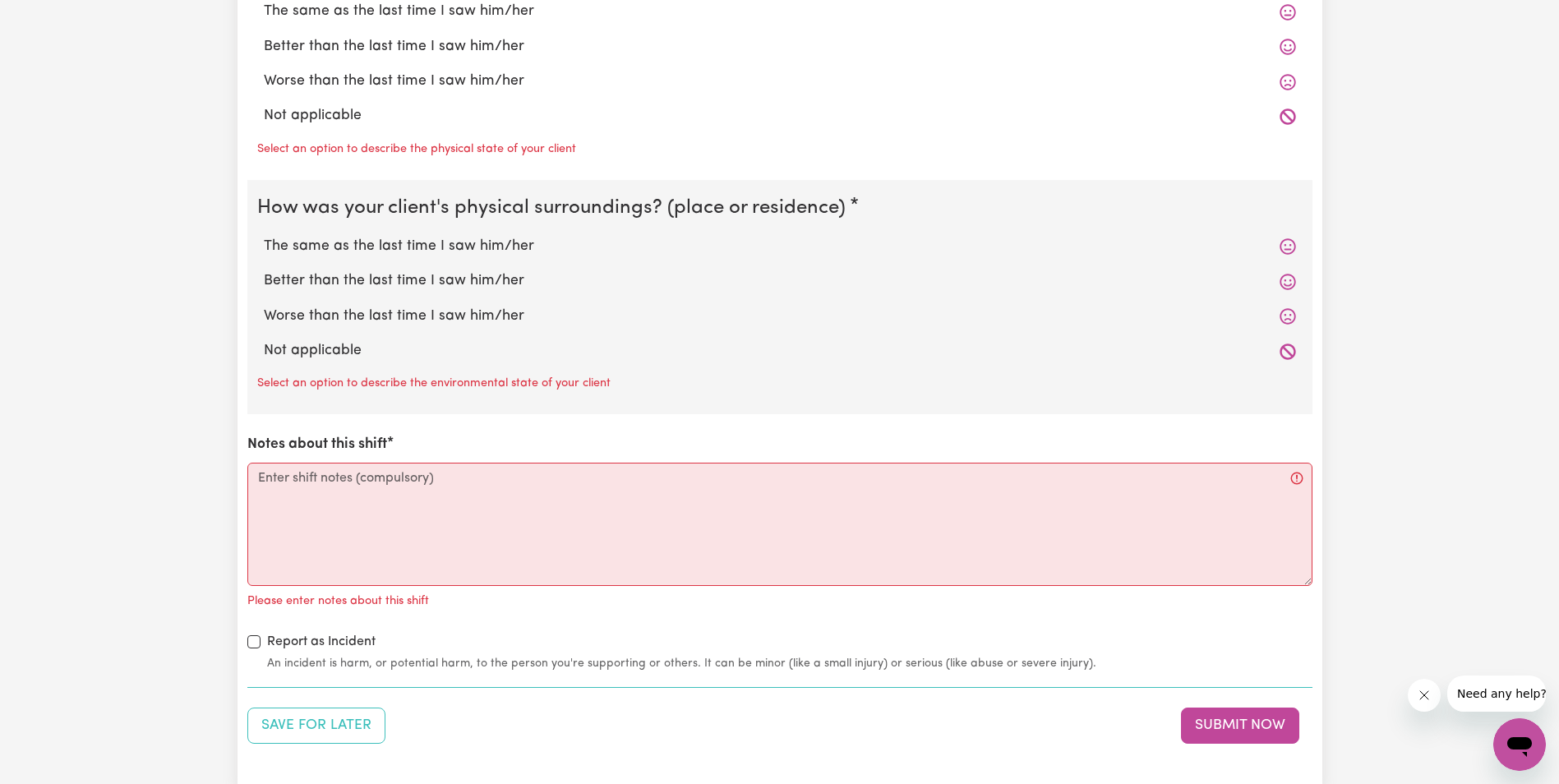
scroll to position [1561, 0]
click at [286, 494] on textarea "Notes about this shift" at bounding box center [779, 524] width 1065 height 123
paste textarea "[PERSON_NAME] was up and sitting in her Wheelchair at the table. Breakfast and …"
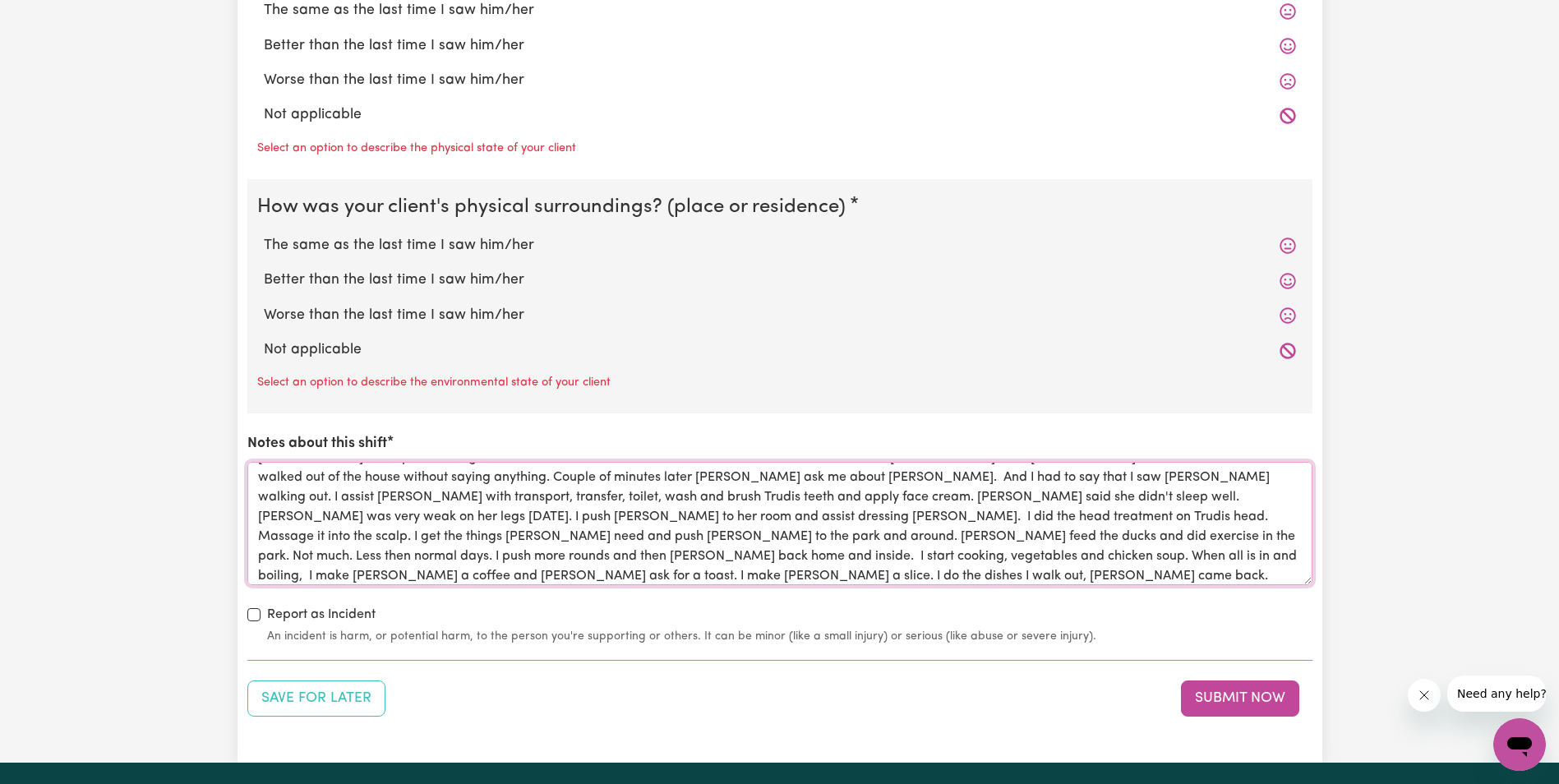
scroll to position [0, 0]
type textarea "[PERSON_NAME] was up and sitting in her Wheelchair at the table. Breakfast and …"
click at [454, 247] on label "The same as the last time I saw him/her" at bounding box center [780, 245] width 1032 height 21
click at [264, 235] on input "The same as the last time I saw him/her" at bounding box center [263, 234] width 1 height 1
radio input "true"
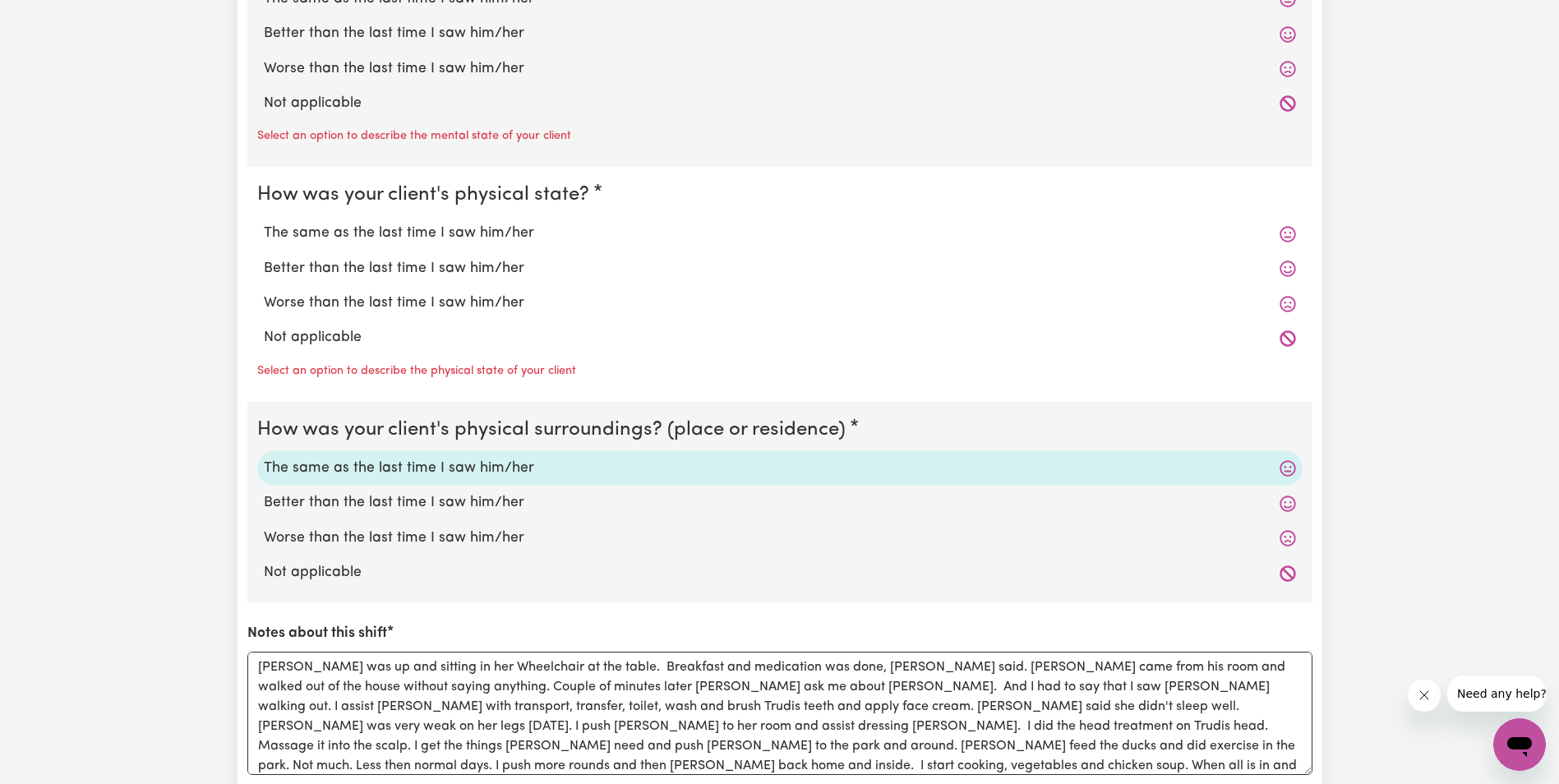
scroll to position [1314, 0]
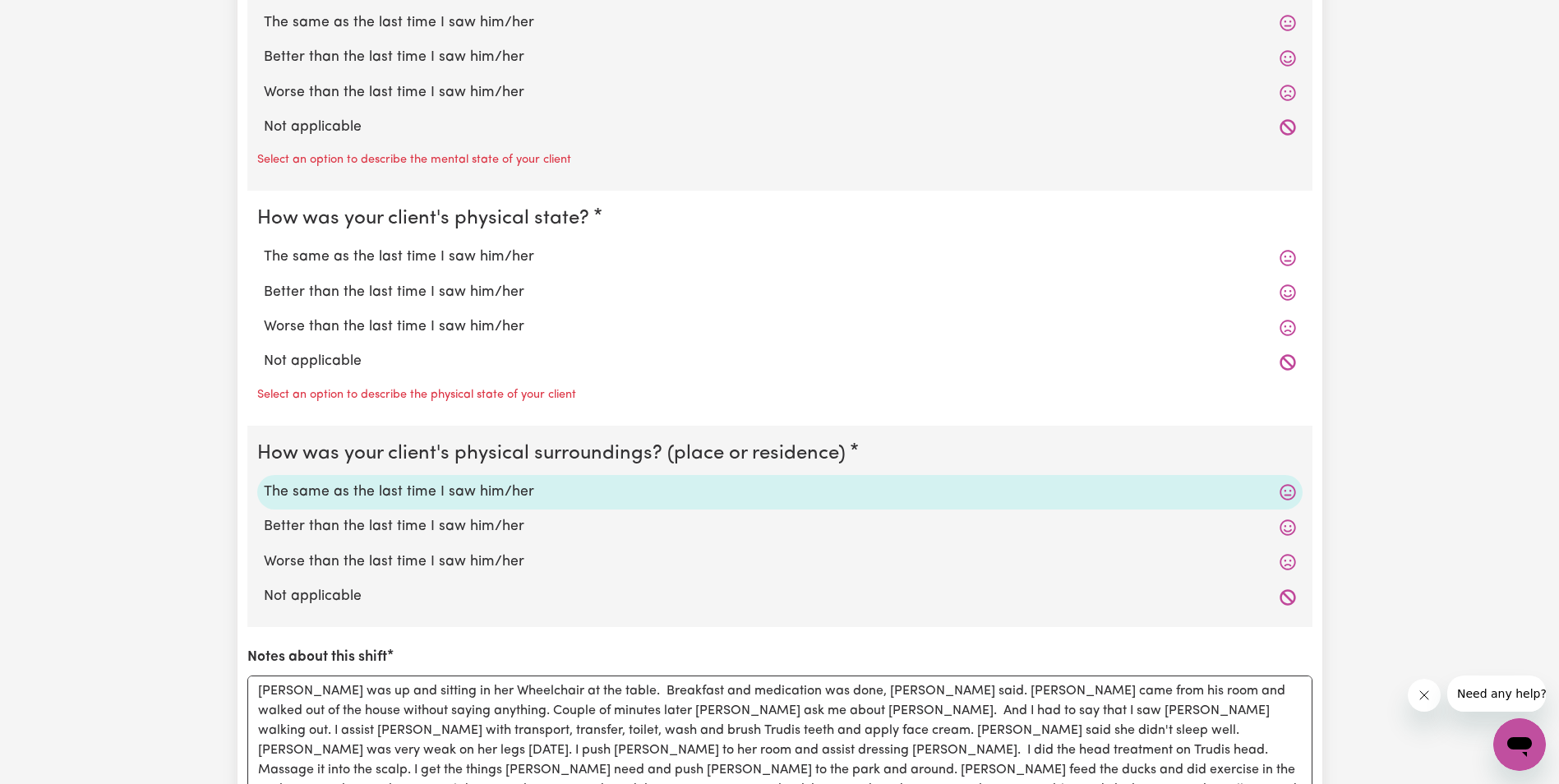
click at [345, 325] on label "Worse than the last time I saw him/her" at bounding box center [780, 326] width 1032 height 21
click at [264, 316] on input "Worse than the last time I saw him/her" at bounding box center [263, 315] width 1 height 1
radio input "true"
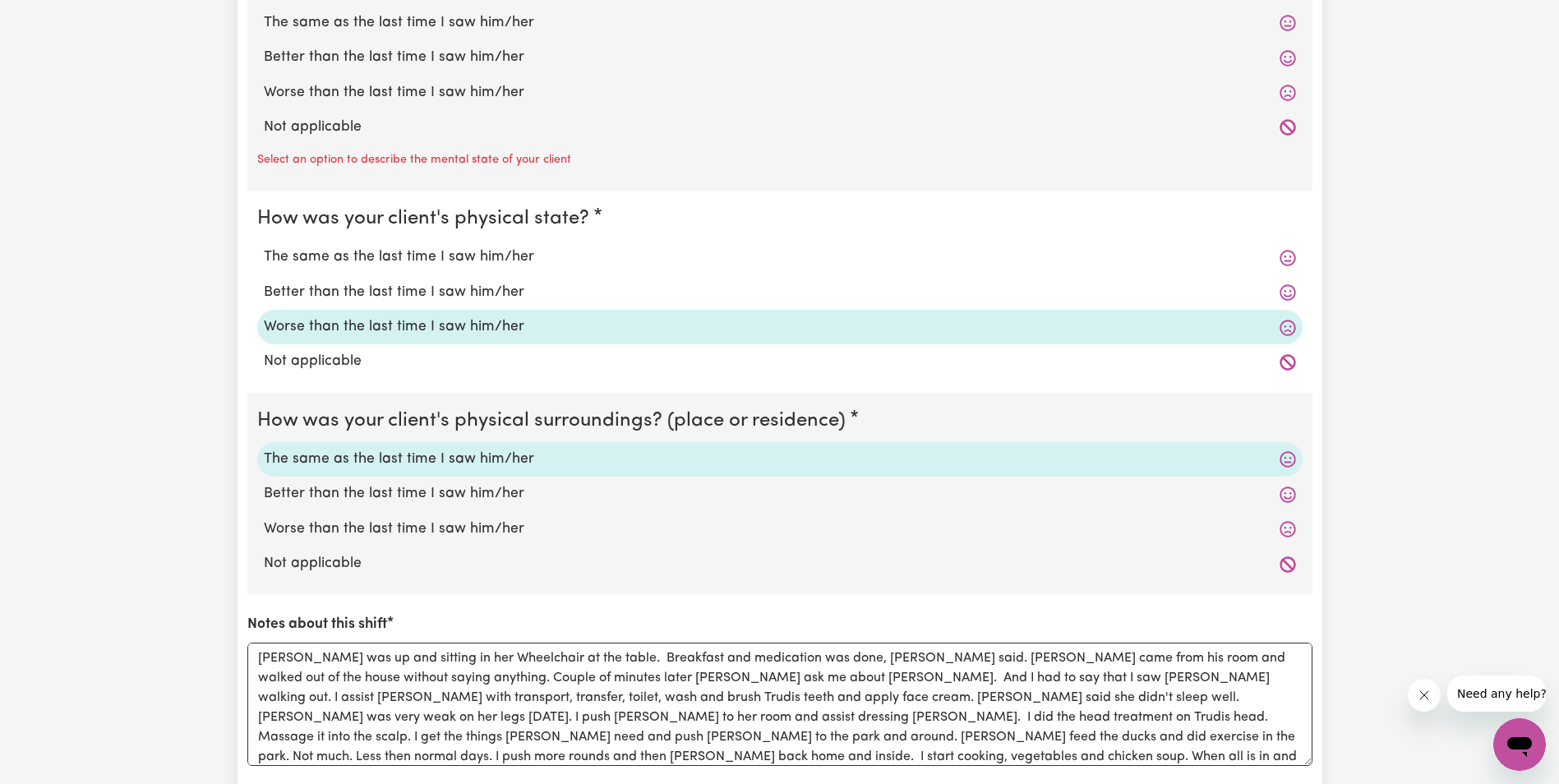
click at [372, 15] on label "The same as the last time I saw him/her" at bounding box center [780, 23] width 1032 height 21
click at [264, 13] on input "The same as the last time I saw him/her" at bounding box center [263, 12] width 1 height 1
radio input "true"
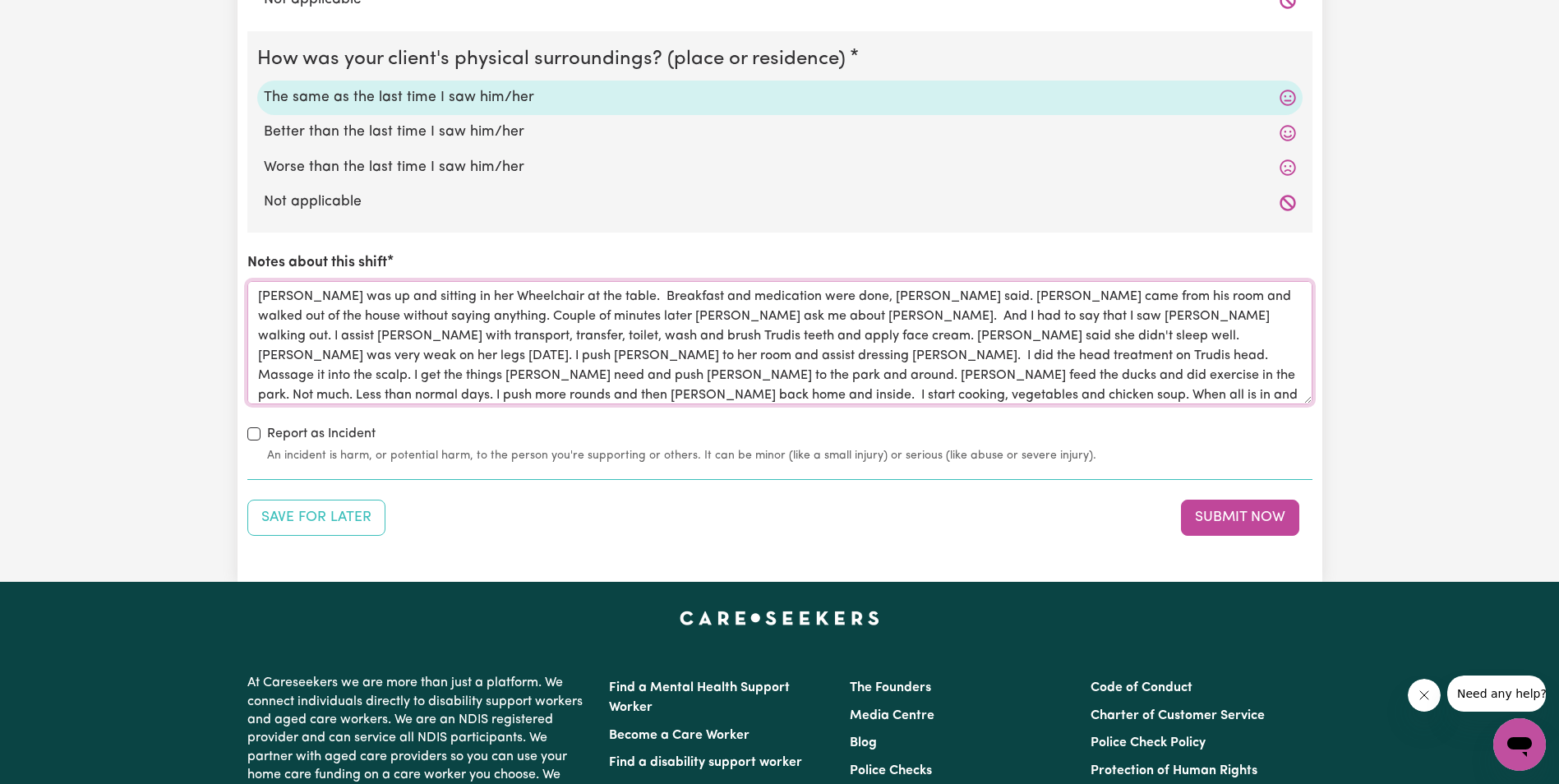
scroll to position [26, 0]
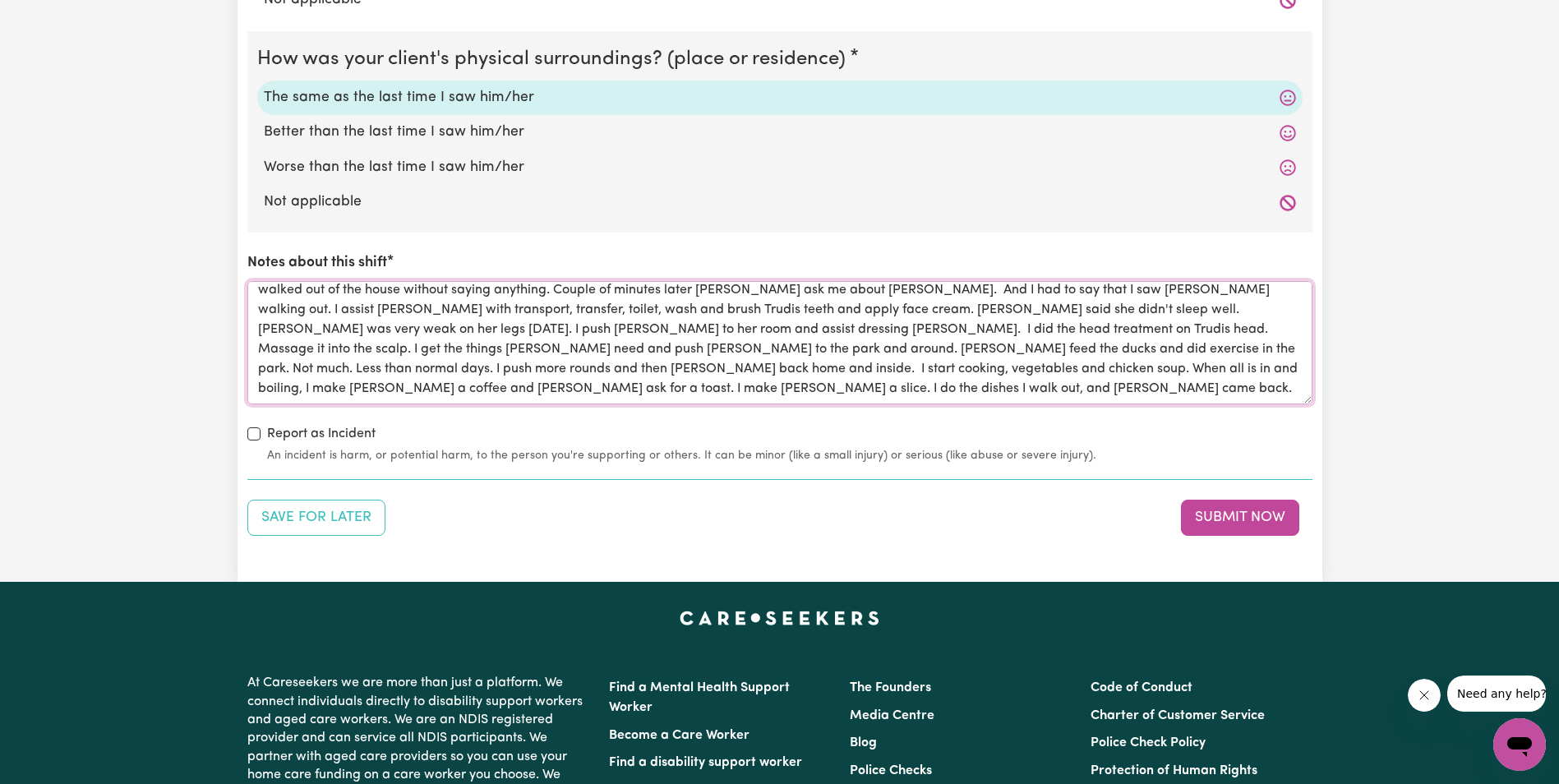
drag, startPoint x: 255, startPoint y: 292, endPoint x: 921, endPoint y: 373, distance: 670.9
click at [921, 373] on textarea "[PERSON_NAME] was up and sitting in her Wheelchair at the table. Breakfast and …" at bounding box center [779, 342] width 1065 height 123
type textarea "[PERSON_NAME] was up and sitting in her Wheelchair at the table. Breakfast and …"
click at [1209, 525] on button "Submit Now" at bounding box center [1239, 518] width 118 height 36
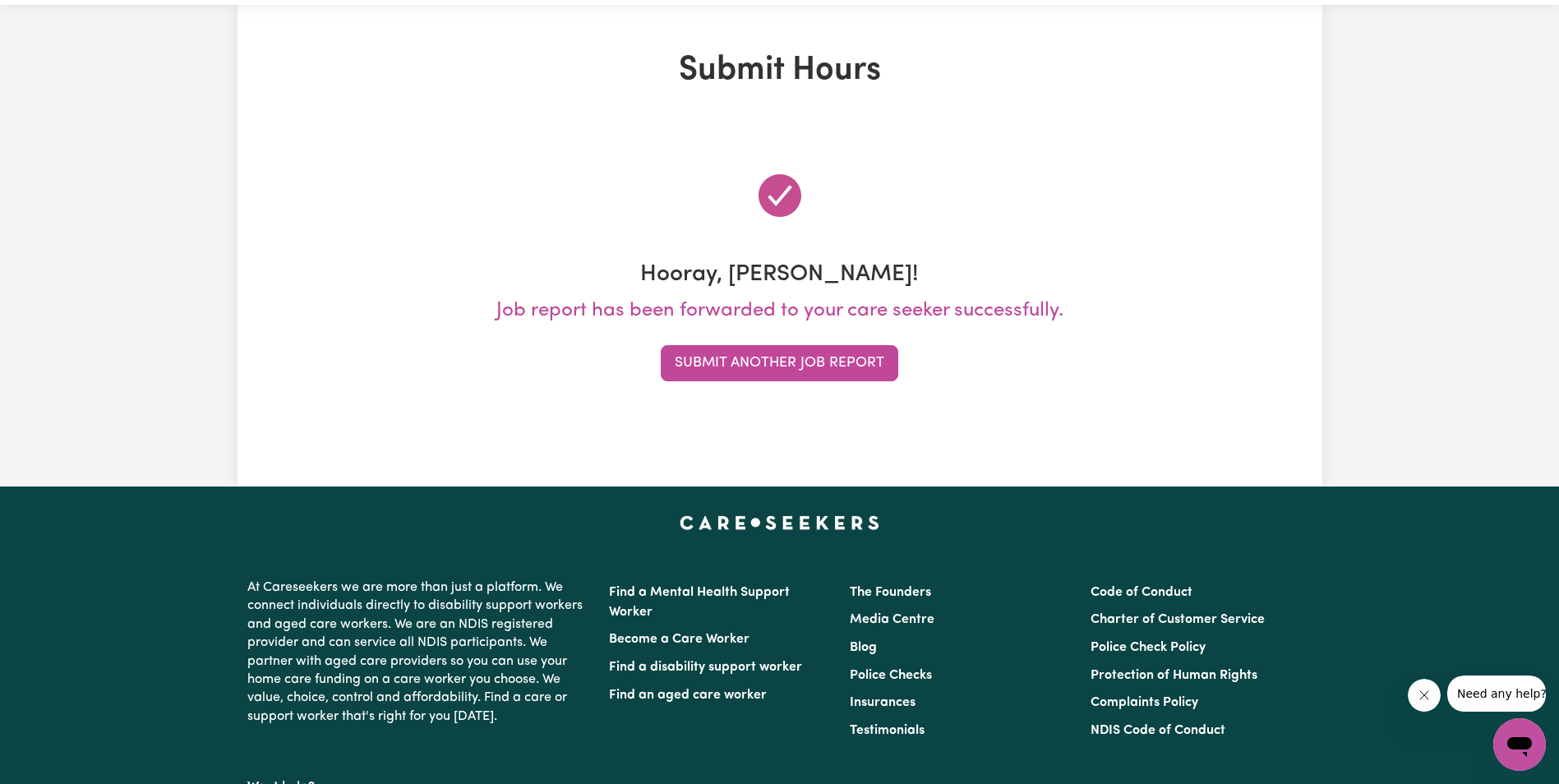
scroll to position [0, 0]
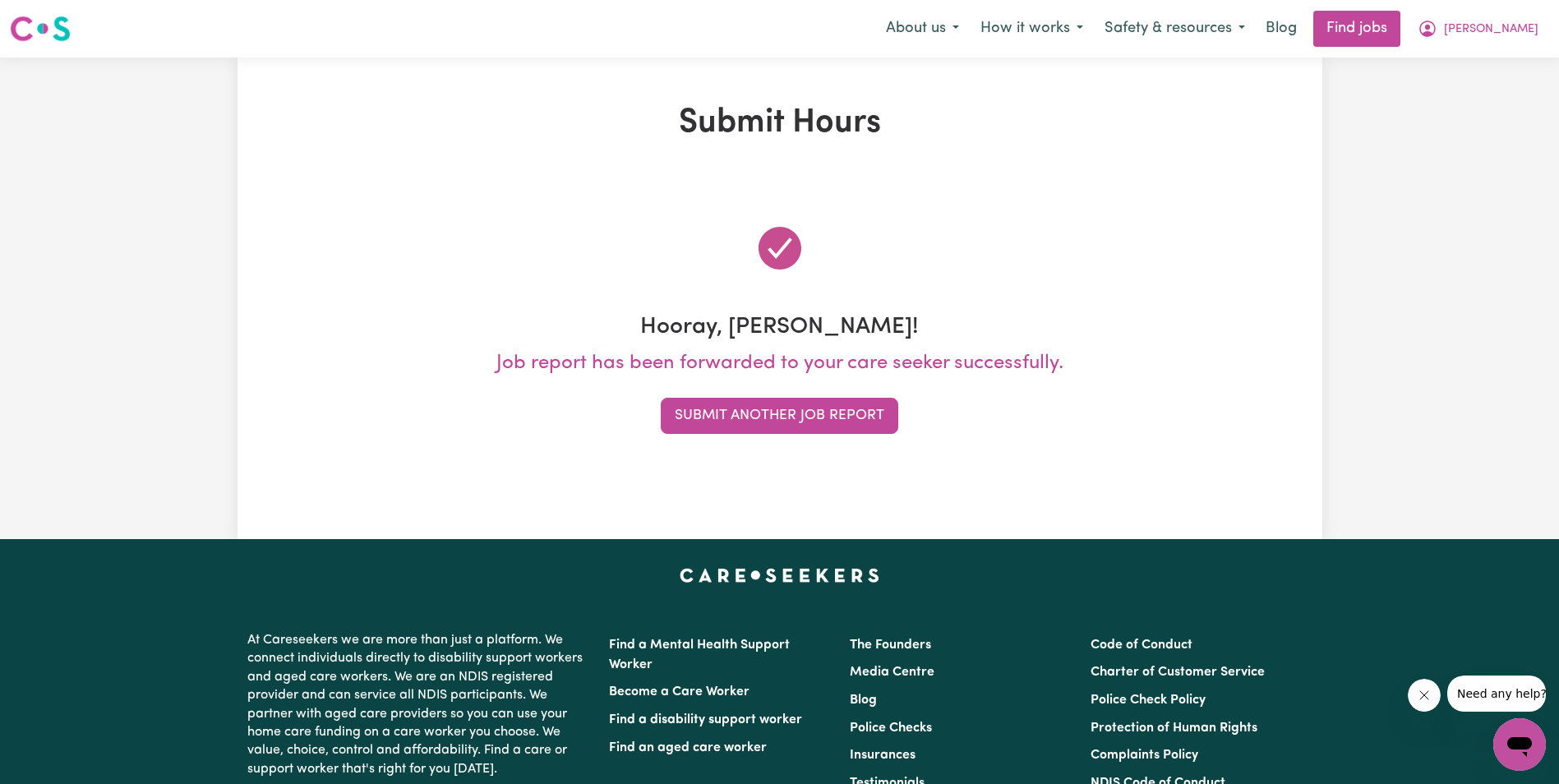
click at [1368, 314] on div "Submit Hours Hooray, [PERSON_NAME]! Job report has been forwarded to your care …" at bounding box center [779, 298] width 1559 height 481
click at [850, 417] on button "Submit Another Job Report" at bounding box center [780, 416] width 238 height 36
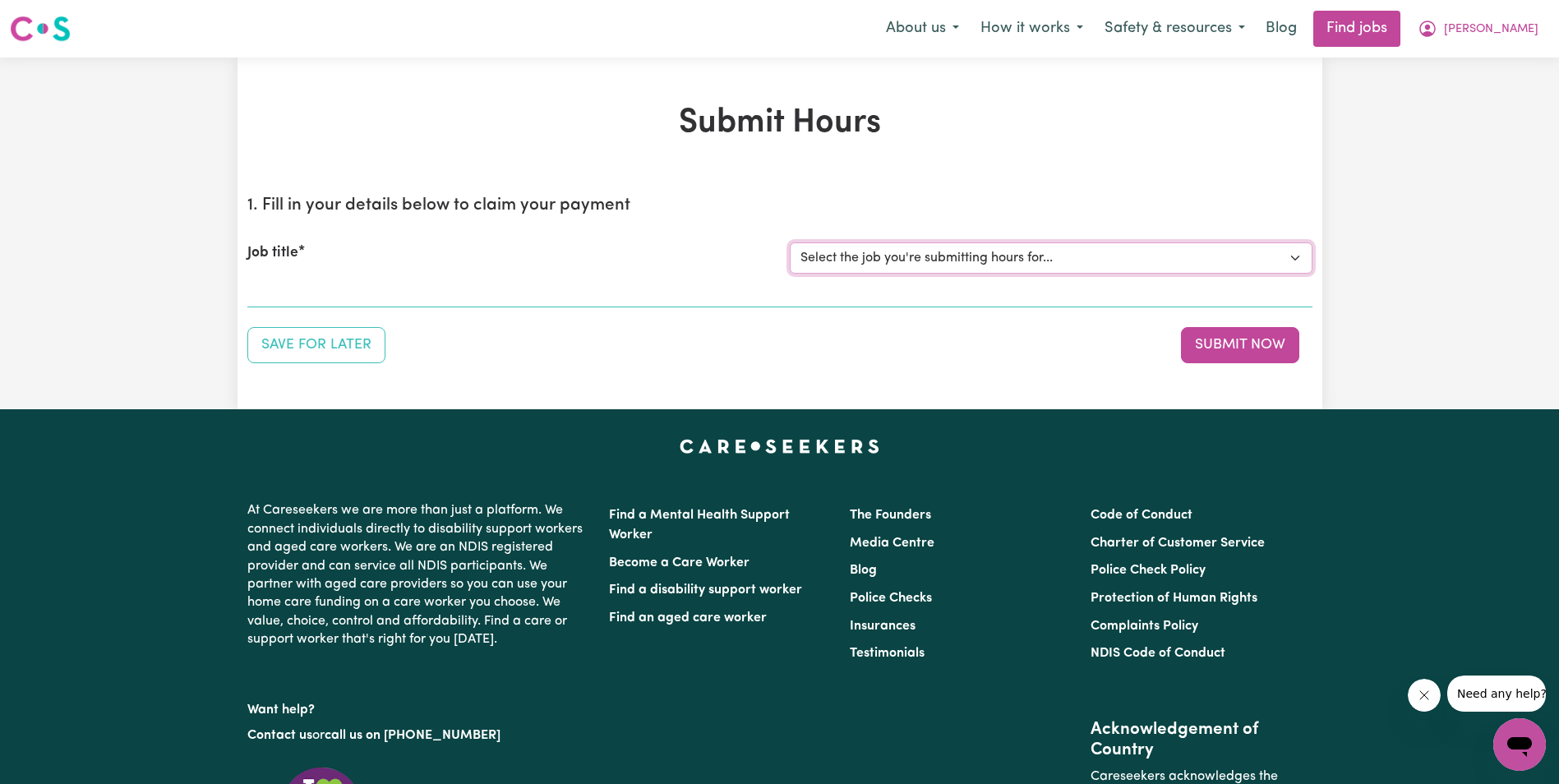
click at [995, 250] on select "Select the job you're submitting hours for... [[PERSON_NAME]] Support Worker in…" at bounding box center [1051, 257] width 523 height 31
select select "11643"
click at [790, 242] on select "Select the job you're submitting hours for... [[PERSON_NAME]] Support Worker in…" at bounding box center [1051, 257] width 523 height 31
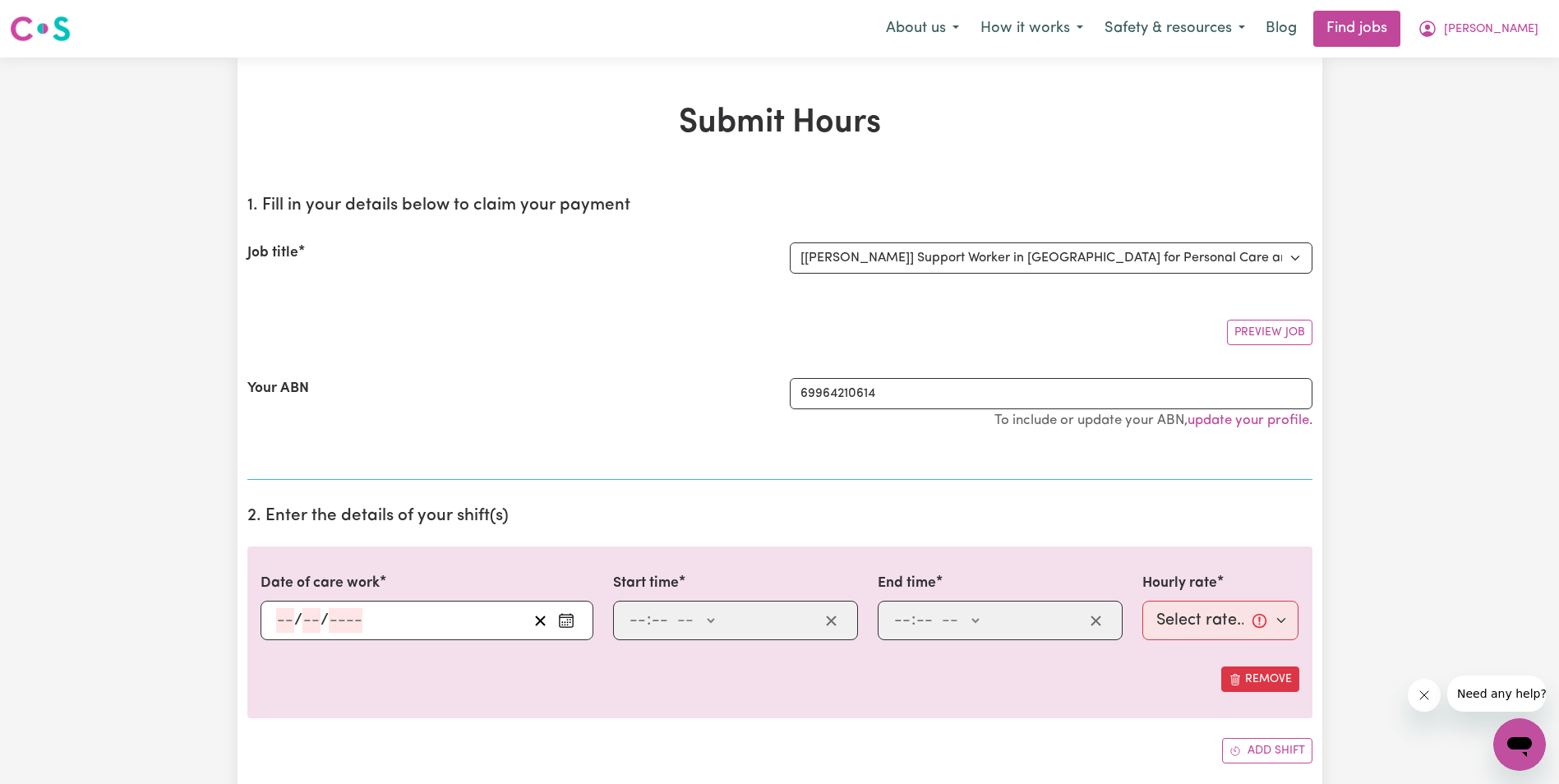
click at [269, 618] on div "/ /" at bounding box center [427, 620] width 333 height 40
click at [283, 618] on input "number" at bounding box center [284, 620] width 18 height 24
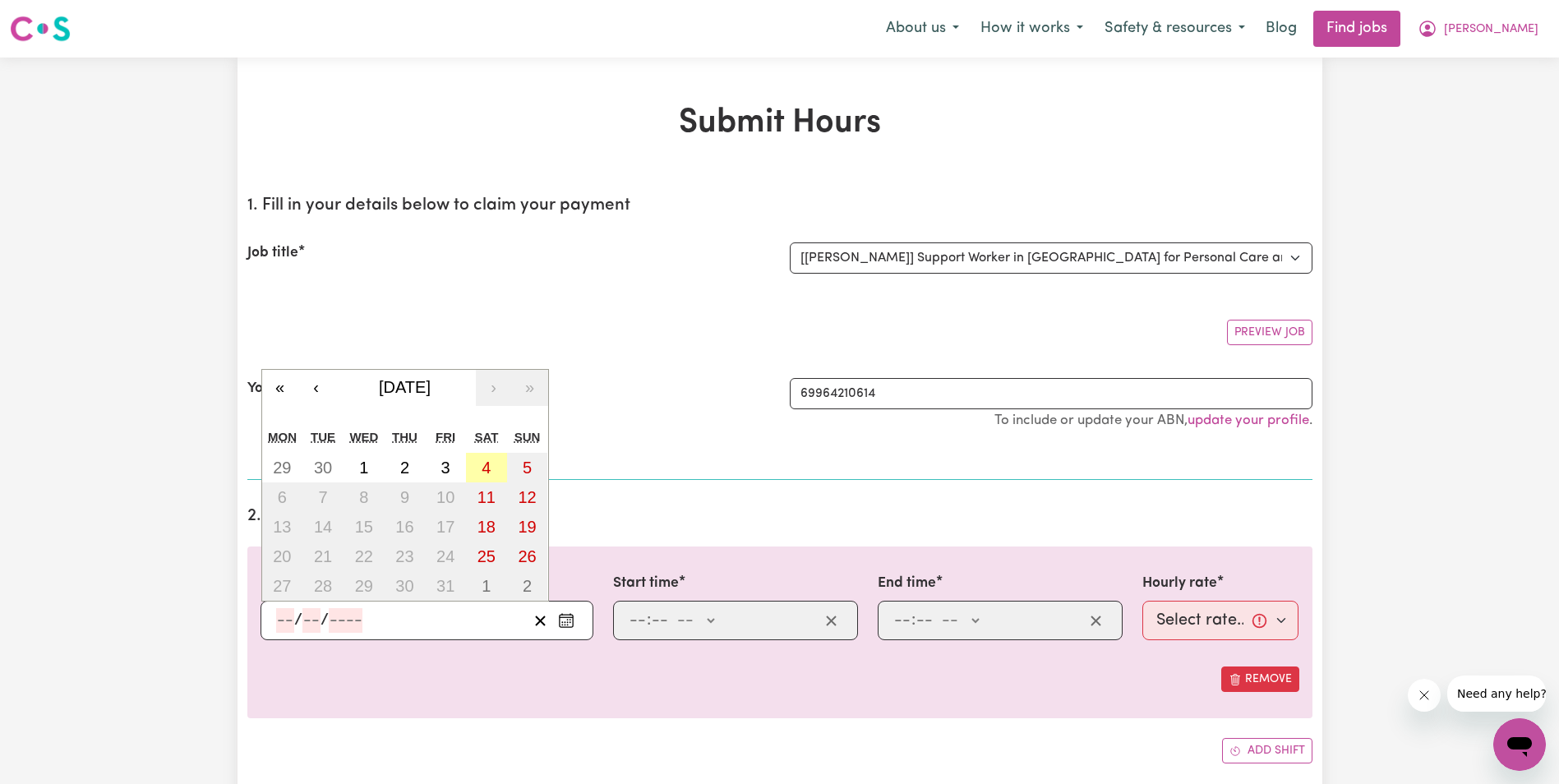
click at [481, 466] on abbr "4" at bounding box center [486, 467] width 9 height 18
type input "[DATE]"
type input "4"
type input "10"
type input "2025"
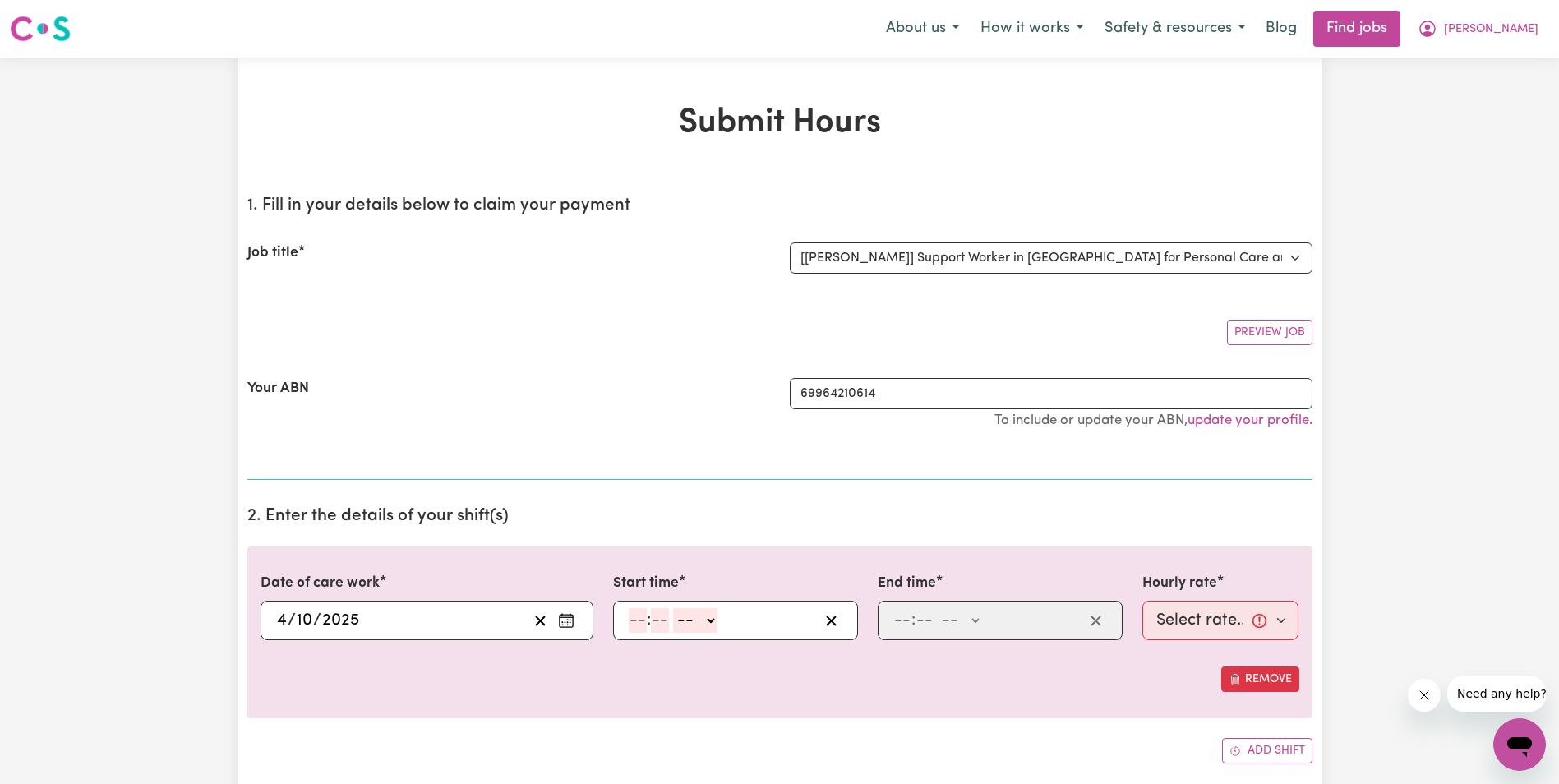
click at [629, 615] on input "number" at bounding box center [637, 620] width 18 height 24
click at [633, 624] on input "6" at bounding box center [635, 620] width 12 height 24
type input "8"
type input "15"
click at [706, 621] on select "-- AM PM" at bounding box center [686, 620] width 45 height 24
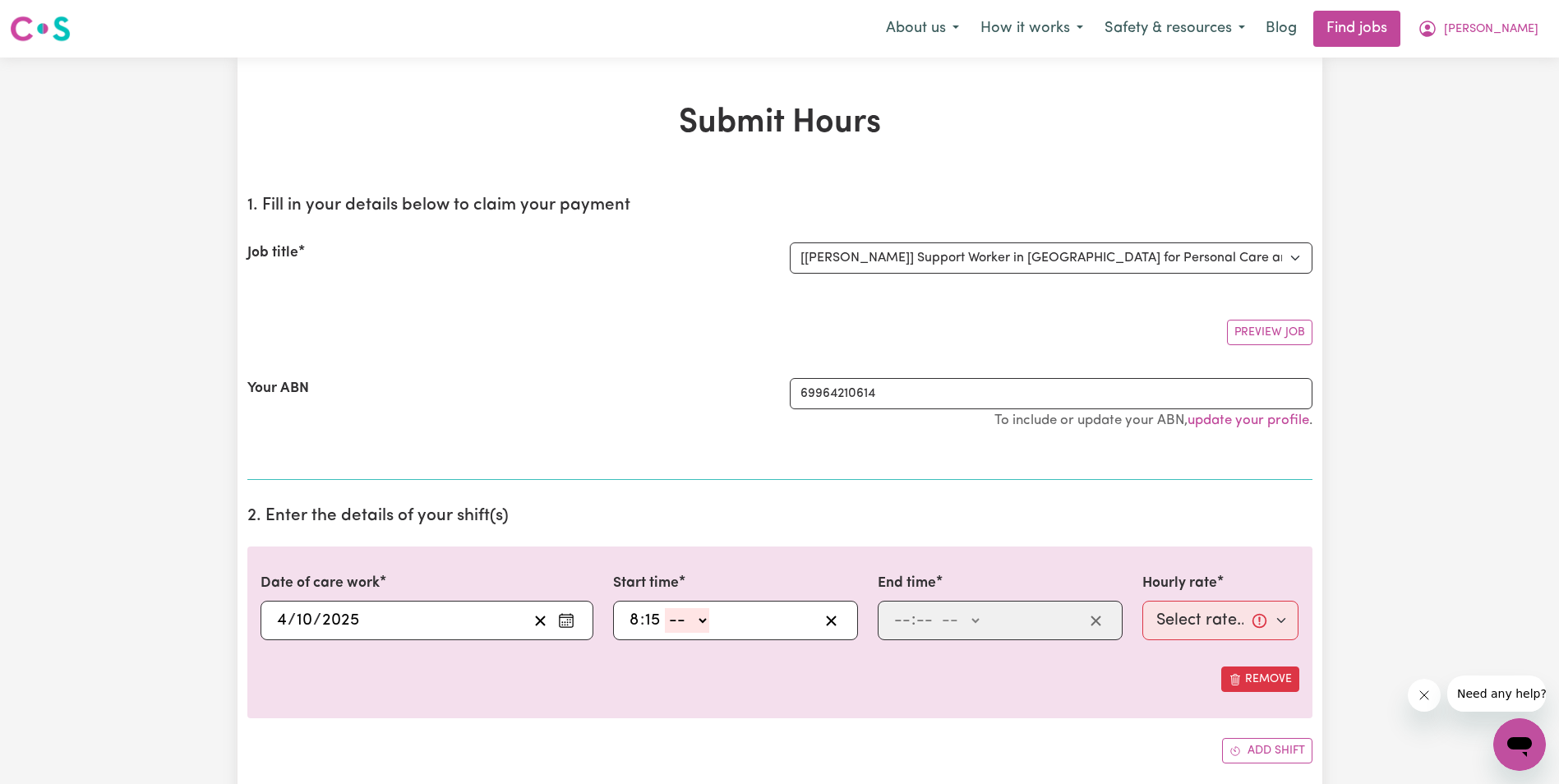
select select "am"
click at [664, 608] on select "-- AM PM" at bounding box center [686, 620] width 45 height 24
type input "08:15"
click at [894, 626] on input "number" at bounding box center [901, 620] width 18 height 24
type input "10"
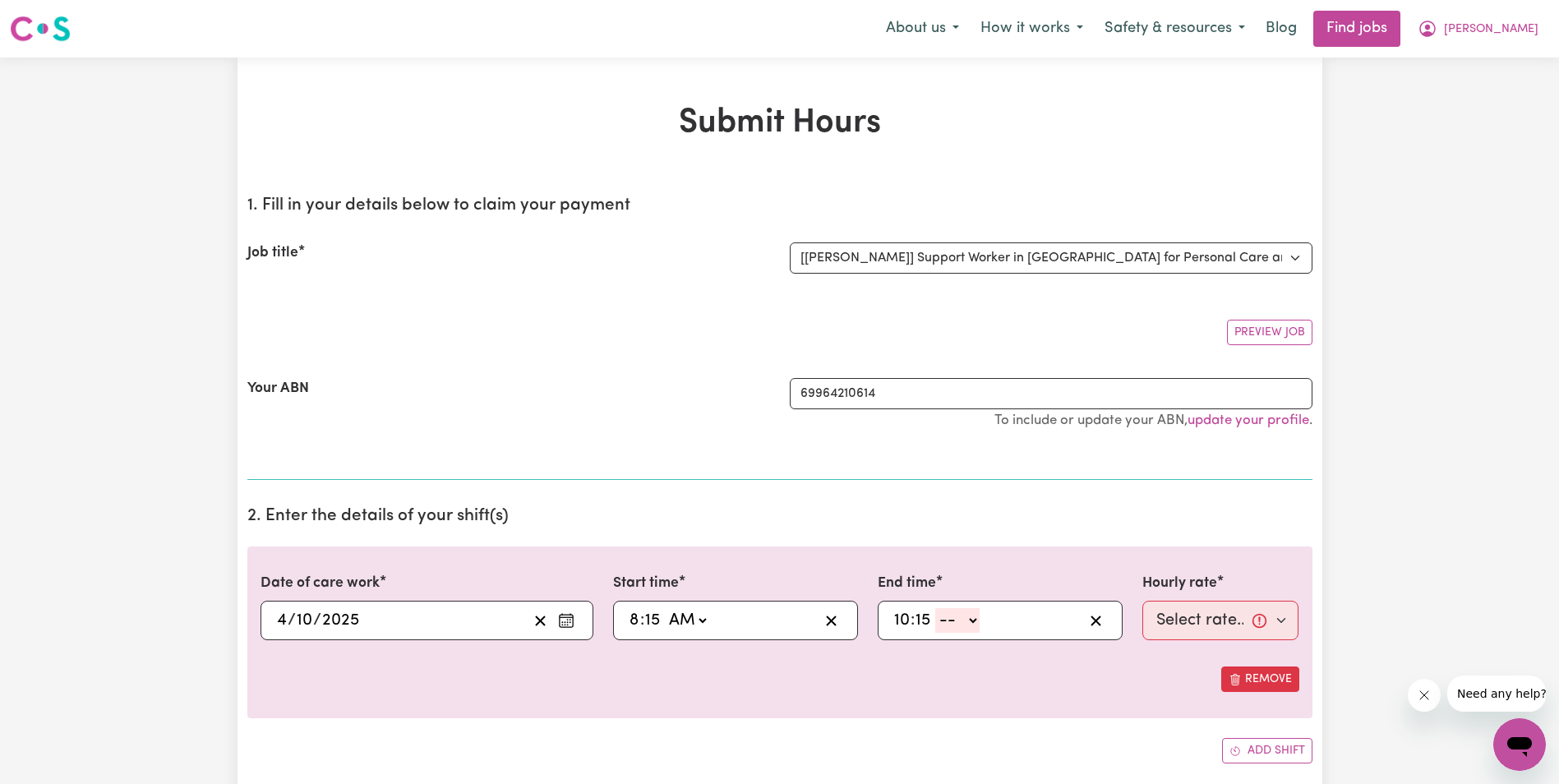
type input "15"
drag, startPoint x: 970, startPoint y: 619, endPoint x: 967, endPoint y: 632, distance: 13.3
click at [970, 620] on select "-- AM PM" at bounding box center [957, 620] width 45 height 24
select select "am"
click at [935, 608] on select "-- AM PM" at bounding box center [957, 620] width 45 height 24
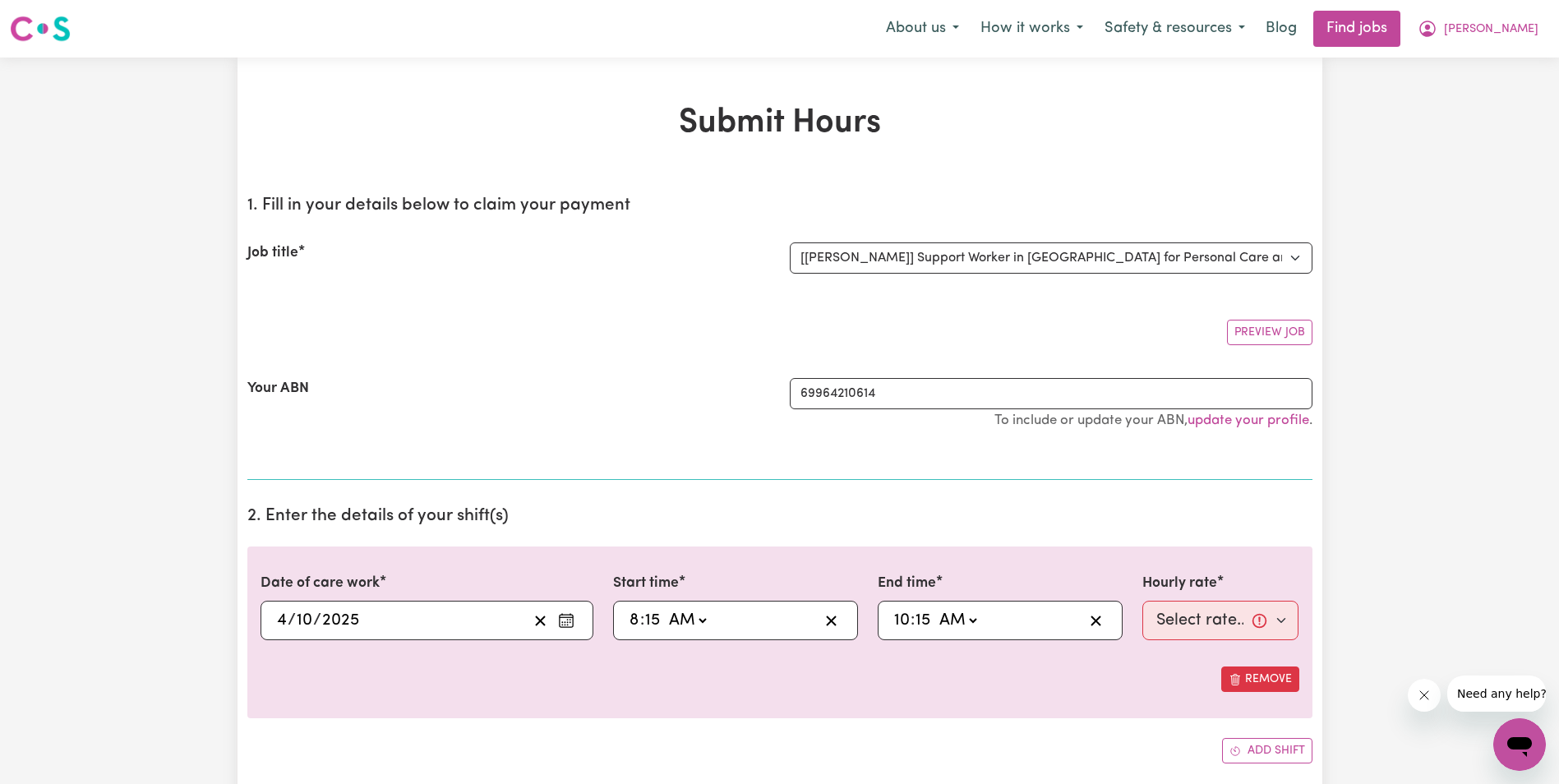
type input "10:15"
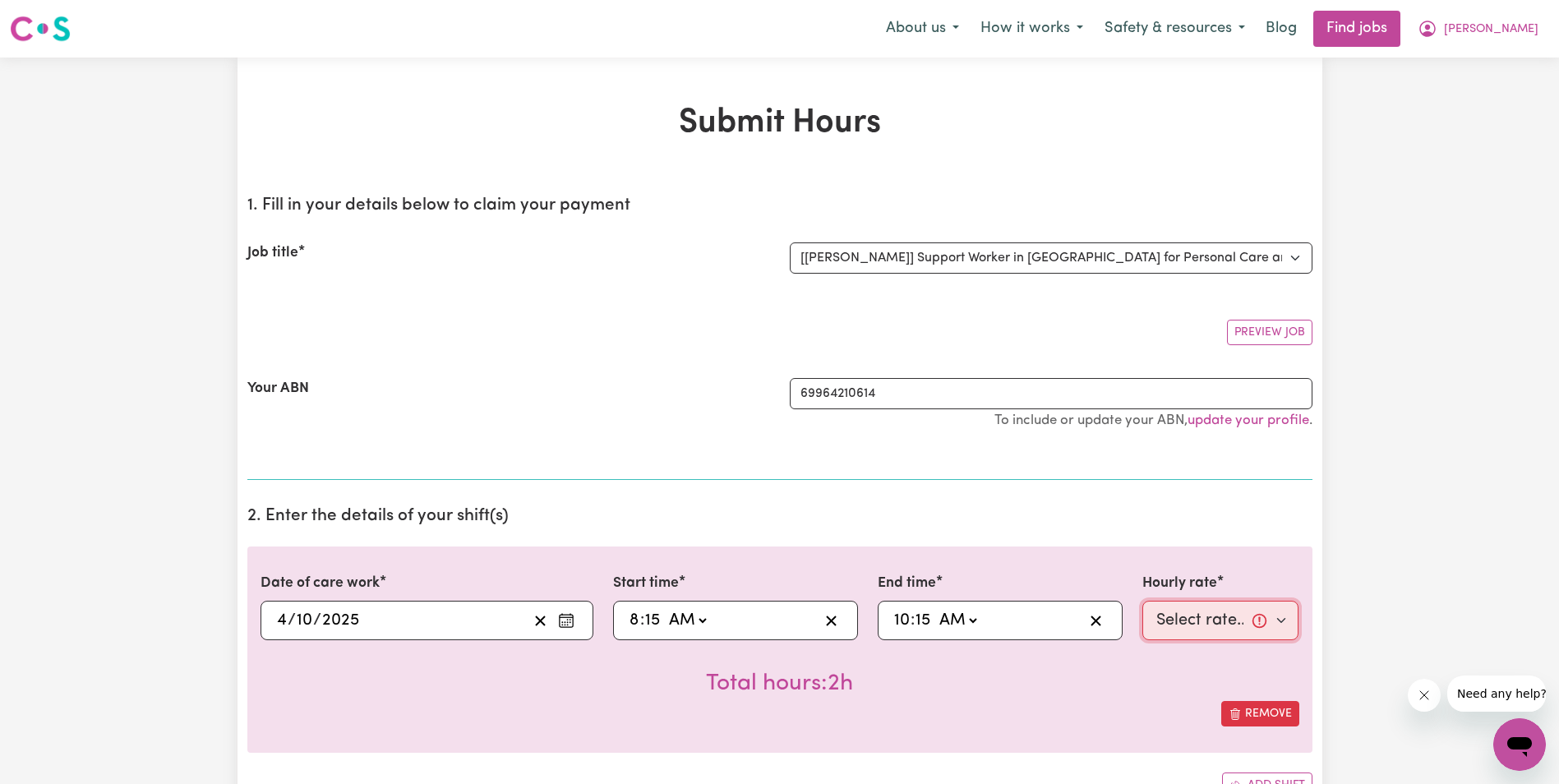
click at [1200, 623] on select "Select rate... $68.00 (Weekday) $68.00 ([DATE]) $68.00 ([DATE])" at bounding box center [1221, 620] width 157 height 40
select select "68-[DATE]"
click at [1142, 600] on select "Select rate... $68.00 (Weekday) $68.00 ([DATE]) $68.00 ([DATE])" at bounding box center [1221, 620] width 157 height 40
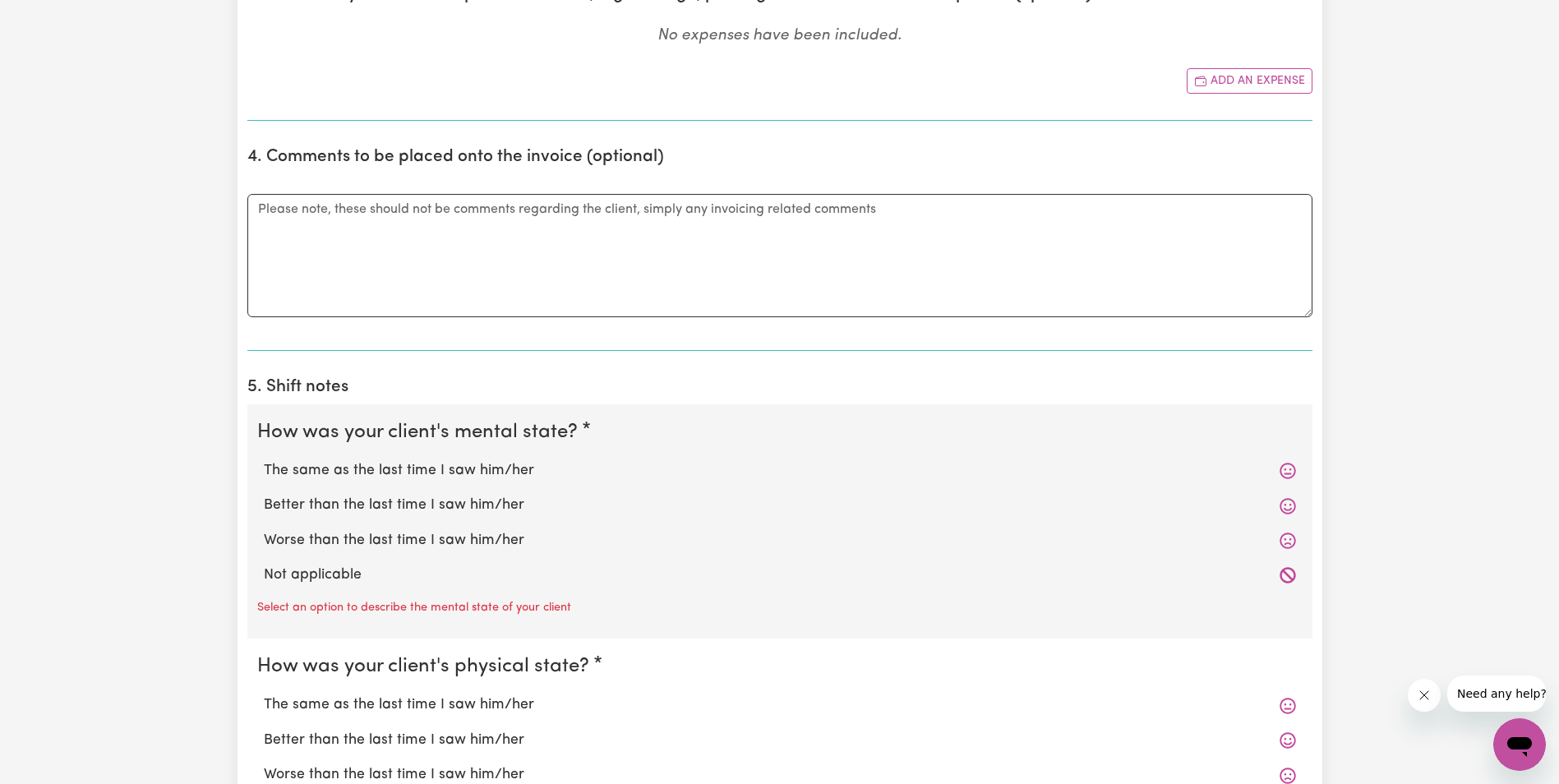
scroll to position [904, 0]
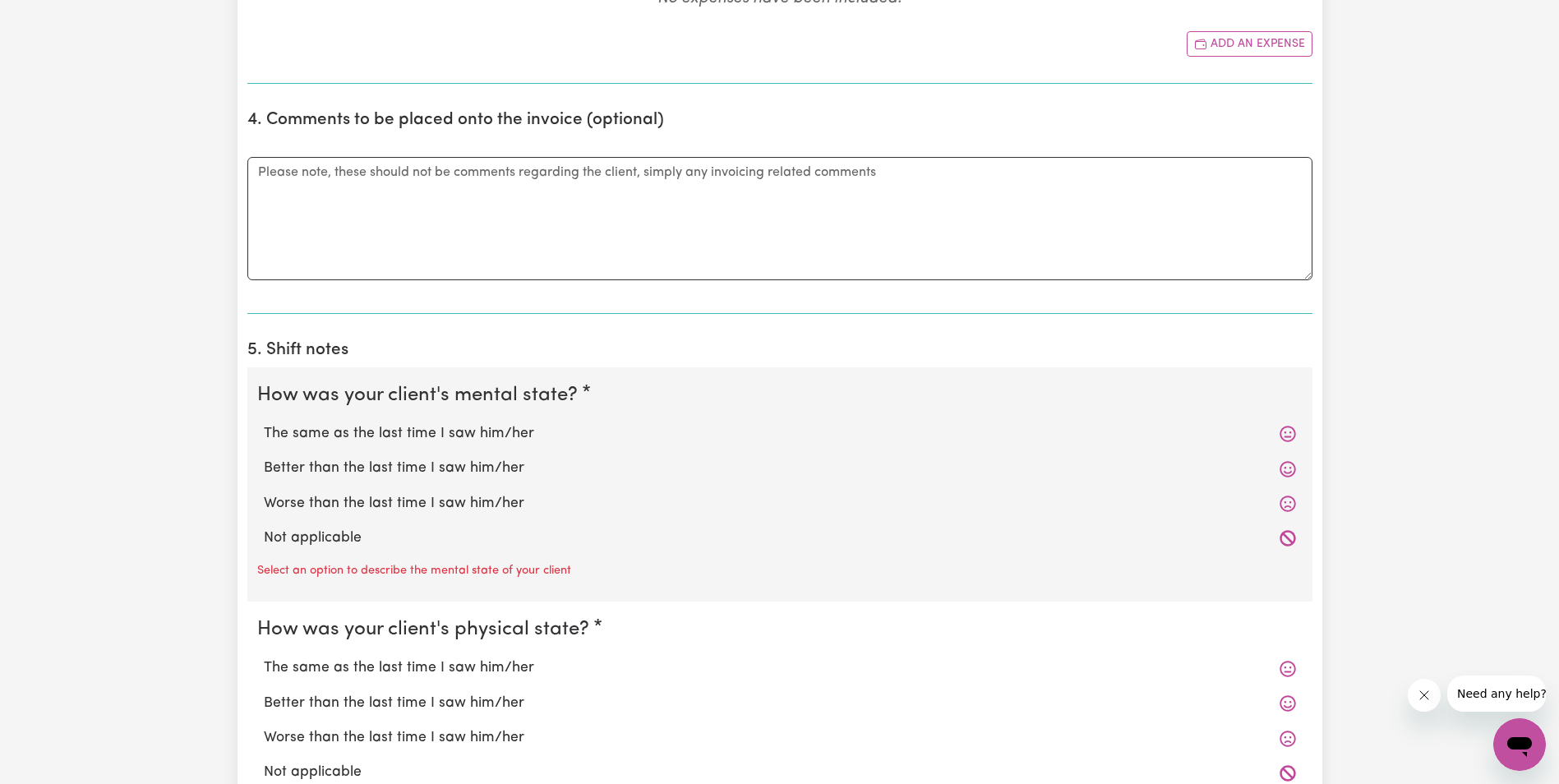
click at [433, 438] on label "The same as the last time I saw him/her" at bounding box center [780, 433] width 1032 height 21
click at [264, 423] on input "The same as the last time I saw him/her" at bounding box center [263, 422] width 1 height 1
radio input "true"
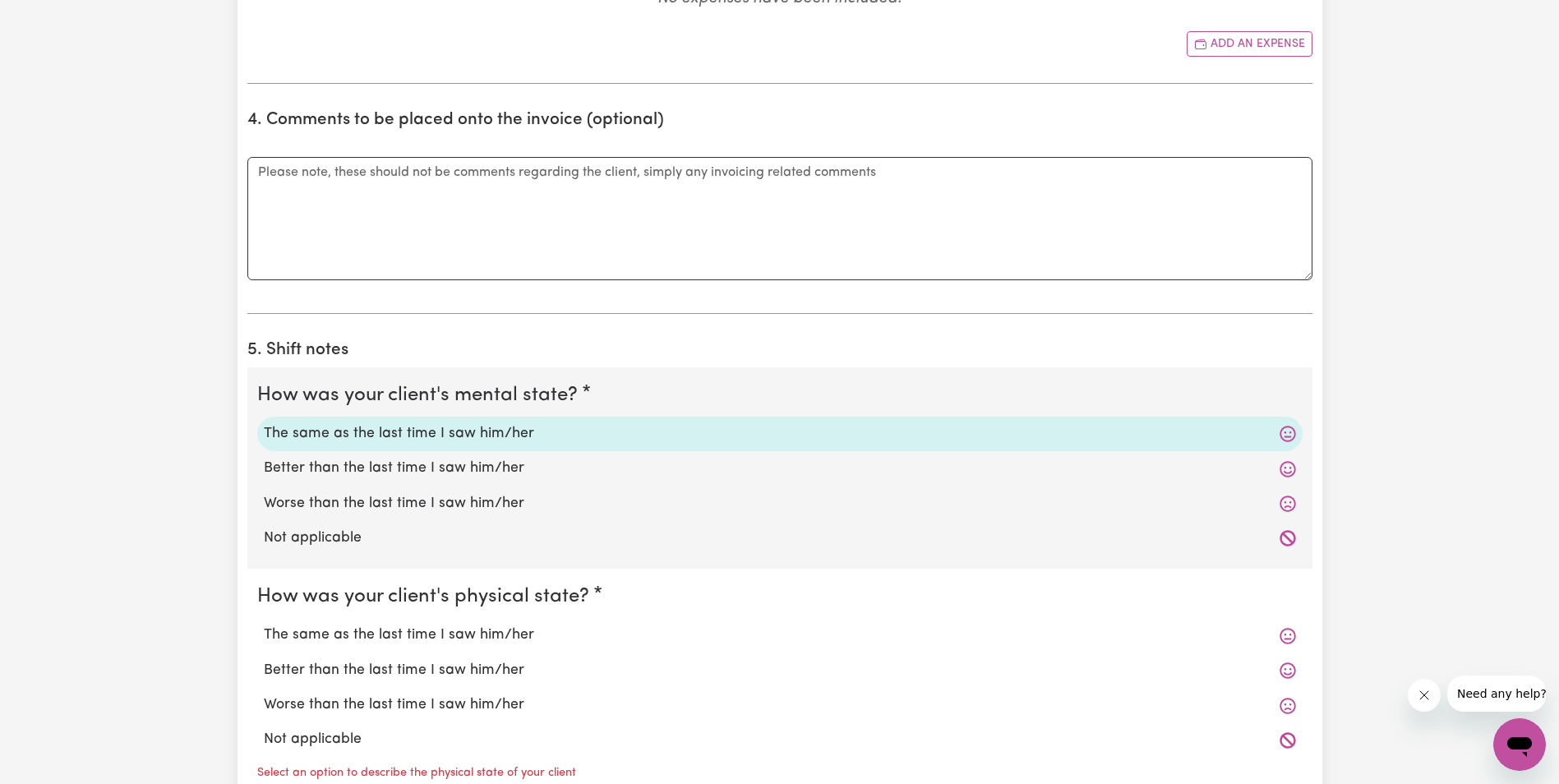
click at [395, 672] on label "Better than the last time I saw him/her" at bounding box center [780, 670] width 1032 height 21
click at [264, 660] on input "Better than the last time I saw him/her" at bounding box center [263, 659] width 1 height 1
radio input "true"
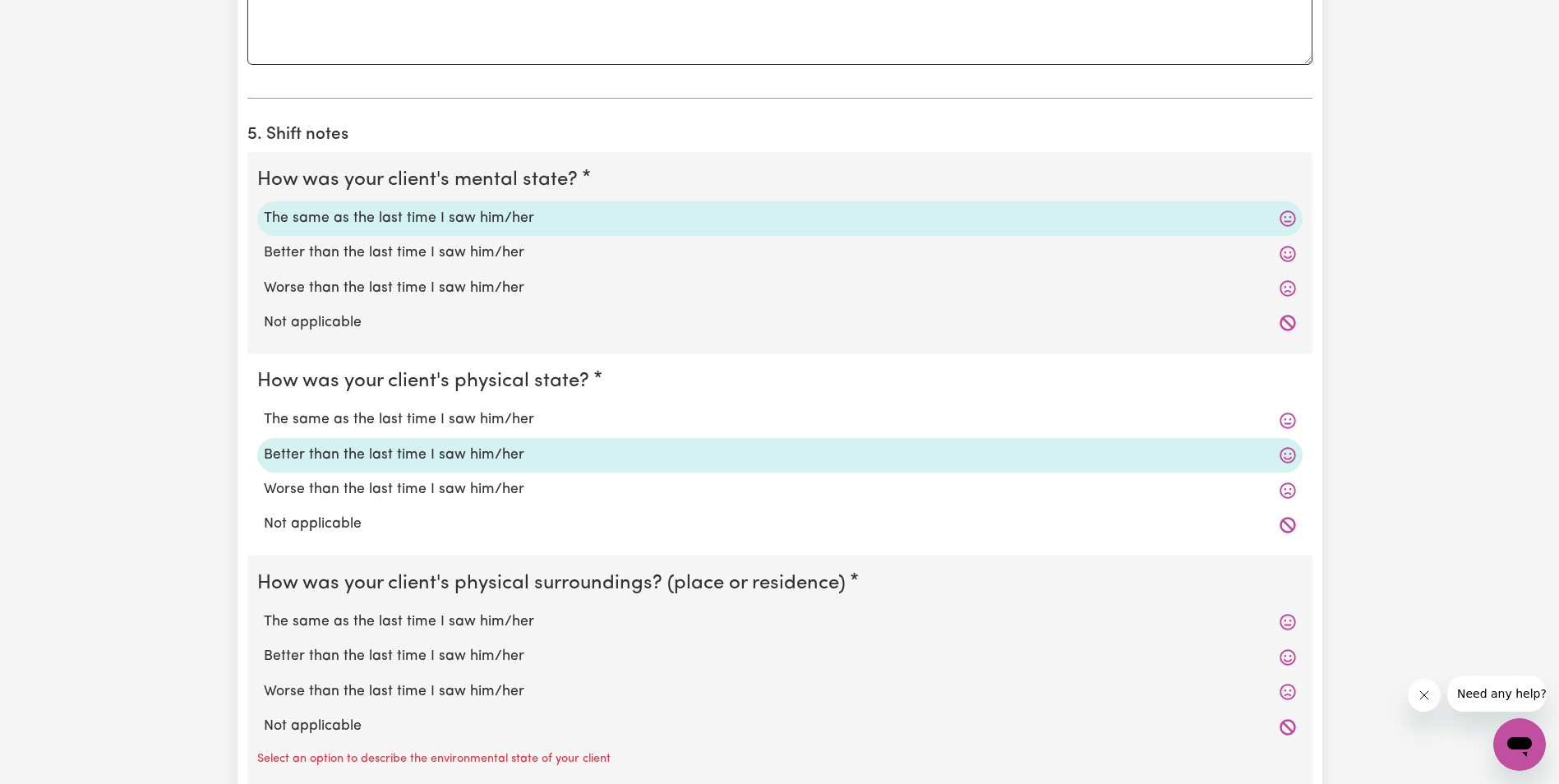
scroll to position [1150, 0]
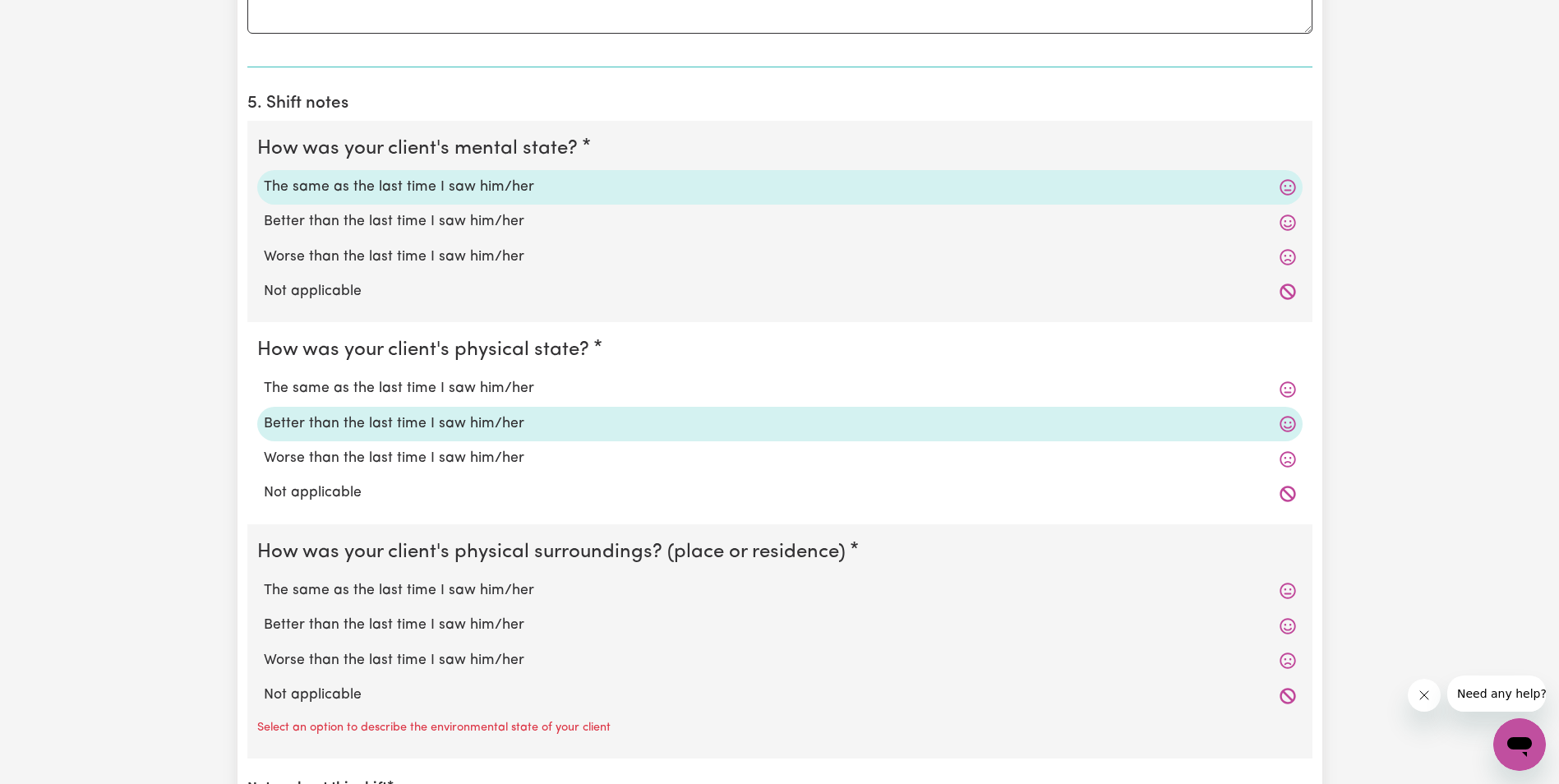
click at [357, 597] on label "The same as the last time I saw him/her" at bounding box center [780, 590] width 1032 height 21
click at [264, 580] on input "The same as the last time I saw him/her" at bounding box center [263, 579] width 1 height 1
radio input "true"
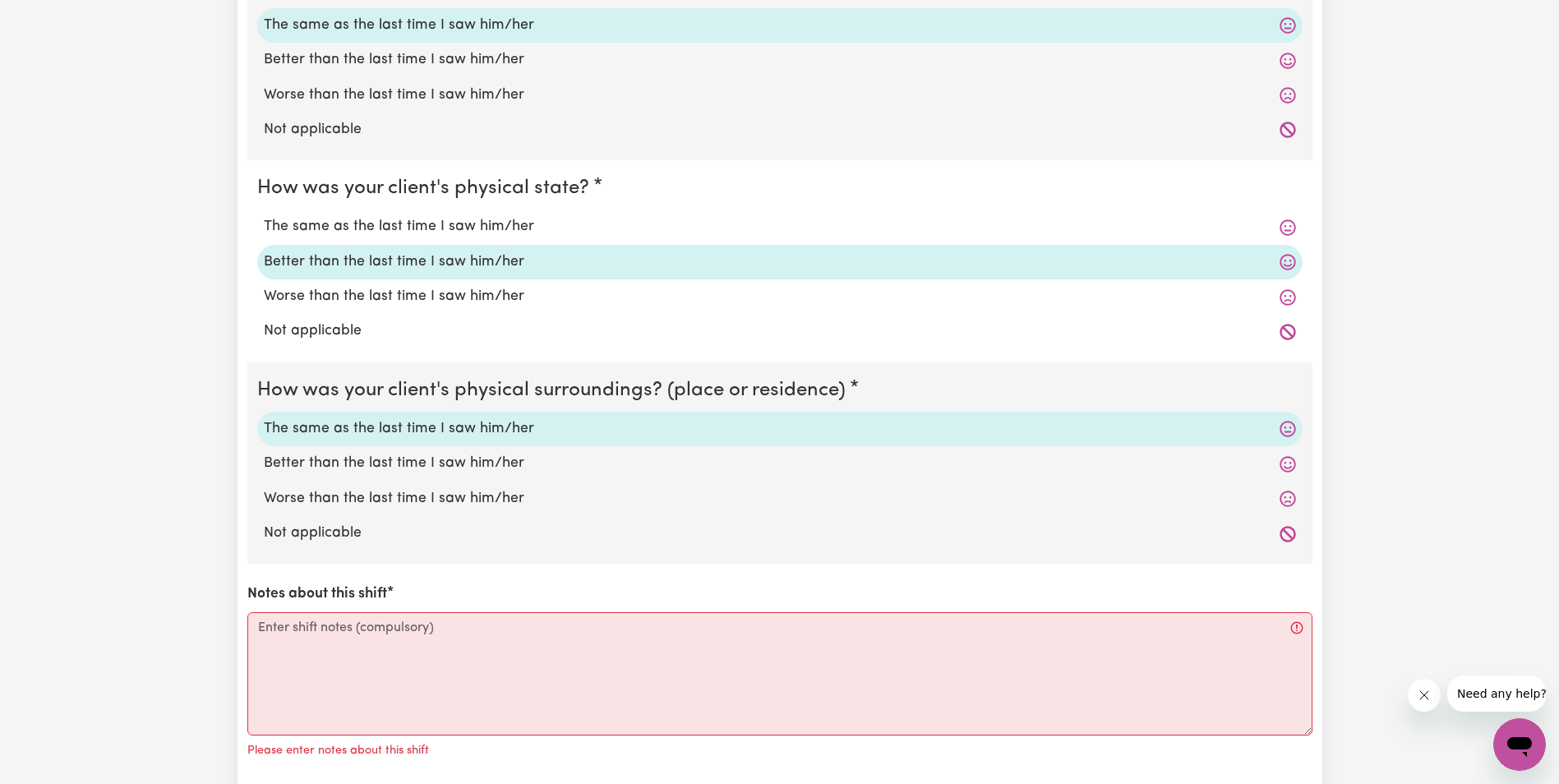
scroll to position [1314, 0]
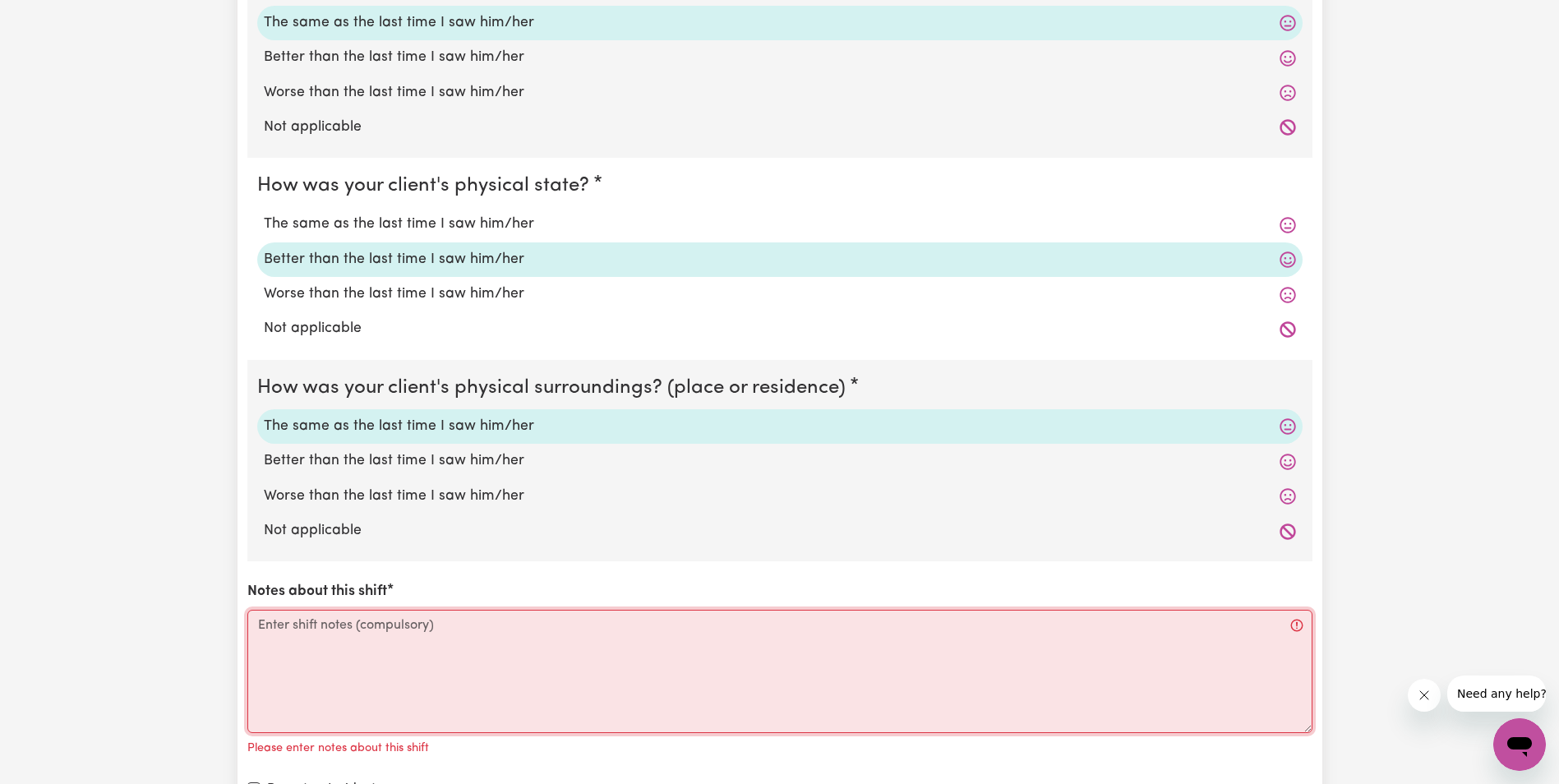
click at [341, 650] on textarea "Notes about this shift" at bounding box center [779, 671] width 1065 height 123
paste textarea "[PERSON_NAME] was up and sitting at the table in her Wheelchair. [PERSON_NAME],…"
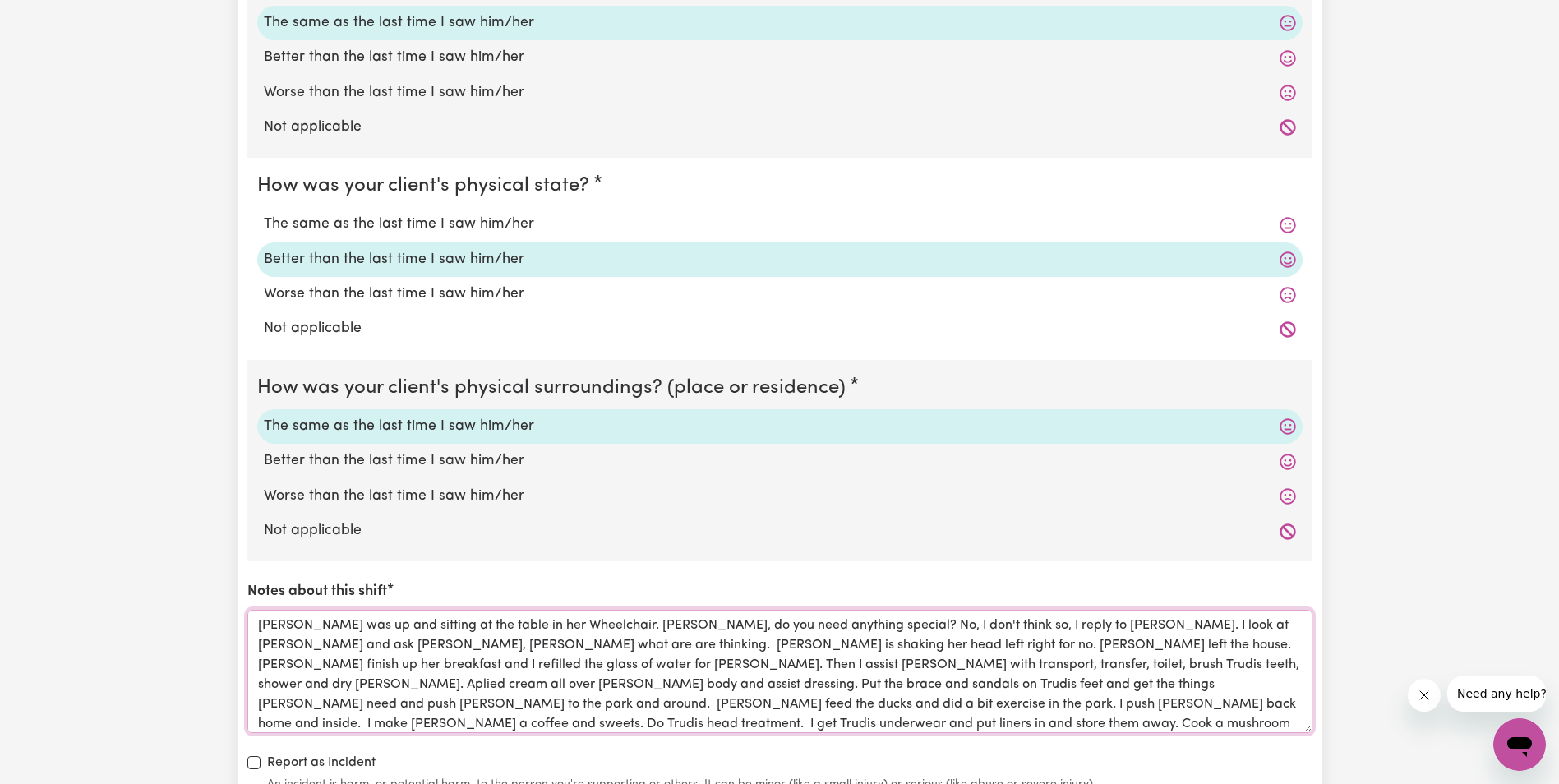
drag, startPoint x: 303, startPoint y: 646, endPoint x: 285, endPoint y: 649, distance: 18.2
click at [285, 649] on textarea "[PERSON_NAME] was up and sitting at the table in her Wheelchair. [PERSON_NAME],…" at bounding box center [779, 671] width 1065 height 123
click at [353, 646] on textarea "[PERSON_NAME] was up and sitting at the table in her Wheelchair. [PERSON_NAME] …" at bounding box center [779, 671] width 1065 height 123
drag, startPoint x: 805, startPoint y: 706, endPoint x: 873, endPoint y: 705, distance: 68.0
click at [806, 706] on textarea "[PERSON_NAME] was up and sitting at the table in her Wheelchair. [PERSON_NAME] …" at bounding box center [779, 671] width 1065 height 123
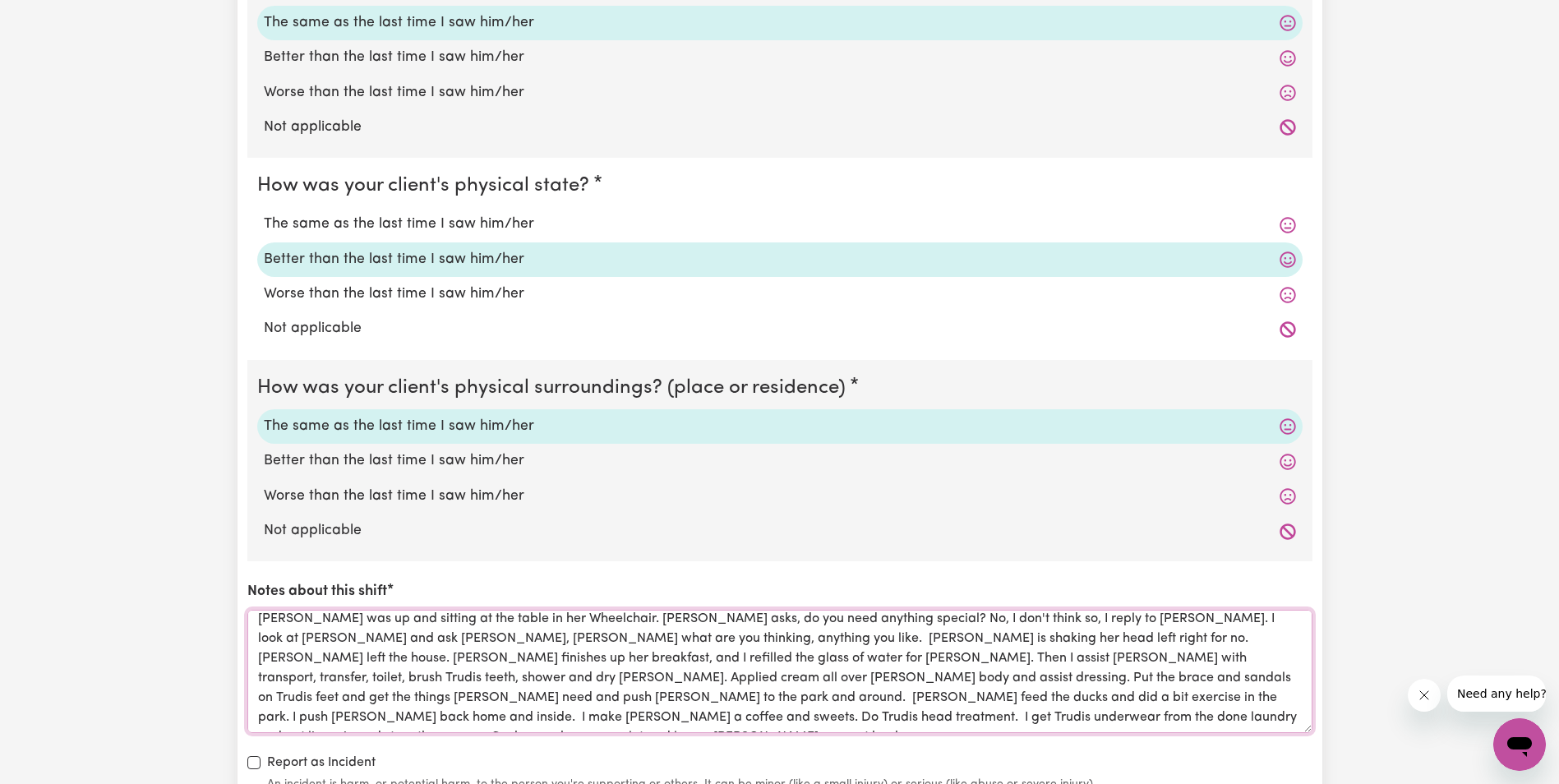
scroll to position [0, 0]
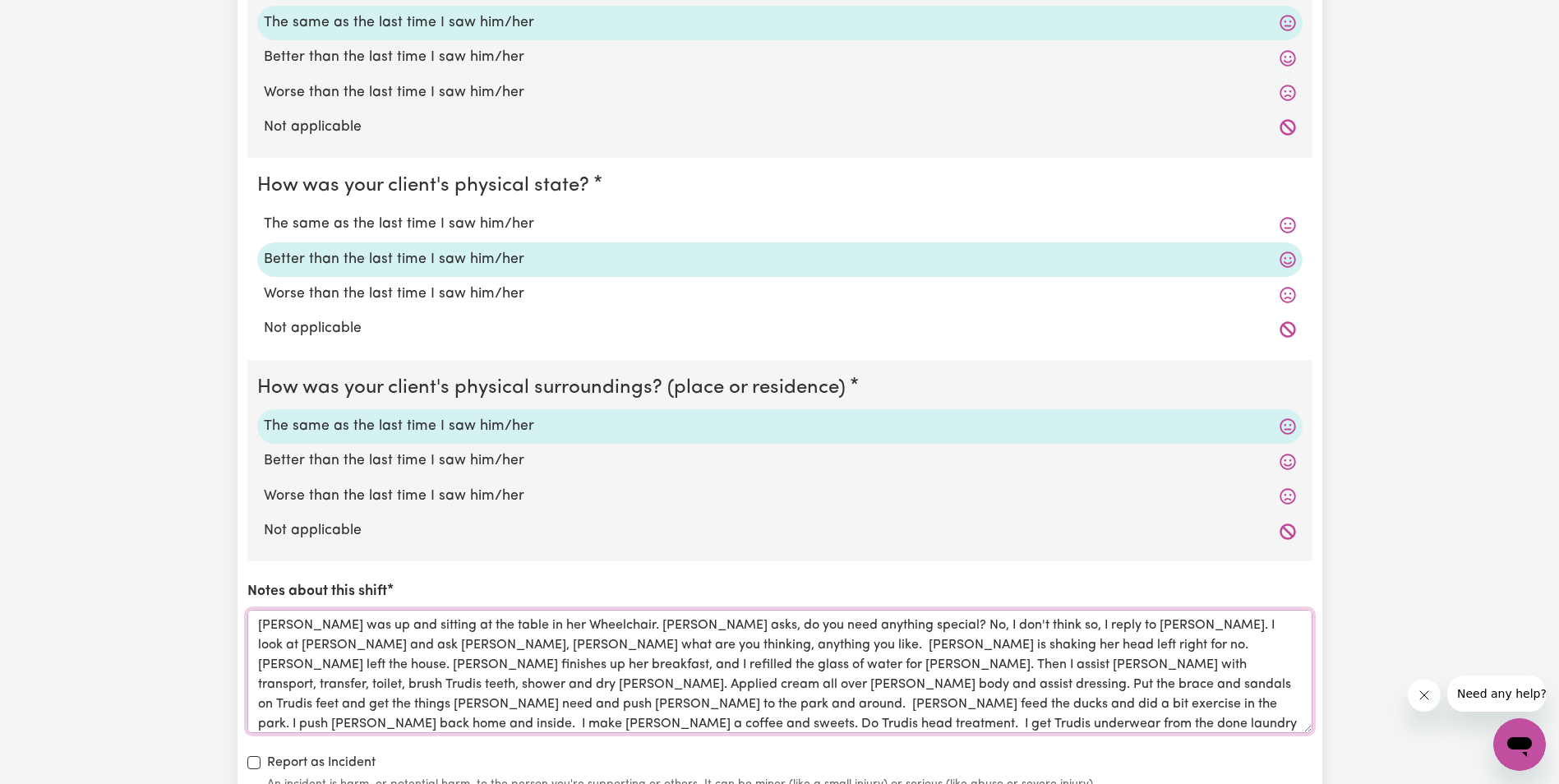
drag, startPoint x: 537, startPoint y: 728, endPoint x: 255, endPoint y: 623, distance: 300.9
click at [255, 623] on textarea "[PERSON_NAME] was up and sitting at the table in her Wheelchair. [PERSON_NAME] …" at bounding box center [779, 671] width 1065 height 123
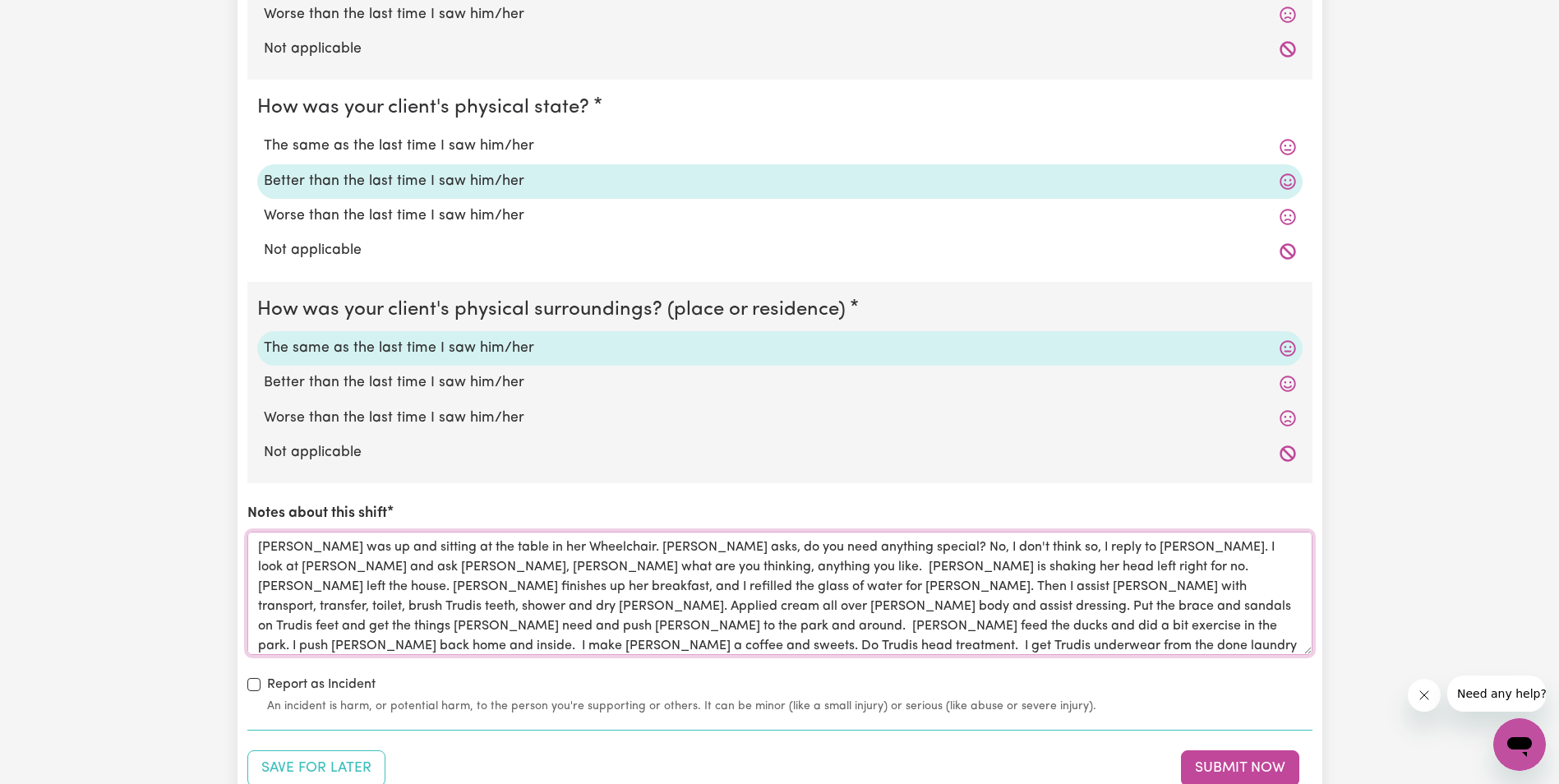
scroll to position [1397, 0]
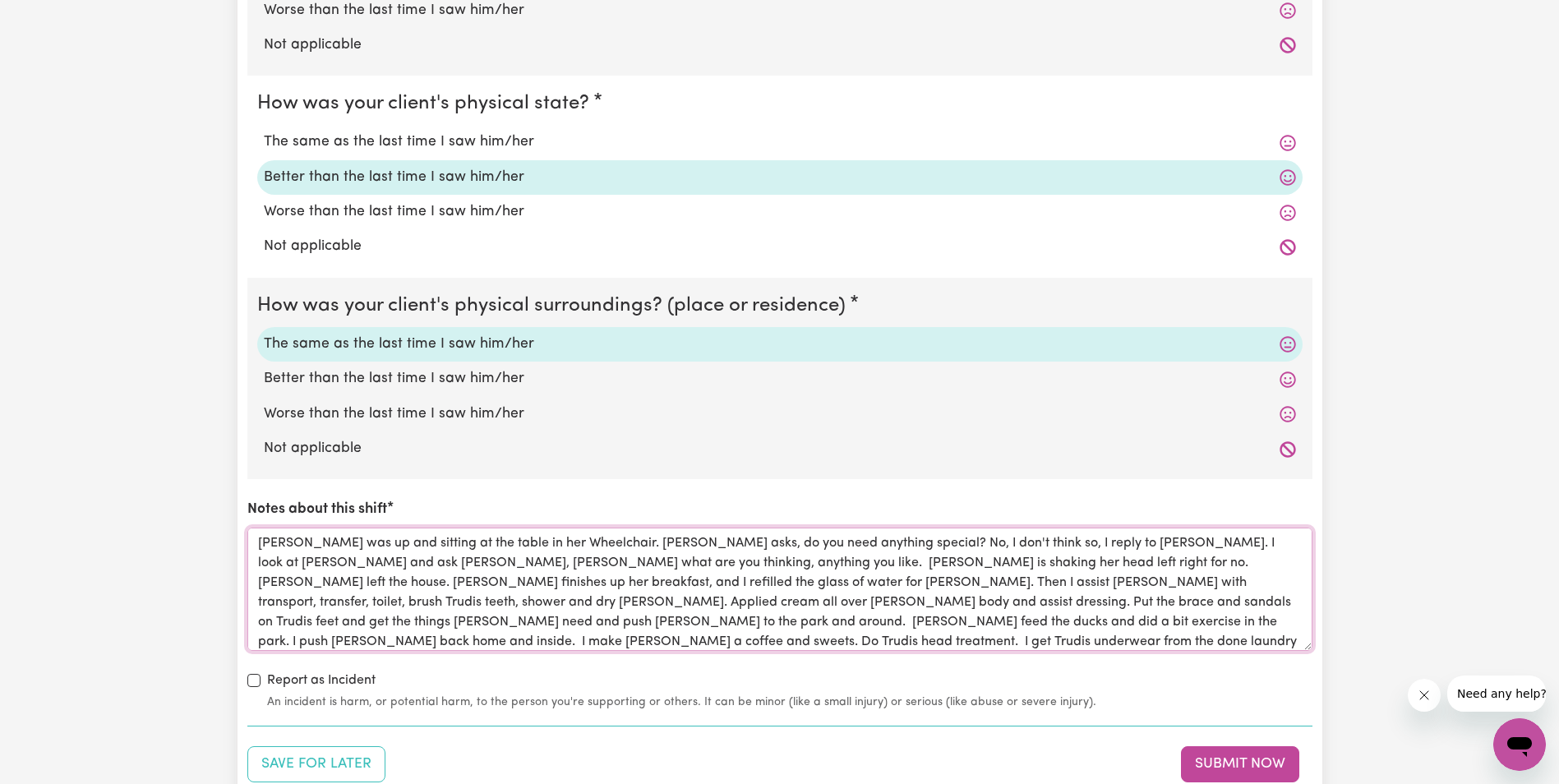
type textarea "[PERSON_NAME] was up and sitting at the table in her Wheelchair. [PERSON_NAME] …"
click at [975, 748] on div "Save for Later Submit Now" at bounding box center [779, 764] width 1065 height 36
click at [1234, 763] on button "Submit Now" at bounding box center [1239, 764] width 118 height 36
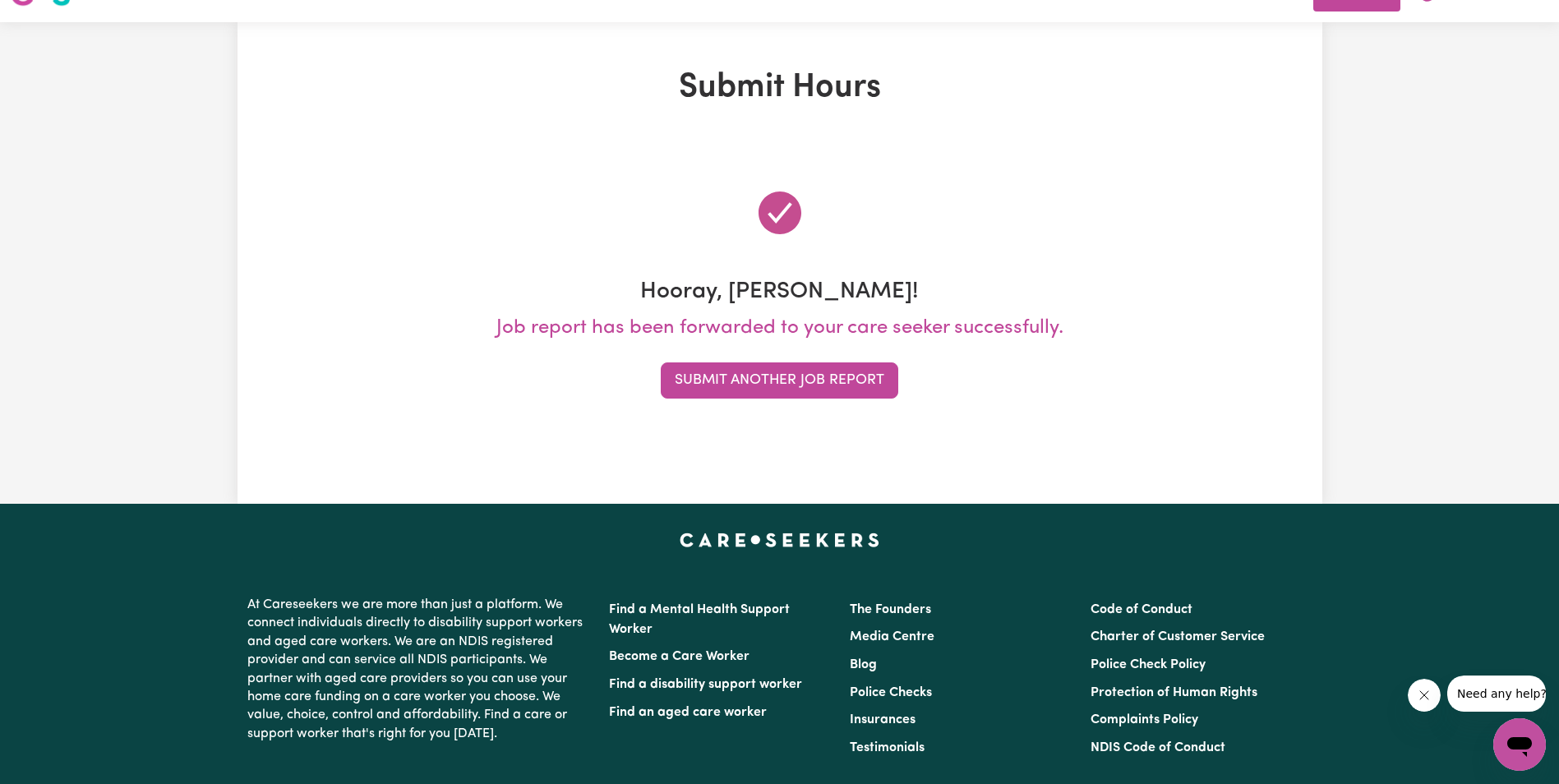
scroll to position [0, 0]
